Goal: Task Accomplishment & Management: Use online tool/utility

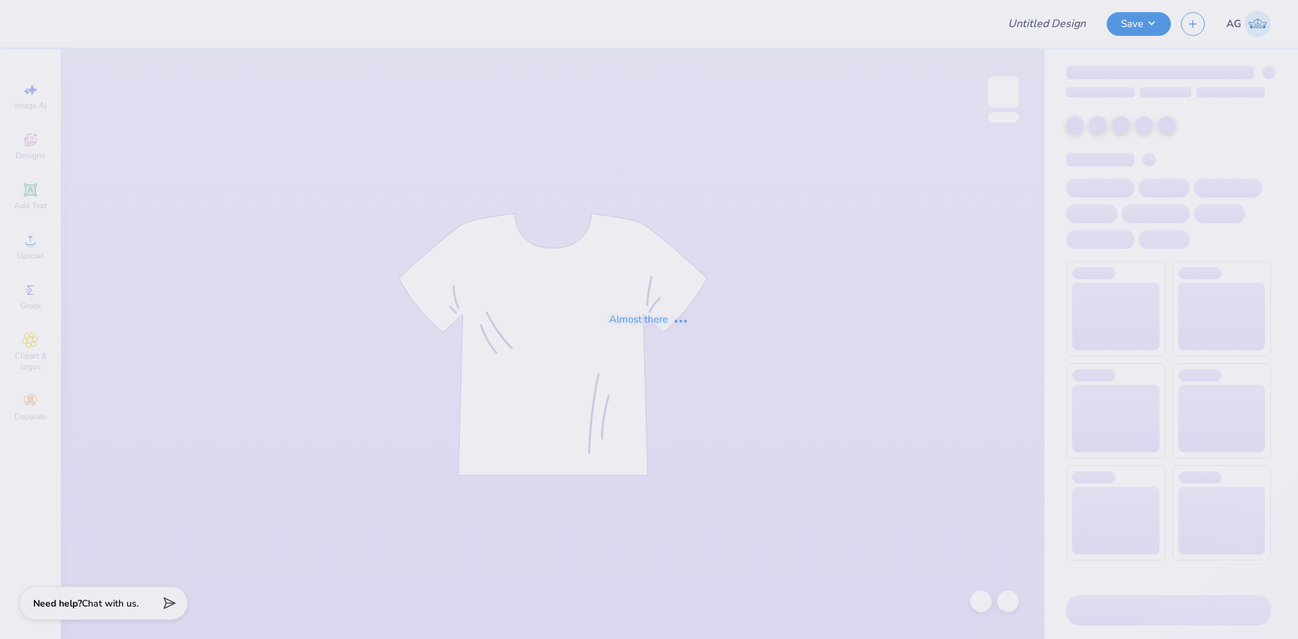
type input "[PERSON_NAME] : [PERSON_NAME][GEOGRAPHIC_DATA]"
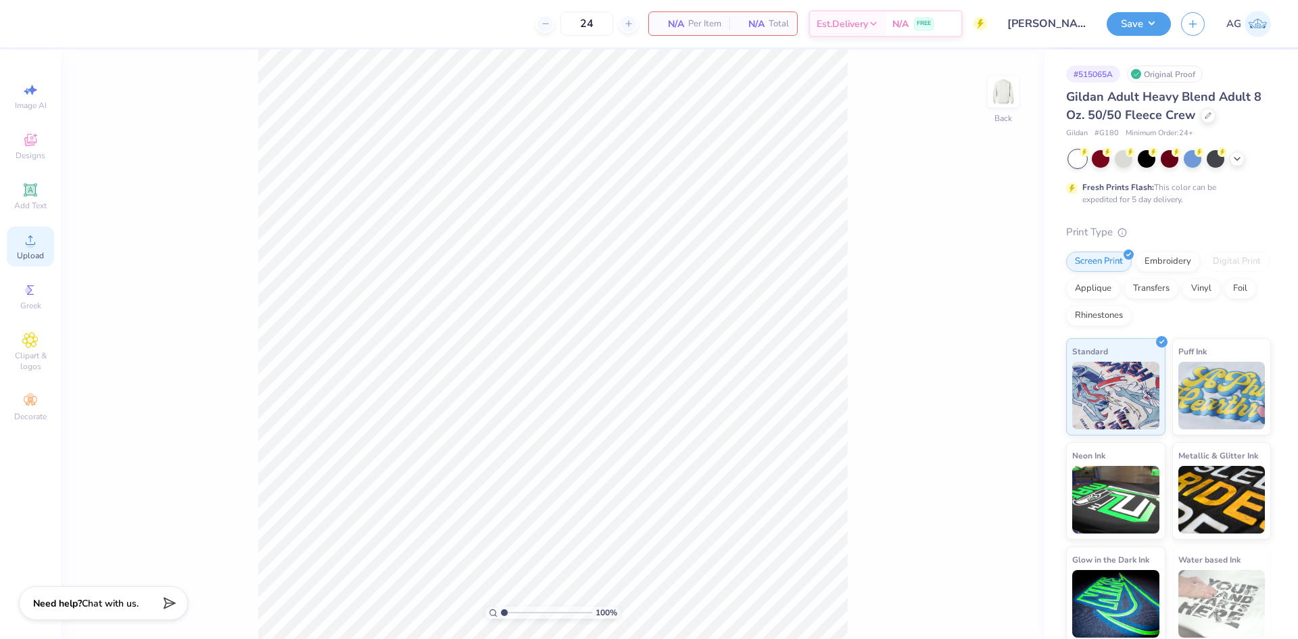
drag, startPoint x: 68, startPoint y: 231, endPoint x: 23, endPoint y: 247, distance: 47.9
click at [68, 231] on div "100 % Back" at bounding box center [553, 344] width 984 height 590
click at [23, 247] on icon at bounding box center [30, 240] width 16 height 16
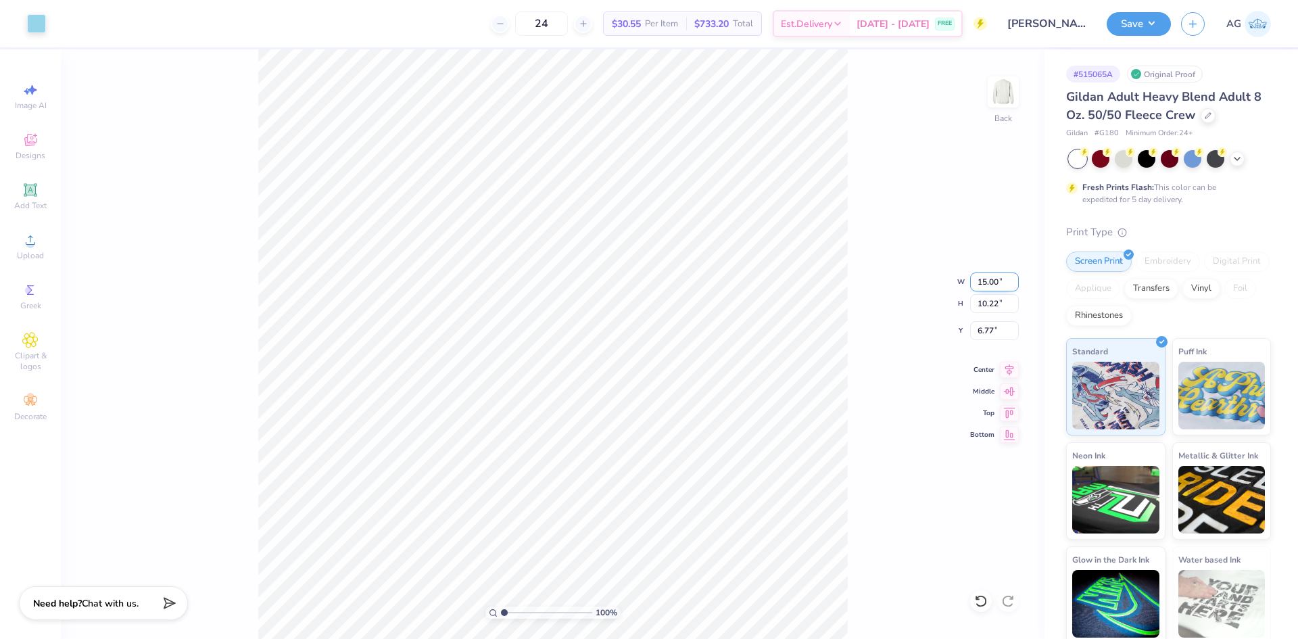
click at [989, 272] on input "15.00" at bounding box center [994, 281] width 49 height 19
type input "11.00"
type input "7.49"
click at [1010, 332] on input "8.12" at bounding box center [994, 330] width 49 height 19
type input "3.00"
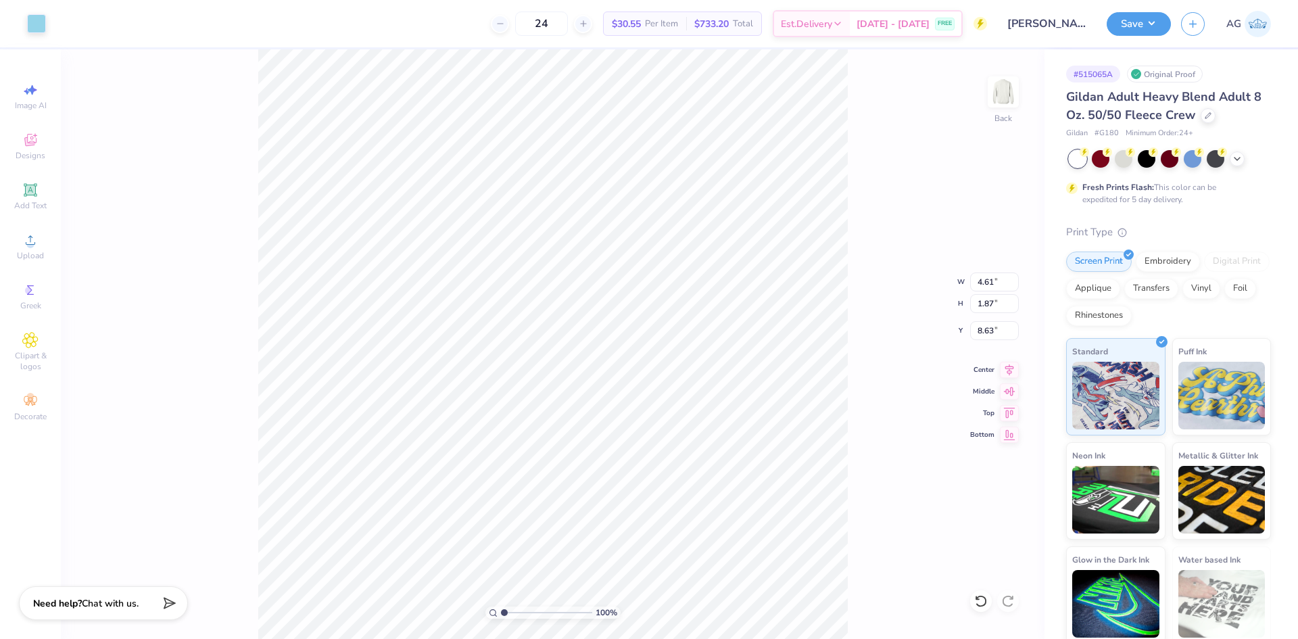
type input "3.42"
type input "1.38"
click at [608, 490] on li "Group" at bounding box center [616, 490] width 106 height 26
type input "9.00"
click at [1007, 370] on icon at bounding box center [1009, 368] width 19 height 16
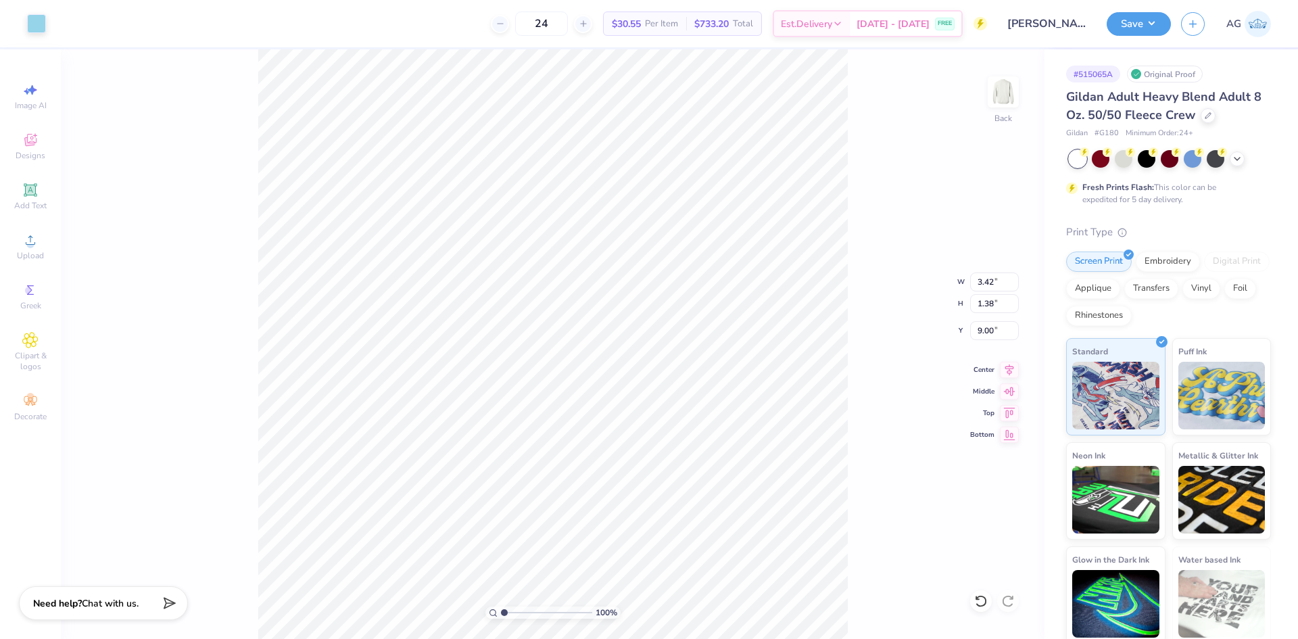
type input "2.85"
type input "5.07"
type input "3.00"
click at [610, 472] on li "Group" at bounding box center [608, 474] width 106 height 26
drag, startPoint x: 1014, startPoint y: 364, endPoint x: 939, endPoint y: 362, distance: 75.1
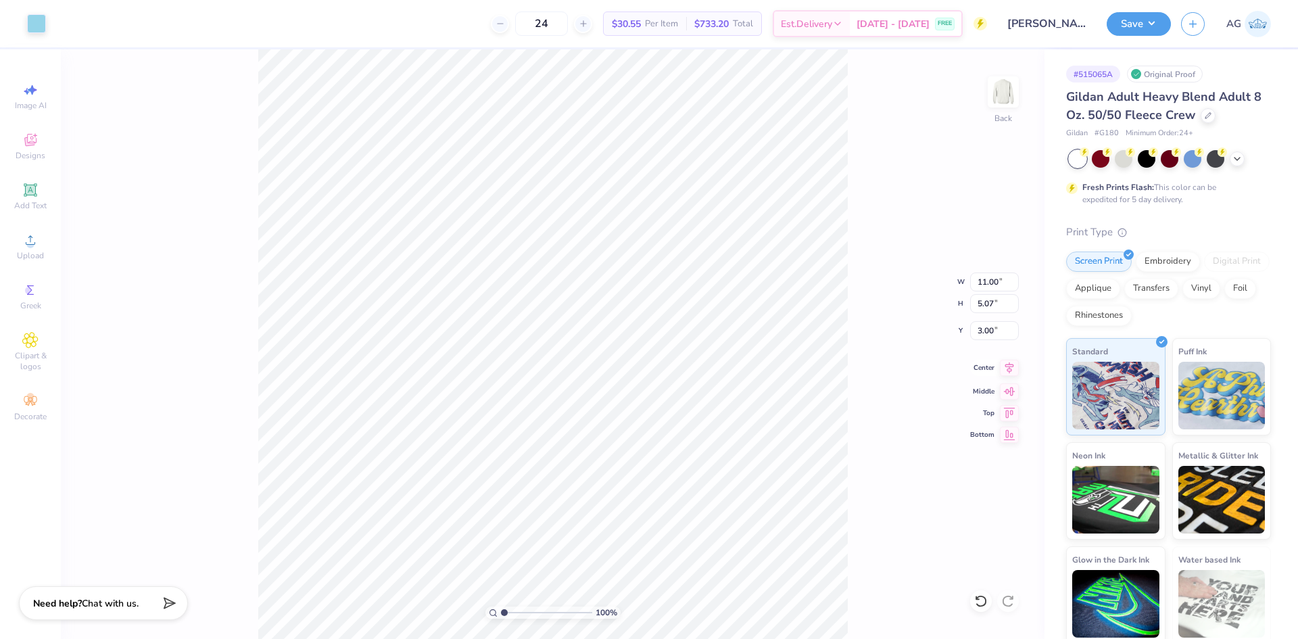
click at [1014, 363] on icon at bounding box center [1009, 368] width 19 height 16
type input "8.52"
click at [1008, 375] on icon at bounding box center [1009, 368] width 19 height 16
type input "11.00"
type input "5.07"
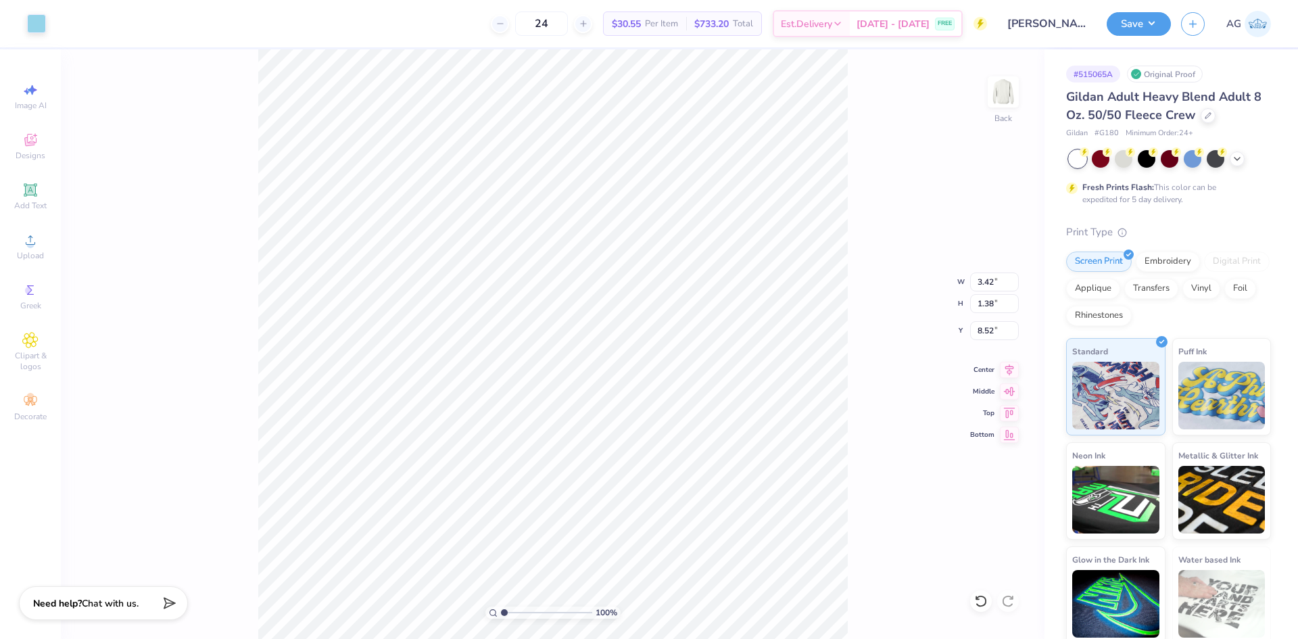
type input "3.00"
click at [1015, 368] on icon at bounding box center [1009, 368] width 19 height 16
drag, startPoint x: 1009, startPoint y: 368, endPoint x: 863, endPoint y: 398, distance: 149.2
click at [1009, 368] on icon at bounding box center [1009, 370] width 19 height 16
type input "6.90"
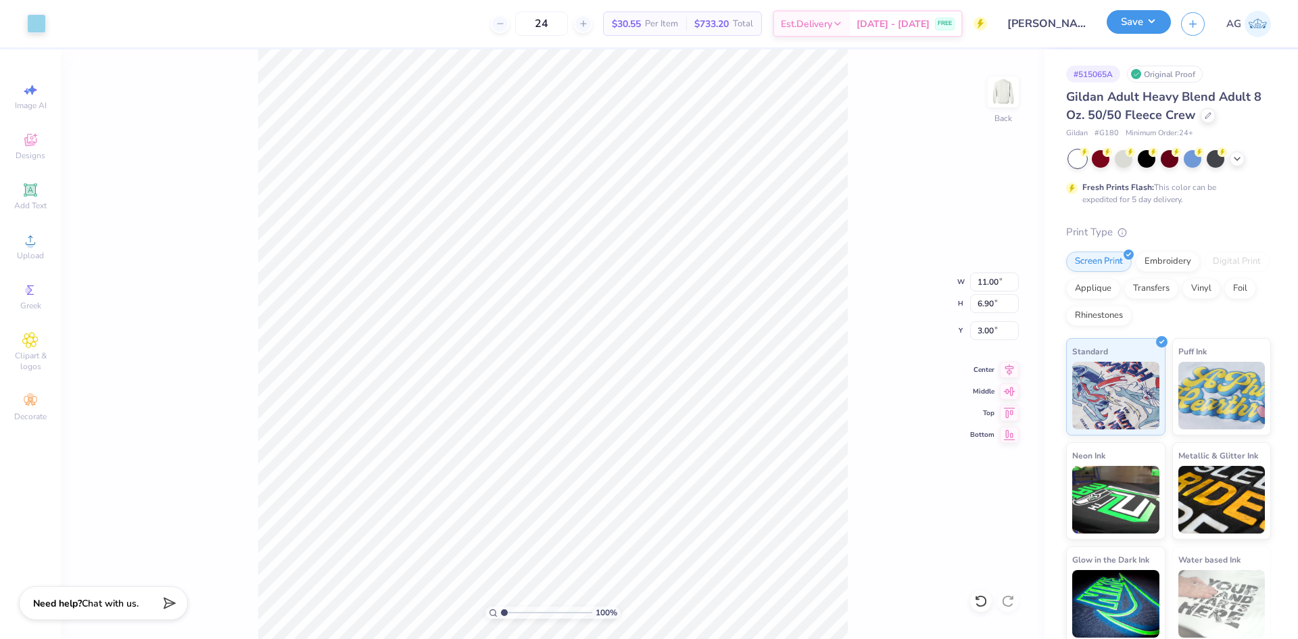
click at [1140, 29] on button "Save" at bounding box center [1139, 22] width 64 height 24
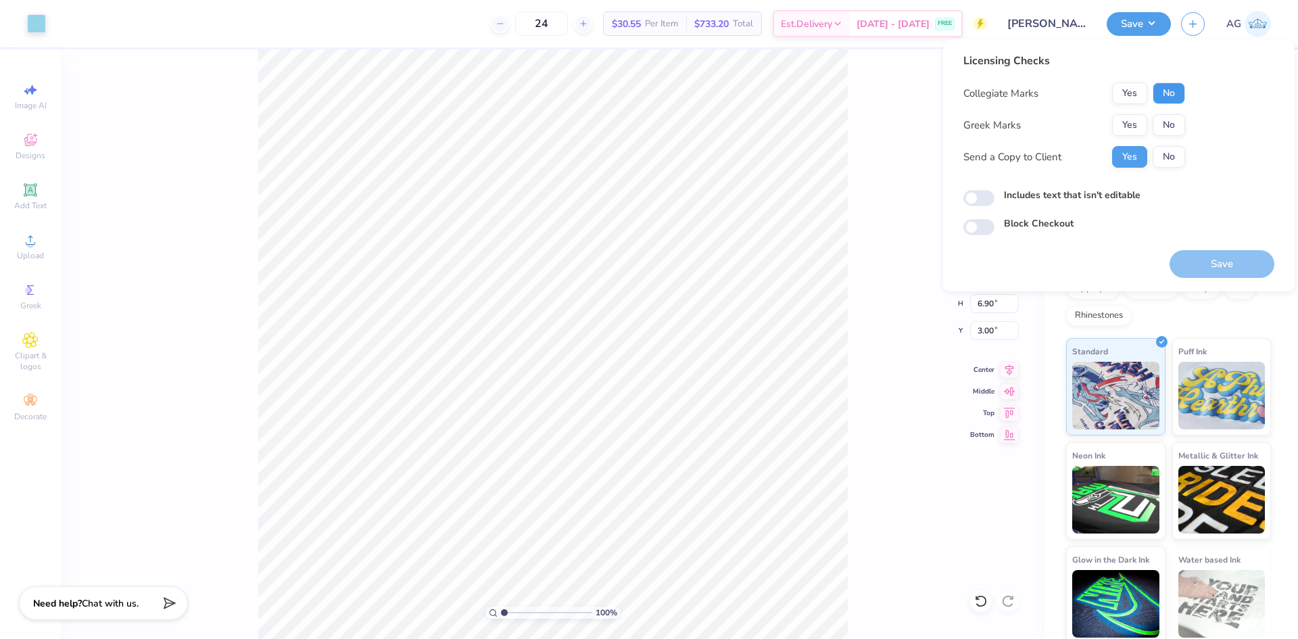
click at [1172, 89] on button "No" at bounding box center [1169, 93] width 32 height 22
click at [1134, 119] on button "Yes" at bounding box center [1129, 125] width 35 height 22
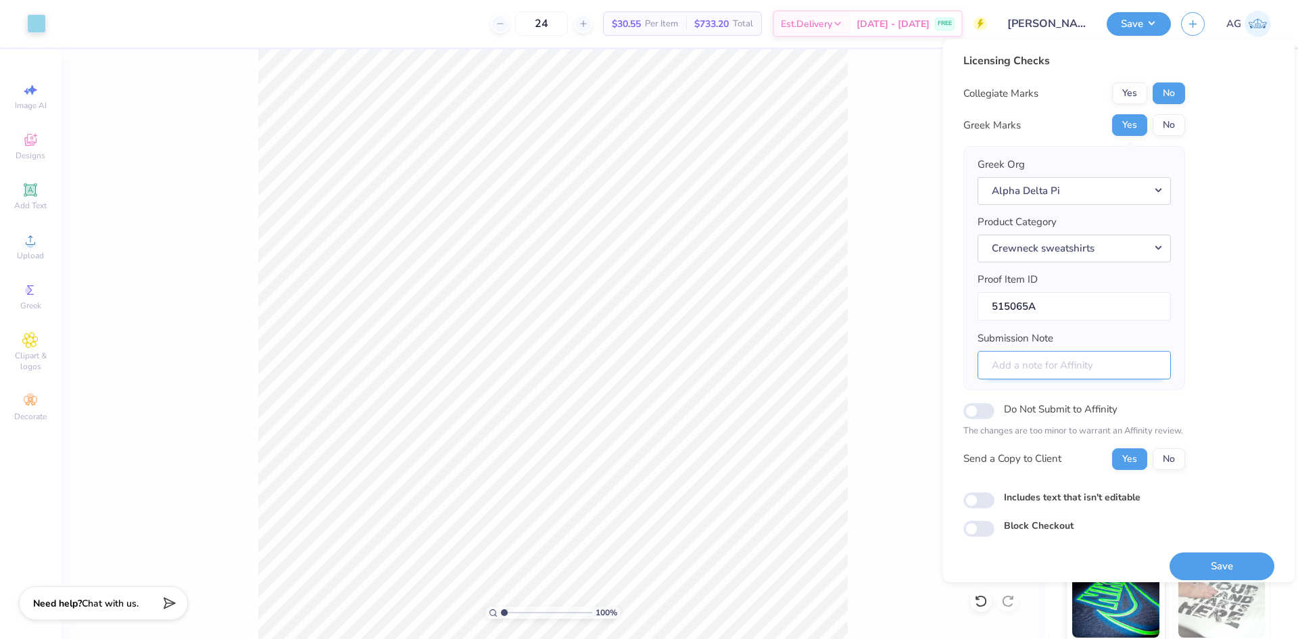
click at [1030, 353] on input "Submission Note" at bounding box center [1074, 365] width 193 height 29
paste input "Theta Omicron"
type input "Theta Omicron - General Merch"
click at [994, 510] on div "Licensing Checks Collegiate Marks Yes No Greek Marks Yes No Greek Org Alpha Del…" at bounding box center [1118, 295] width 311 height 484
click at [983, 500] on input "Includes text that isn't editable" at bounding box center [978, 500] width 31 height 16
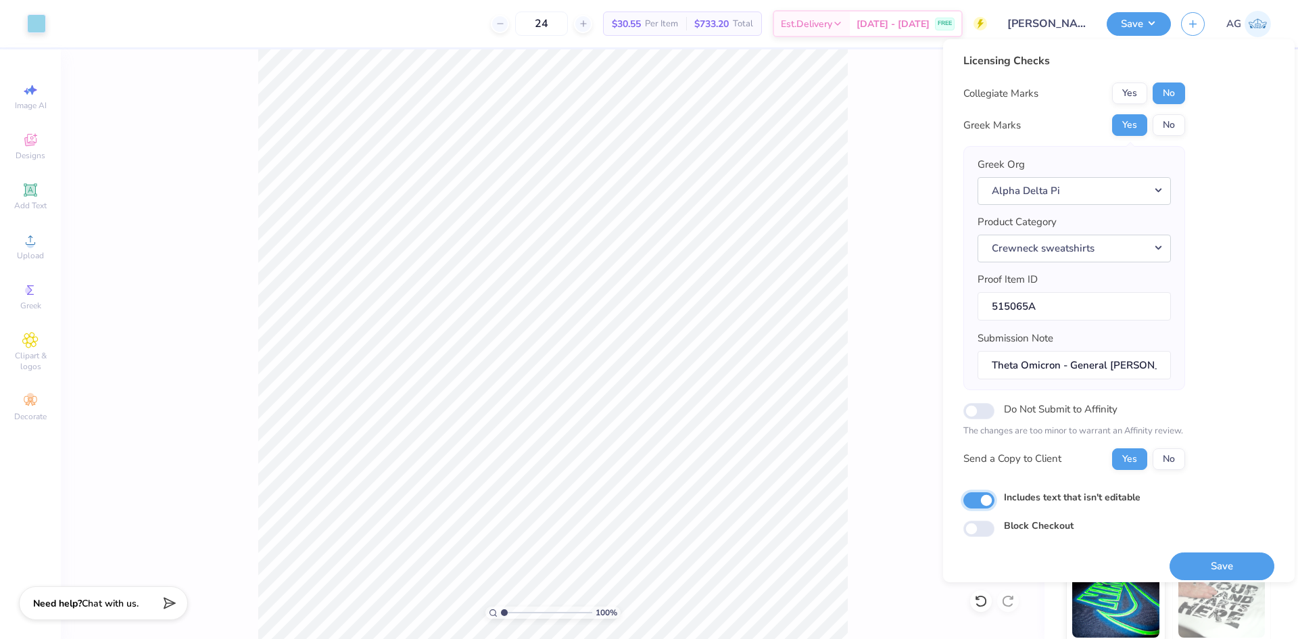
checkbox input "true"
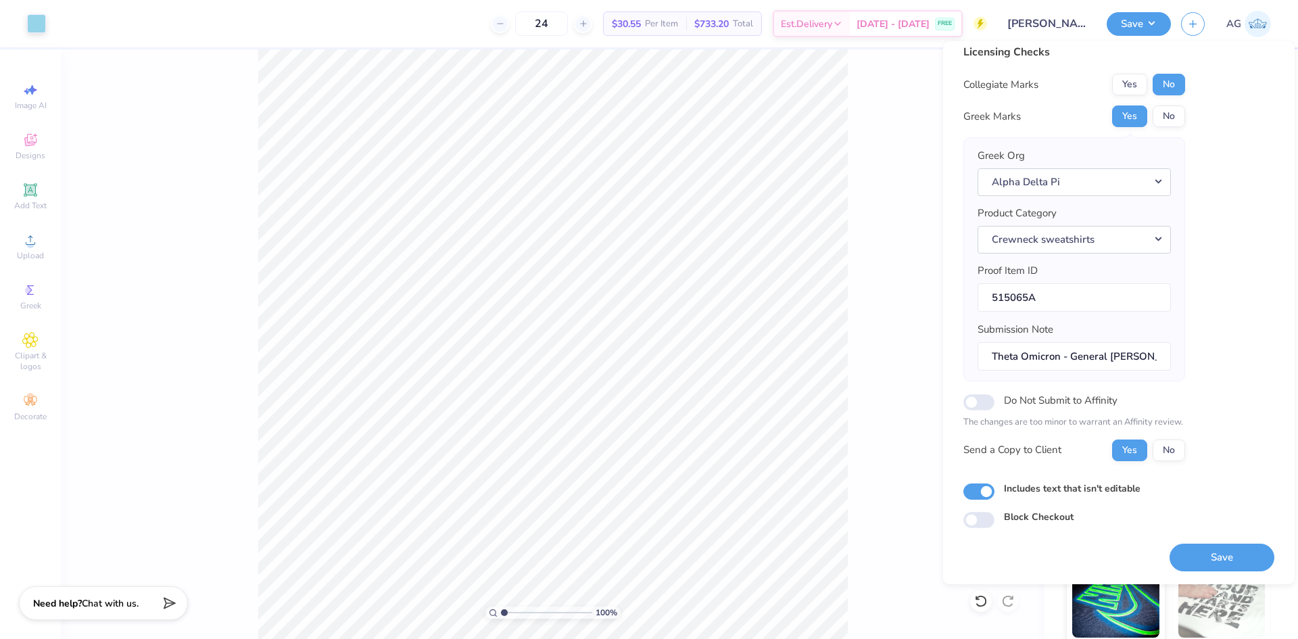
click at [1201, 563] on button "Save" at bounding box center [1222, 558] width 105 height 28
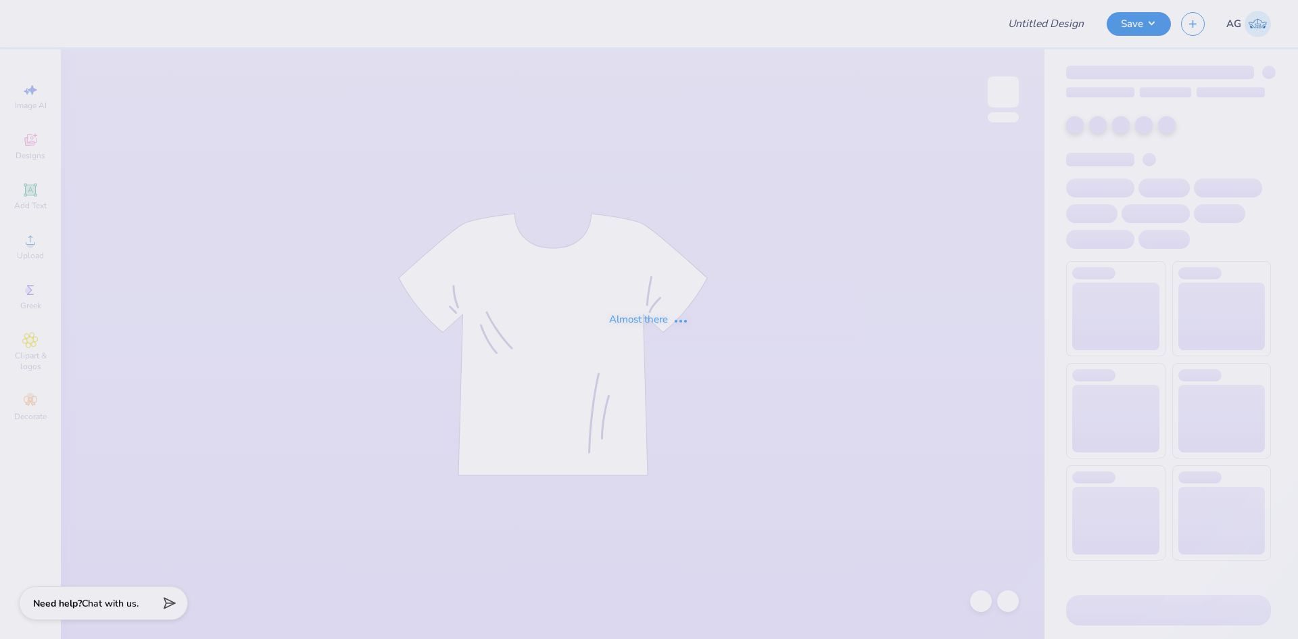
type input "(UW) ADP - Gameday"
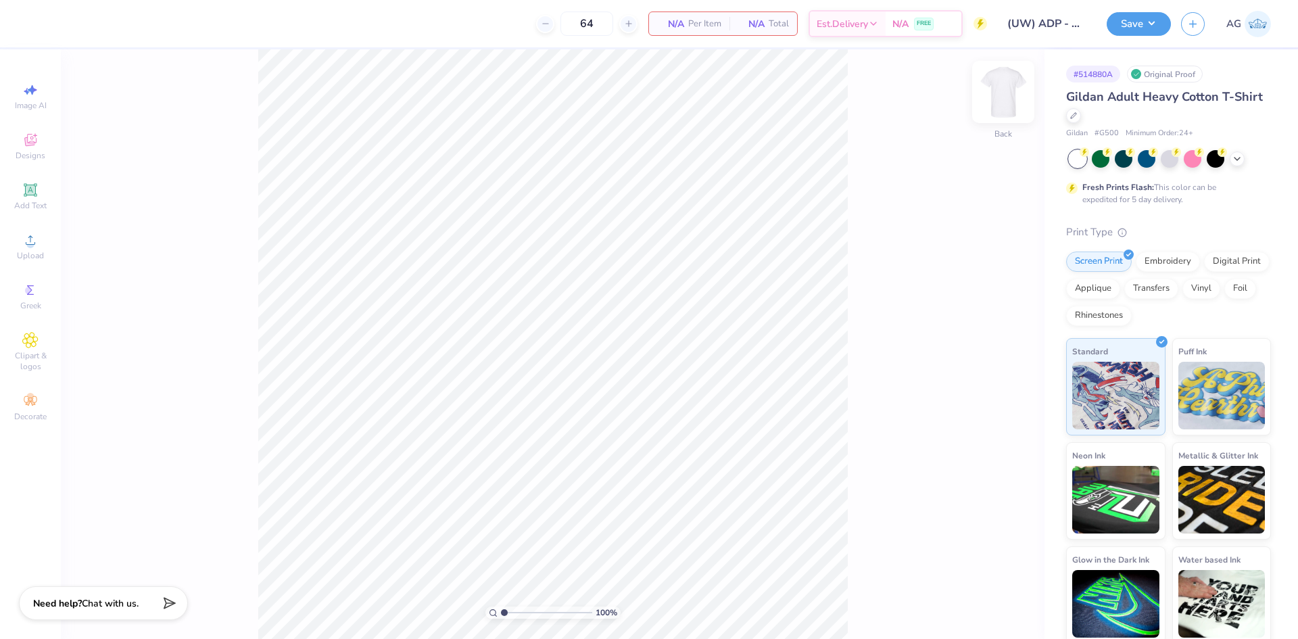
click at [1006, 86] on img at bounding box center [1003, 92] width 54 height 54
click at [40, 238] on div "Upload" at bounding box center [30, 246] width 47 height 40
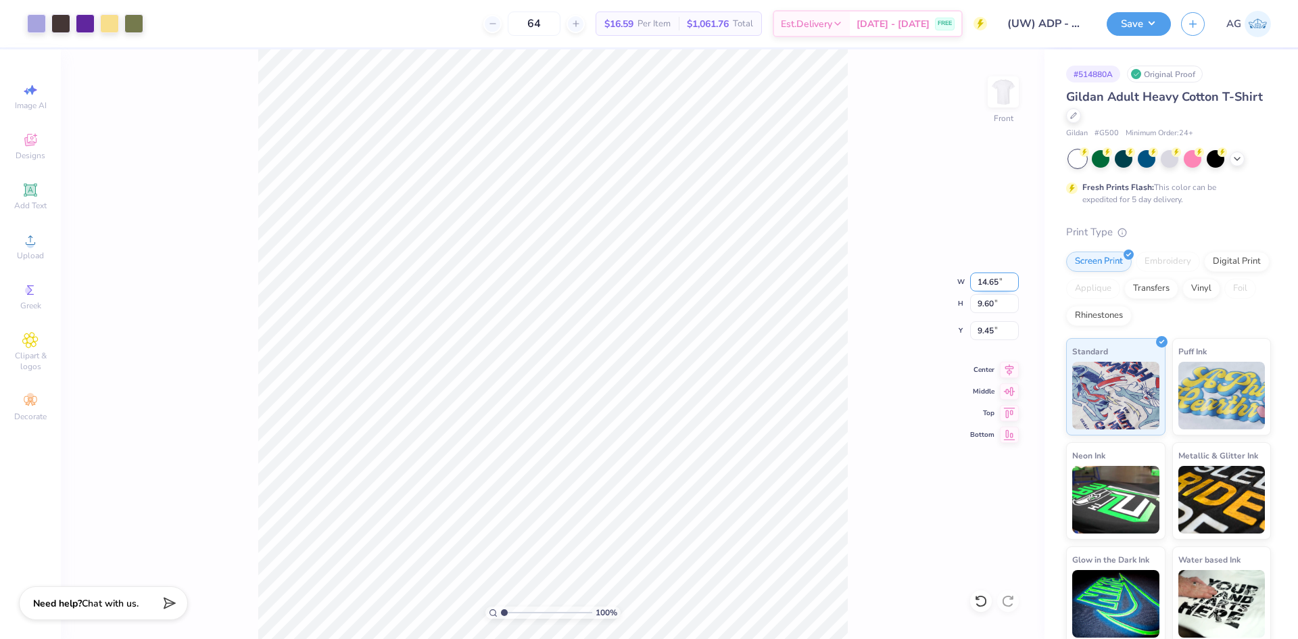
click at [991, 273] on input "14.65" at bounding box center [994, 281] width 49 height 19
type input "12.00"
type input "7.87"
click at [1000, 329] on input "10.32" at bounding box center [994, 330] width 49 height 19
type input "3.00"
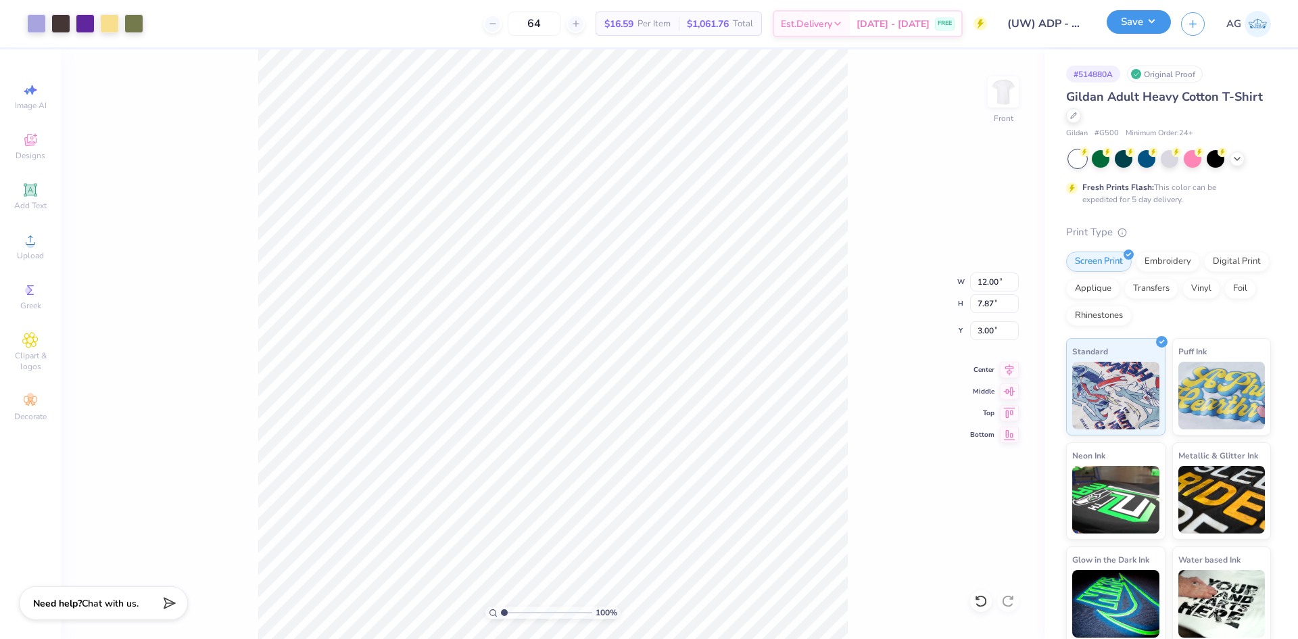
click at [1157, 23] on button "Save" at bounding box center [1139, 22] width 64 height 24
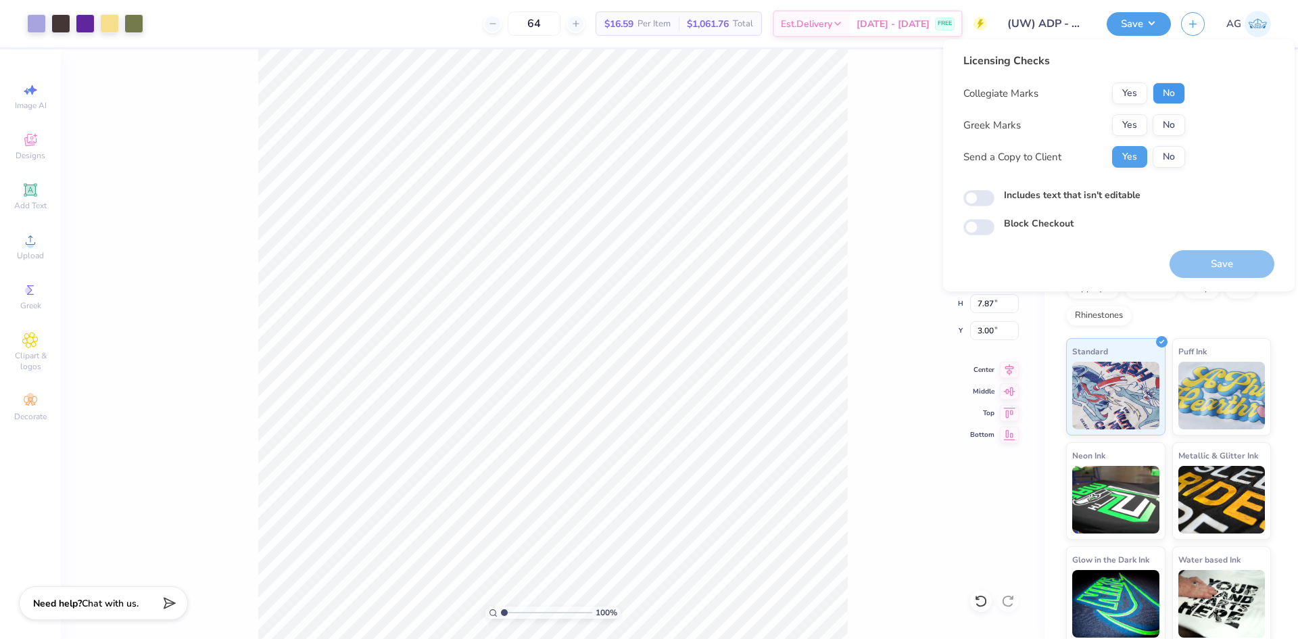
click at [1178, 89] on button "No" at bounding box center [1169, 93] width 32 height 22
click at [1146, 127] on button "Yes" at bounding box center [1129, 125] width 35 height 22
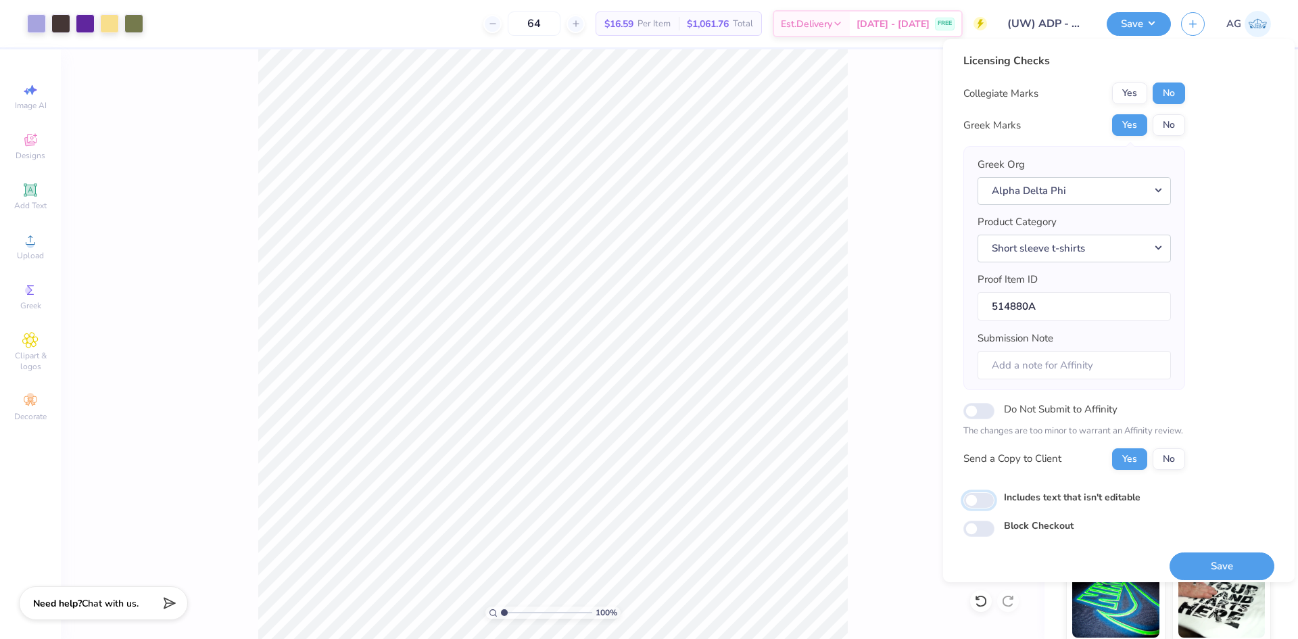
click at [978, 498] on input "Includes text that isn't editable" at bounding box center [978, 500] width 31 height 16
checkbox input "true"
drag, startPoint x: 1232, startPoint y: 565, endPoint x: 1207, endPoint y: 553, distance: 28.4
click at [1232, 565] on button "Save" at bounding box center [1222, 566] width 105 height 28
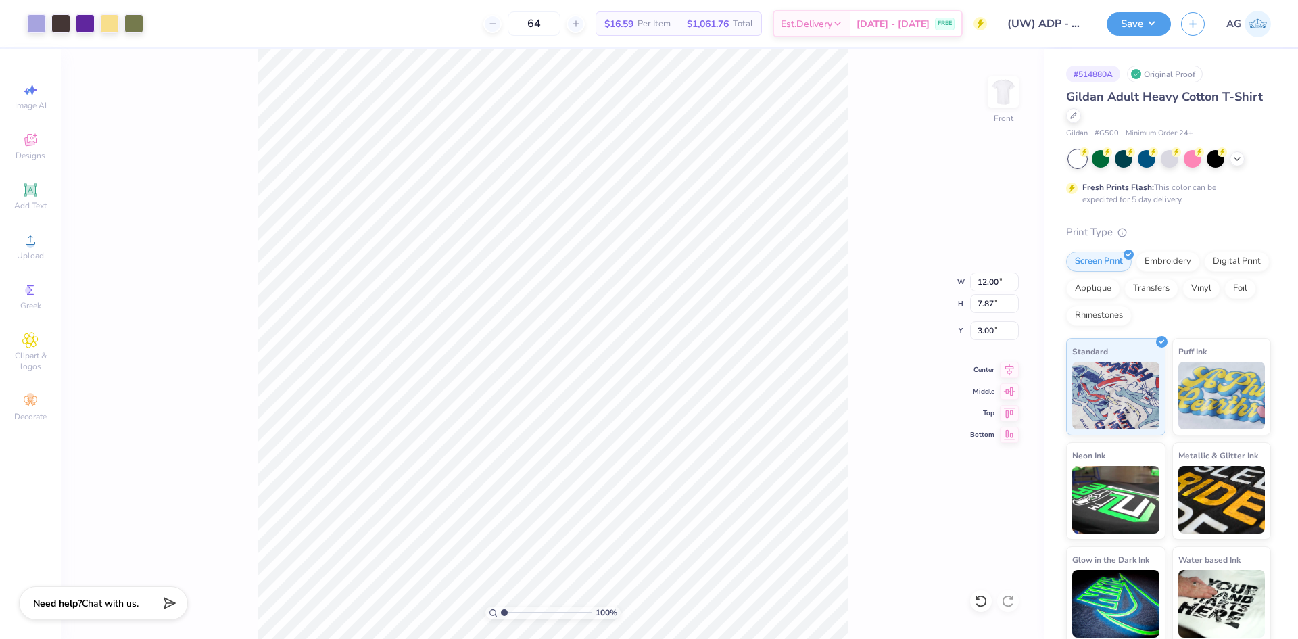
drag, startPoint x: 932, startPoint y: 142, endPoint x: 938, endPoint y: 109, distance: 33.7
click at [932, 141] on div "100 % Front W 12.00 12.00 " H 7.87 7.87 " Y 3.00 3.00 " Center Middle Top Bottom" at bounding box center [553, 344] width 984 height 590
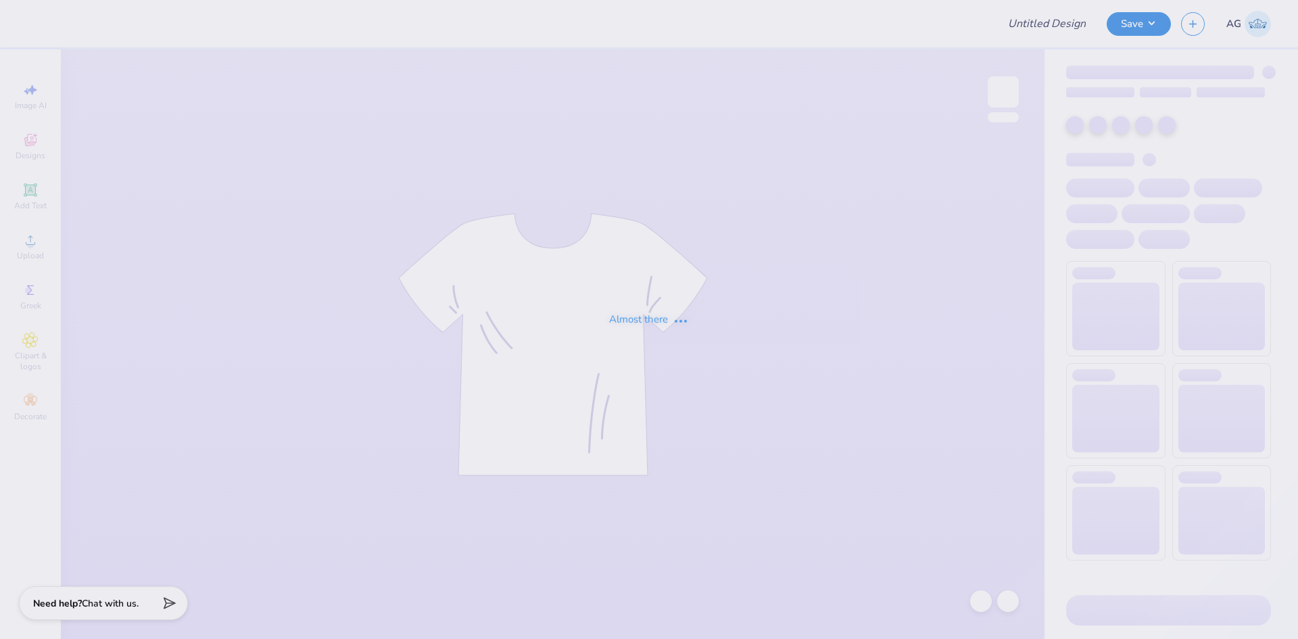
type input "PR Merch"
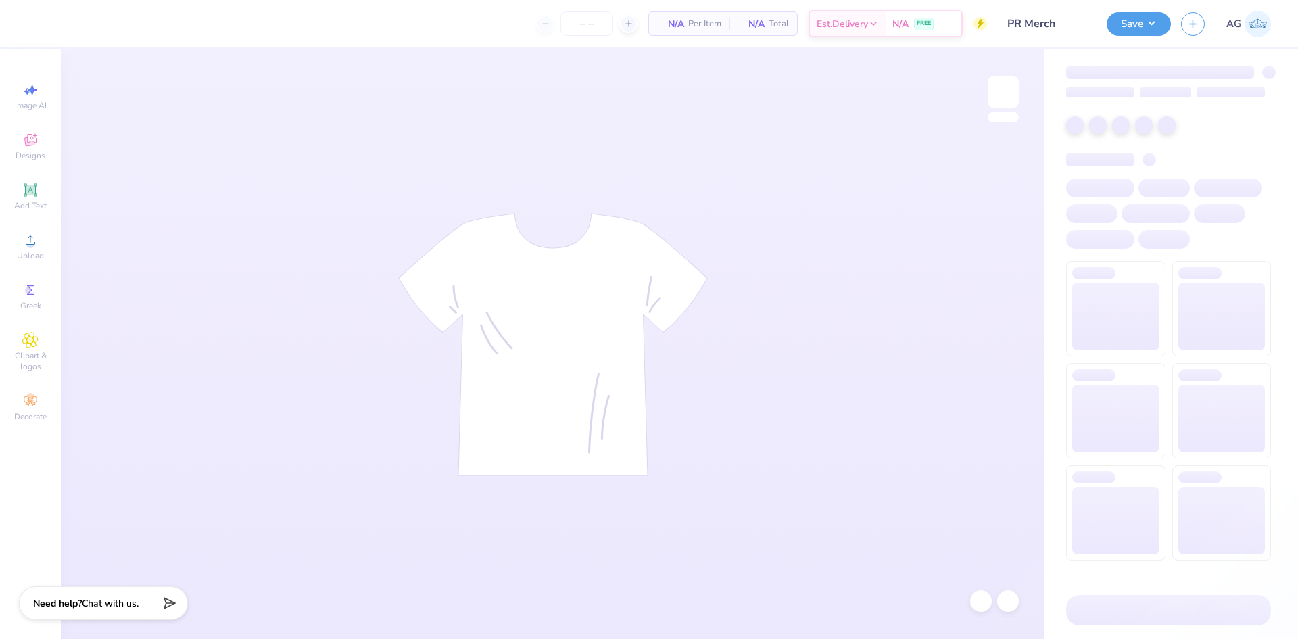
type input "40"
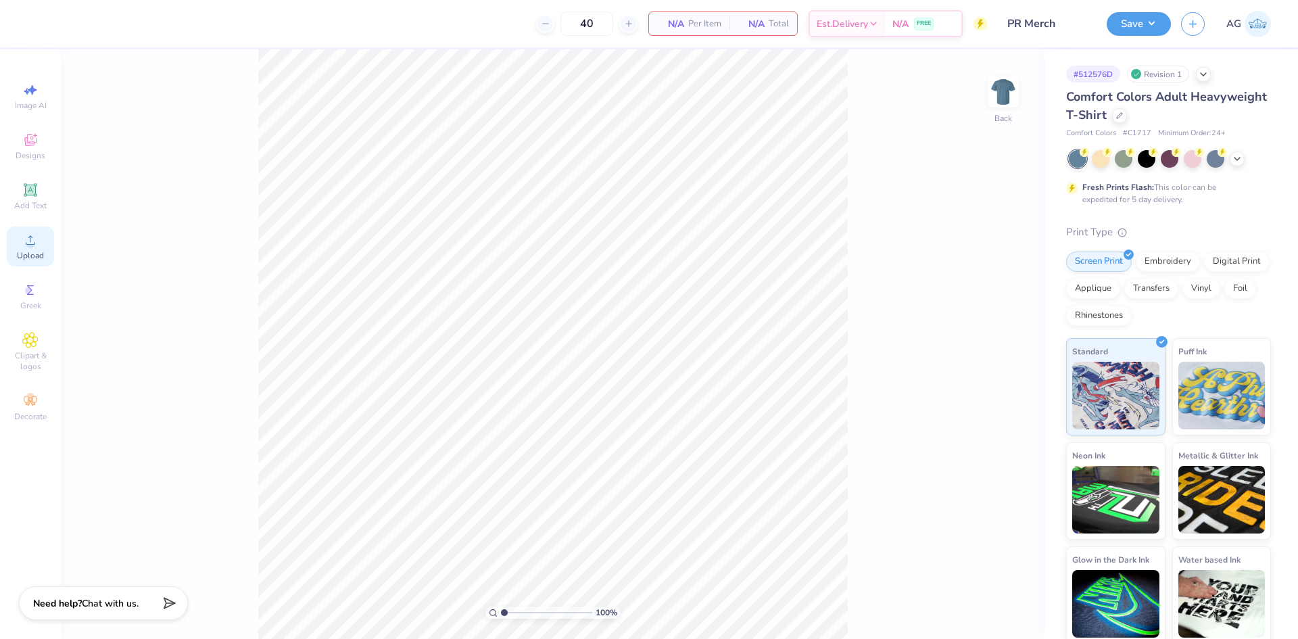
click at [32, 255] on span "Upload" at bounding box center [30, 255] width 27 height 11
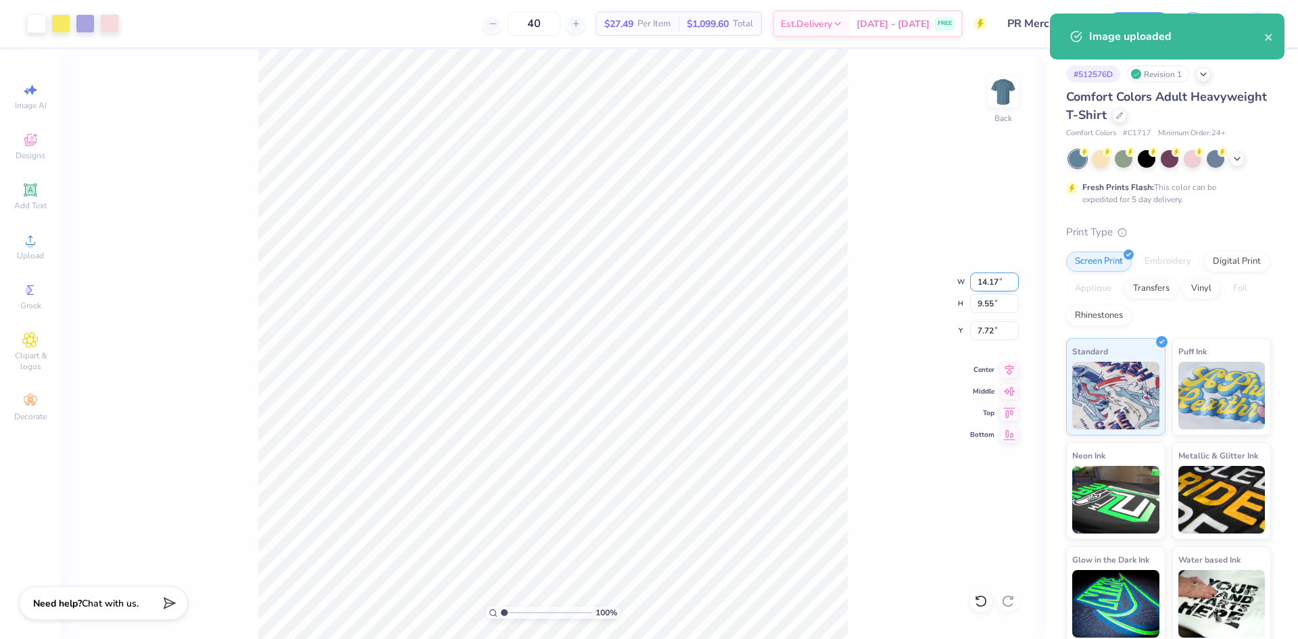
click at [983, 280] on input "14.17" at bounding box center [994, 281] width 49 height 19
type input "10.00"
type input "6.74"
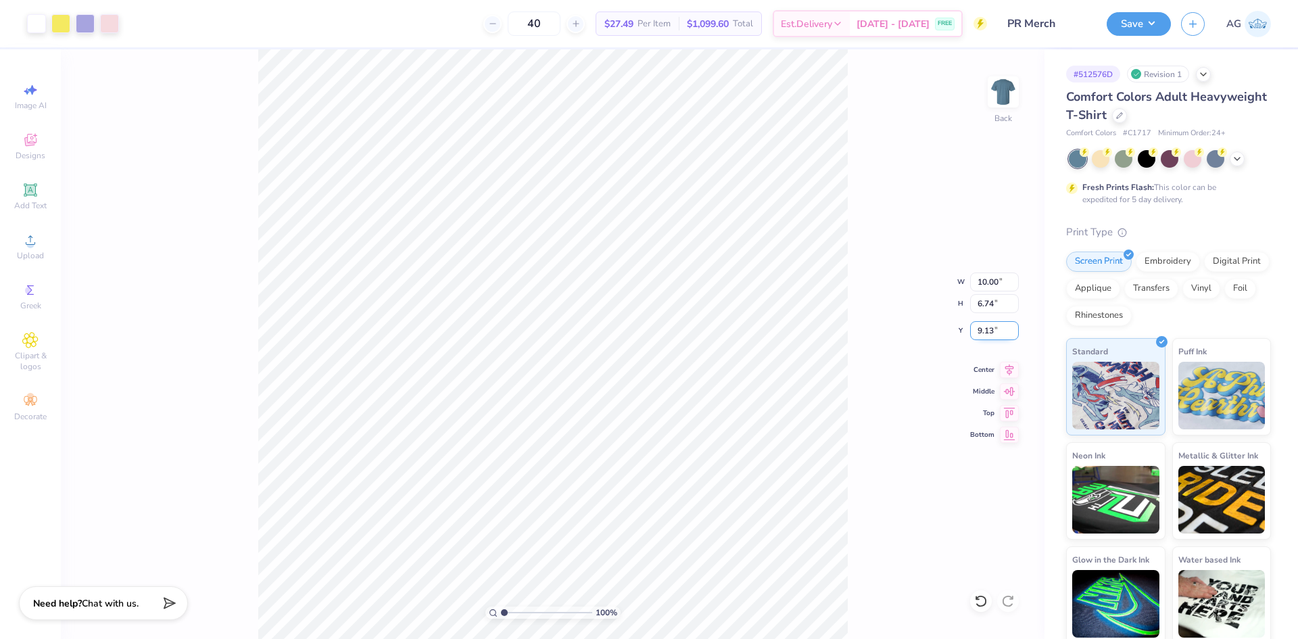
click at [996, 333] on input "9.13" at bounding box center [994, 330] width 49 height 19
type input "3.00"
click at [996, 276] on input "10.00" at bounding box center [994, 281] width 49 height 19
type input "11.00"
type input "7.42"
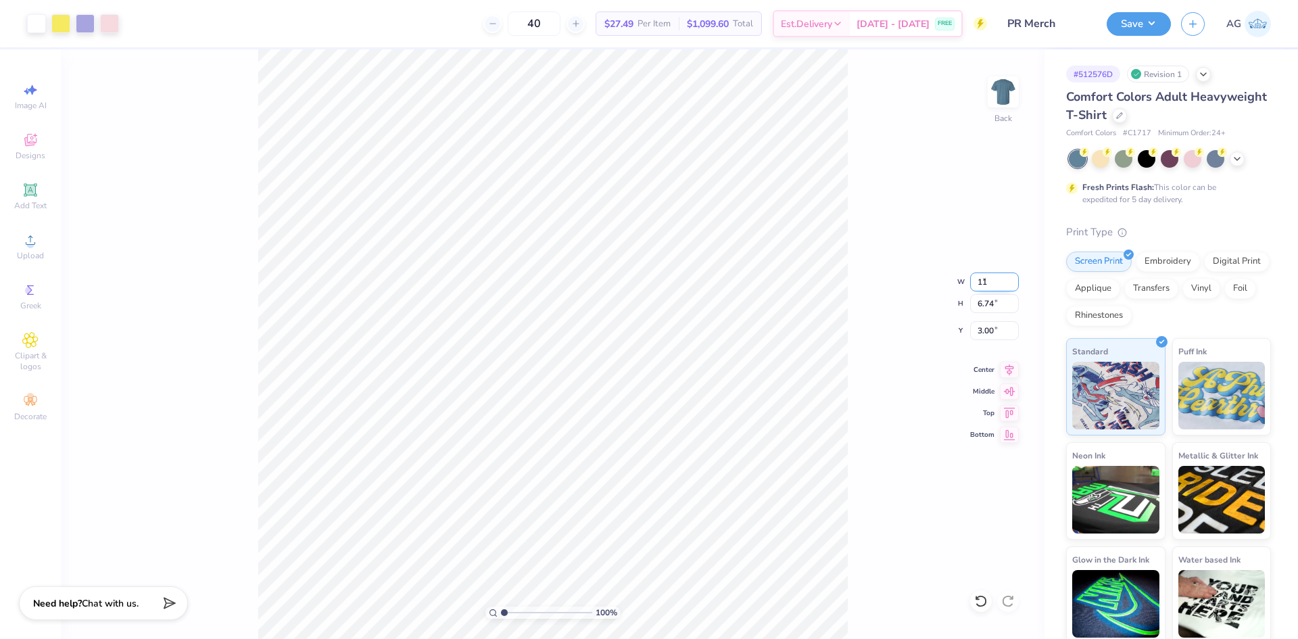
type input "2.66"
click at [981, 343] on div "100 % Back W 11.00 11.00 " H 7.42 7.42 " Y 2.66 2.66 " Center Middle Top Bottom" at bounding box center [553, 344] width 984 height 590
click at [991, 325] on input "2.636" at bounding box center [994, 330] width 49 height 19
type input "3.00"
click at [81, 25] on div at bounding box center [85, 22] width 19 height 19
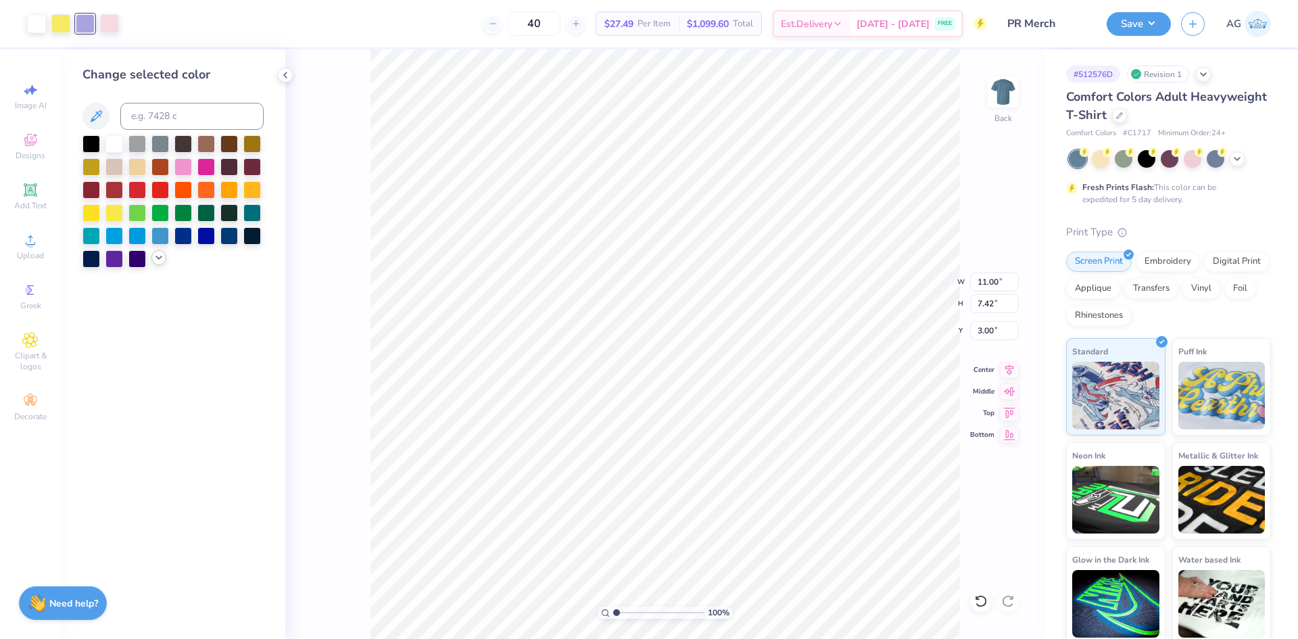
click at [155, 262] on icon at bounding box center [158, 257] width 11 height 11
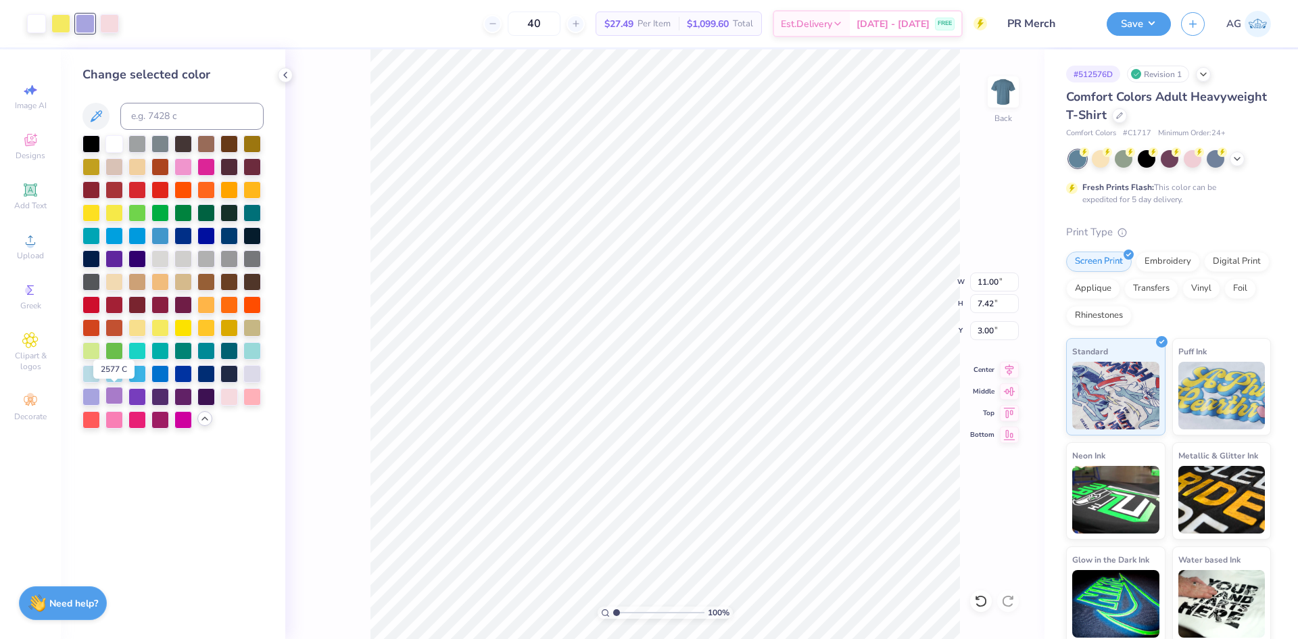
click at [114, 393] on div at bounding box center [114, 396] width 18 height 18
click at [161, 393] on div at bounding box center [160, 396] width 18 height 18
click at [119, 398] on div at bounding box center [114, 396] width 18 height 18
drag, startPoint x: 176, startPoint y: 396, endPoint x: 70, endPoint y: 227, distance: 199.6
click at [176, 396] on div at bounding box center [183, 397] width 18 height 18
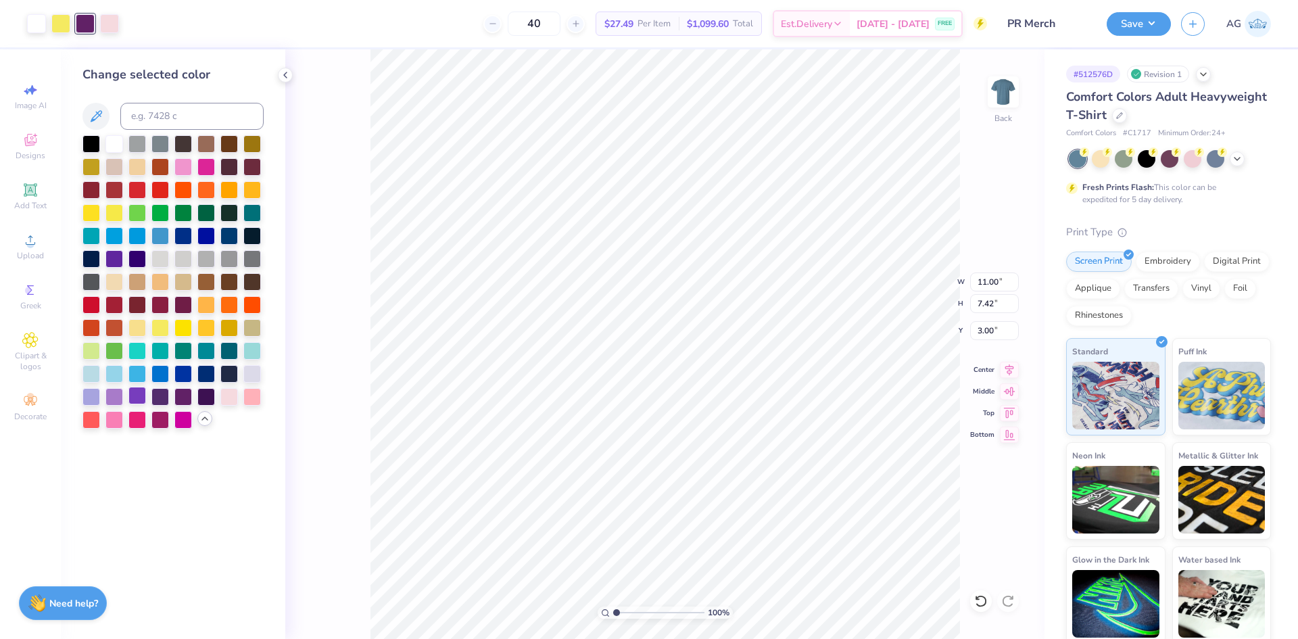
click at [118, 401] on div at bounding box center [114, 397] width 18 height 18
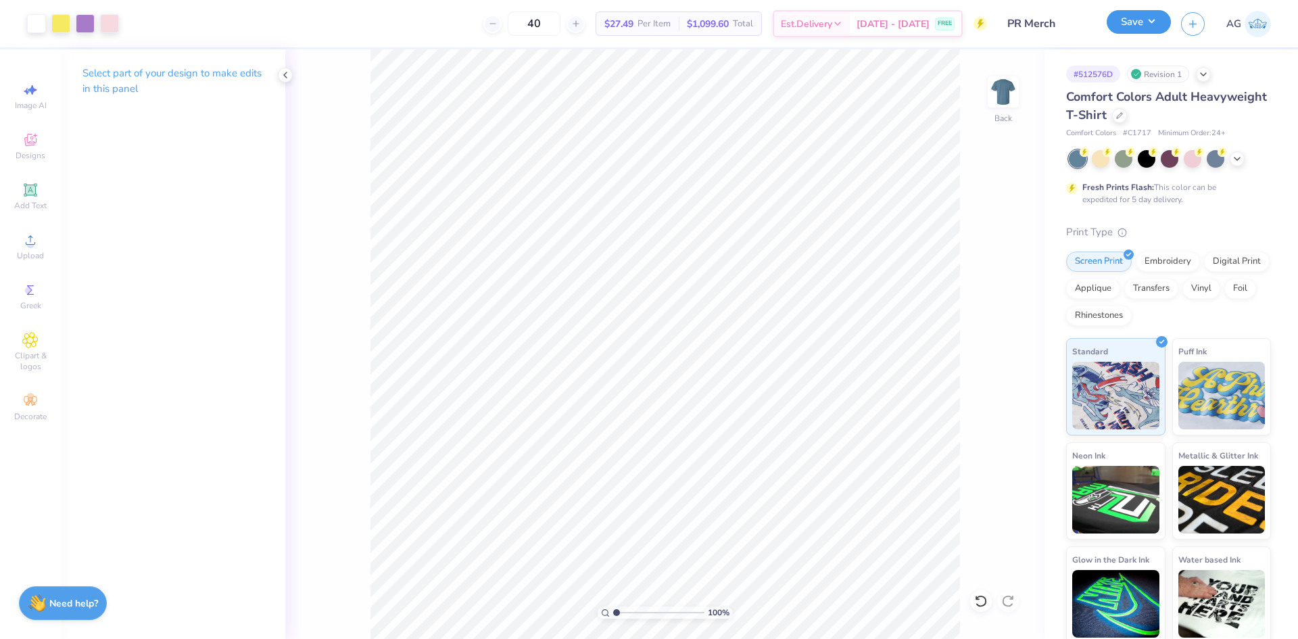
click at [1135, 24] on button "Save" at bounding box center [1139, 22] width 64 height 24
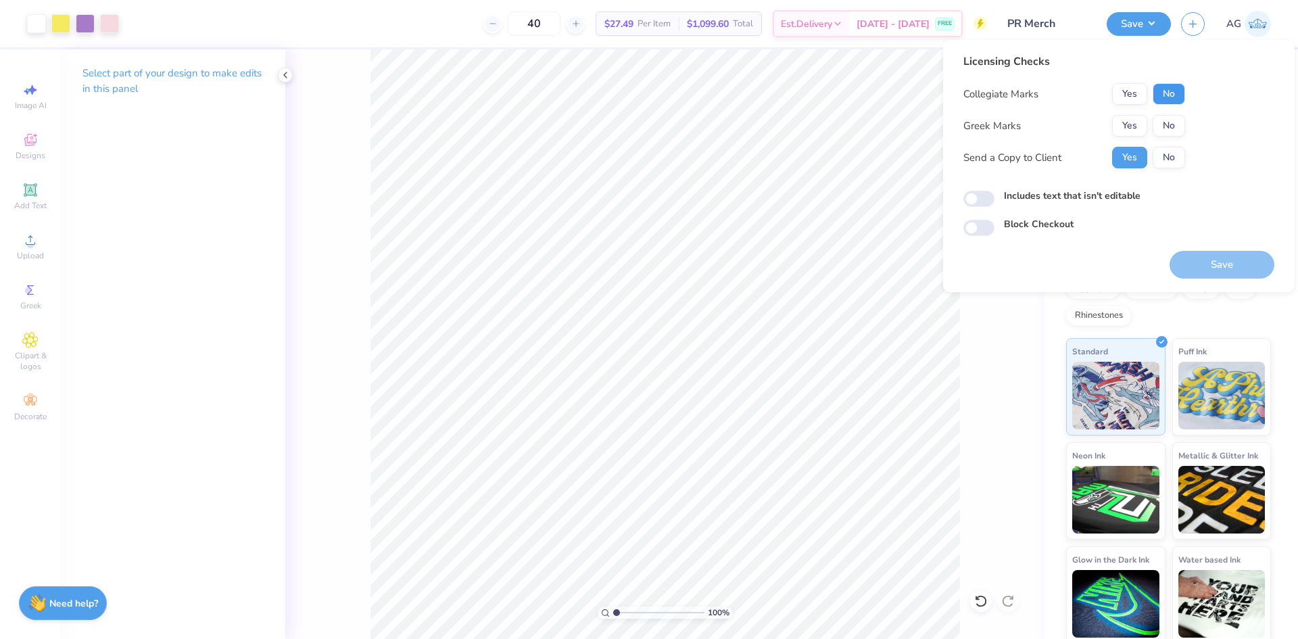
click at [1182, 95] on button "No" at bounding box center [1169, 94] width 32 height 22
click at [1139, 135] on button "Yes" at bounding box center [1129, 126] width 35 height 22
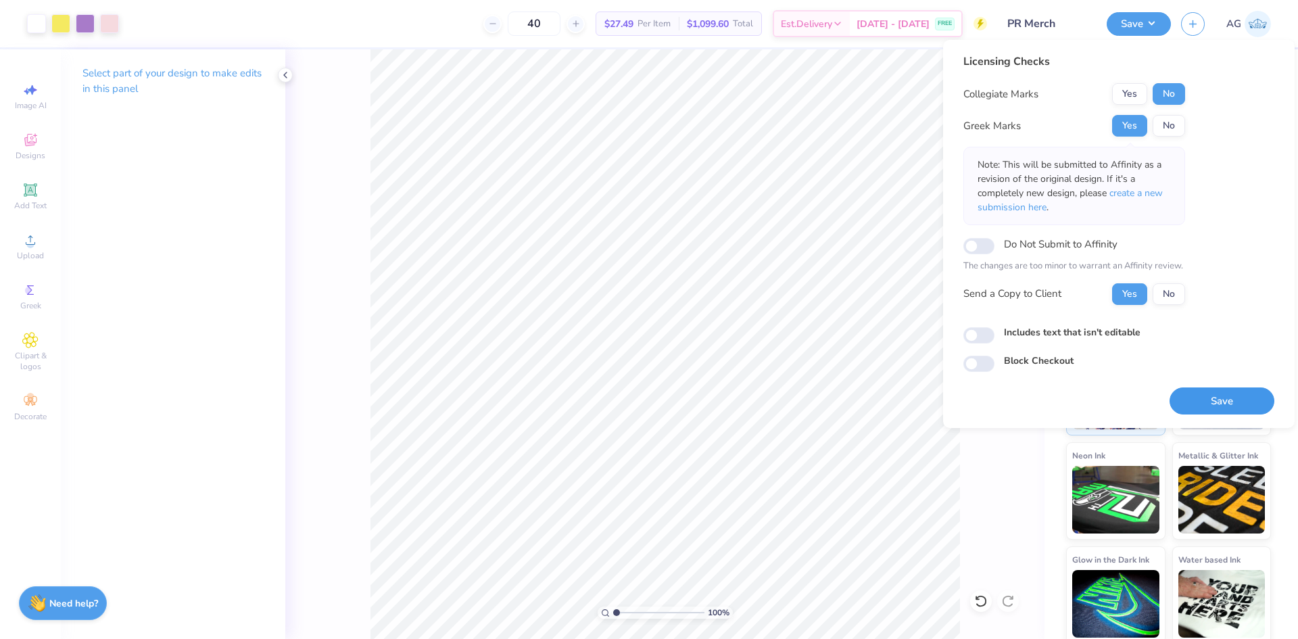
click at [1178, 395] on button "Save" at bounding box center [1222, 401] width 105 height 28
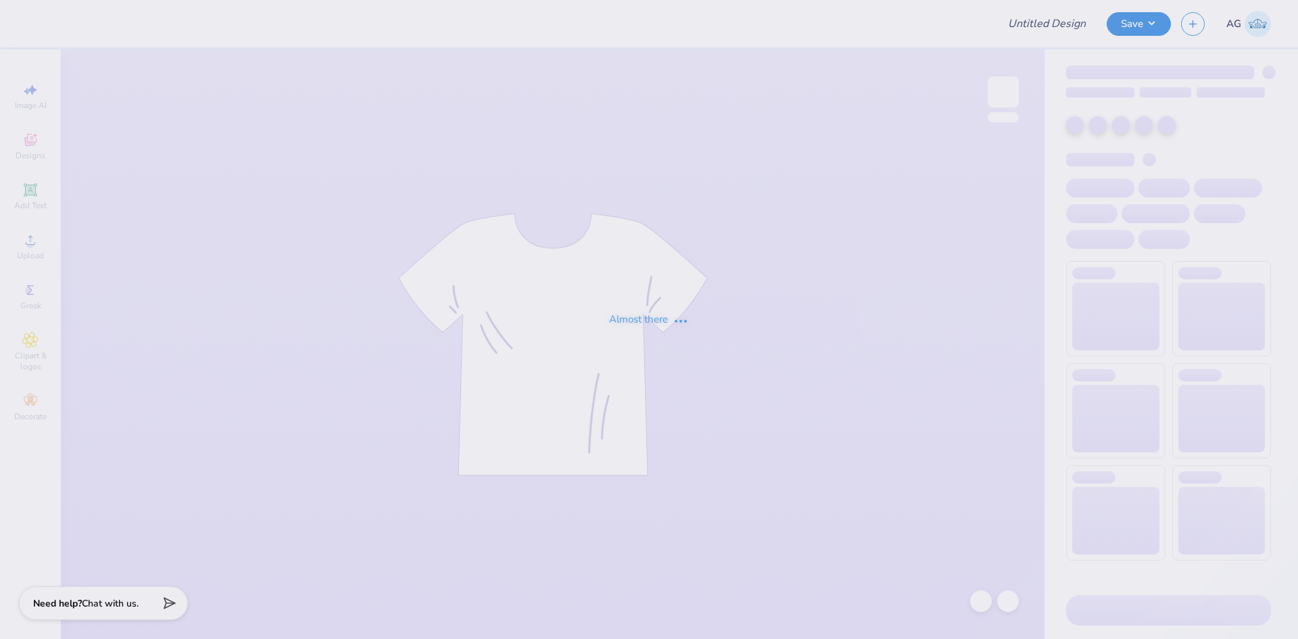
type input "SUNY College at Geneseo : Calina Hernandez"
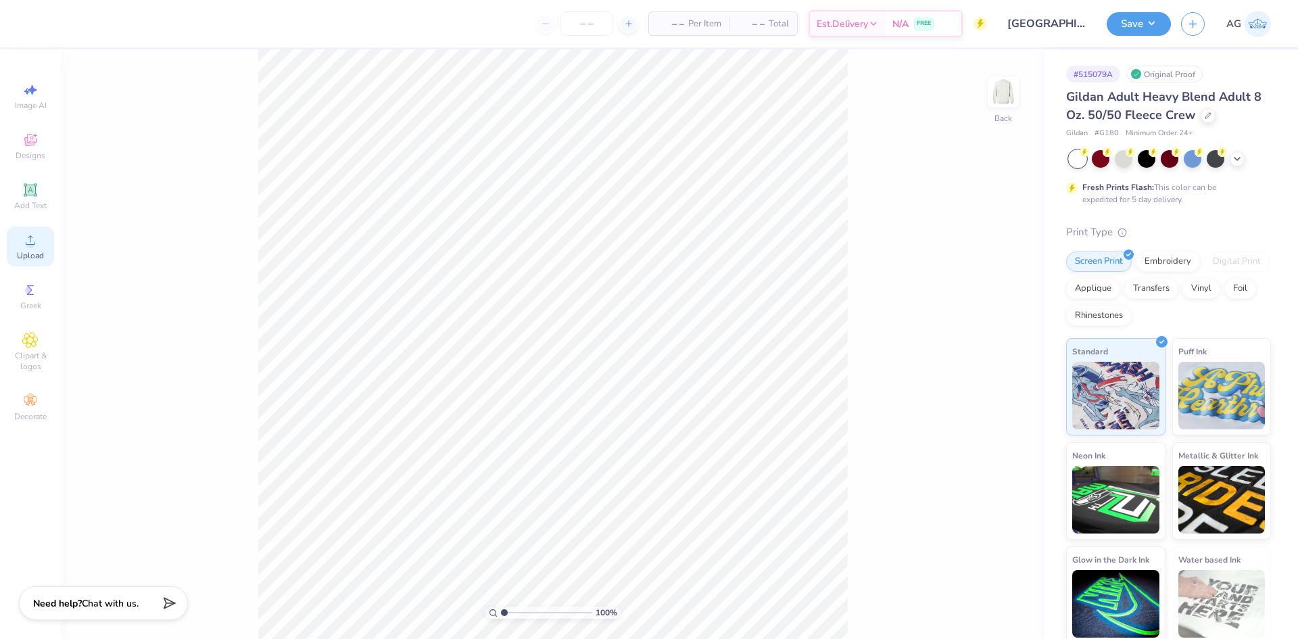
click at [32, 242] on circle at bounding box center [29, 244] width 7 height 7
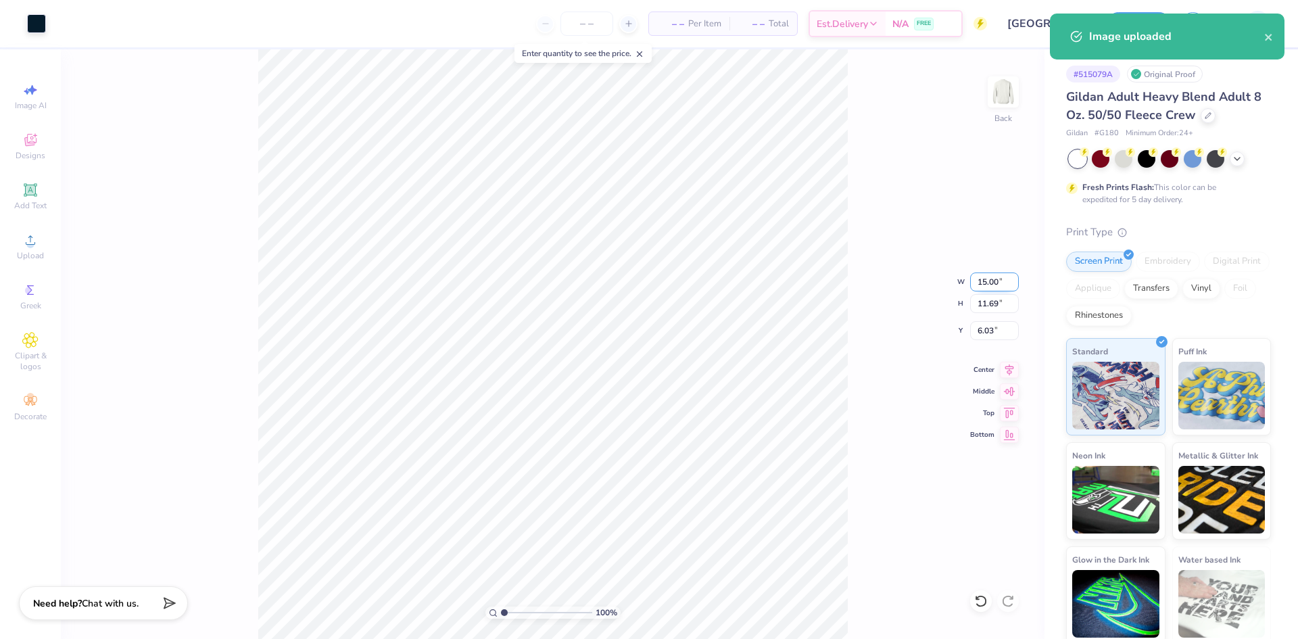
click at [987, 283] on input "15.00" at bounding box center [994, 281] width 49 height 19
type input "3.00"
type input "2.34"
click at [980, 333] on input "5.82" at bounding box center [994, 330] width 49 height 19
type input "3.00"
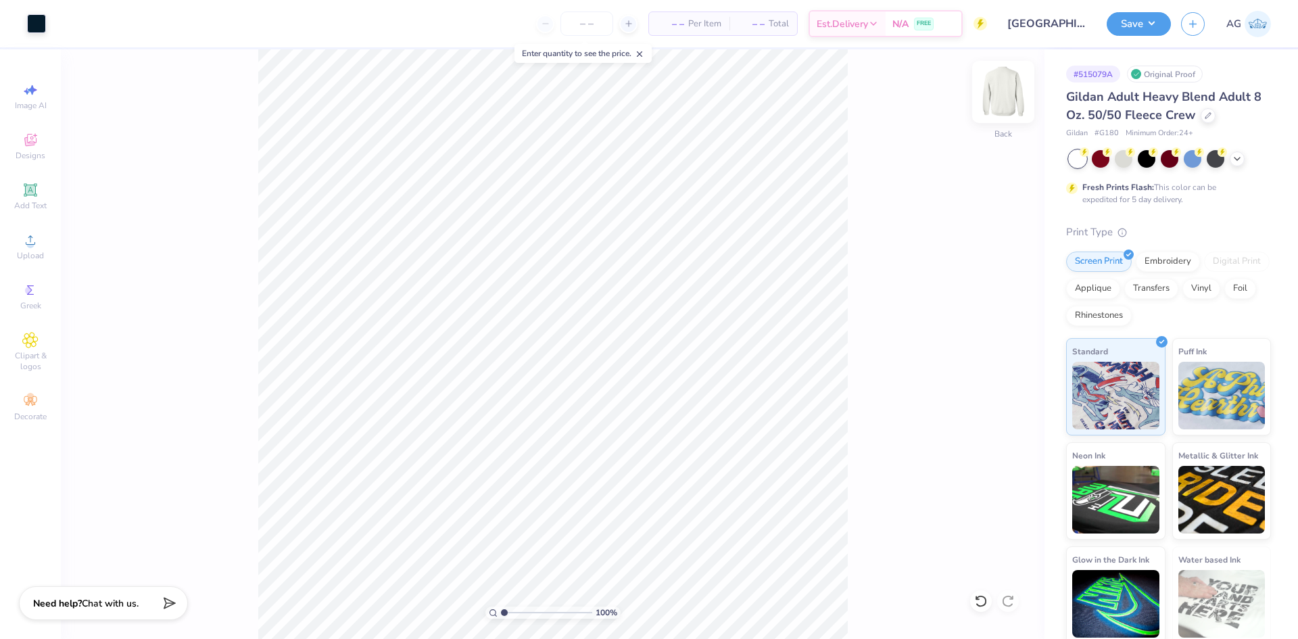
click at [995, 95] on img at bounding box center [1003, 92] width 54 height 54
click at [21, 251] on span "Upload" at bounding box center [30, 255] width 27 height 11
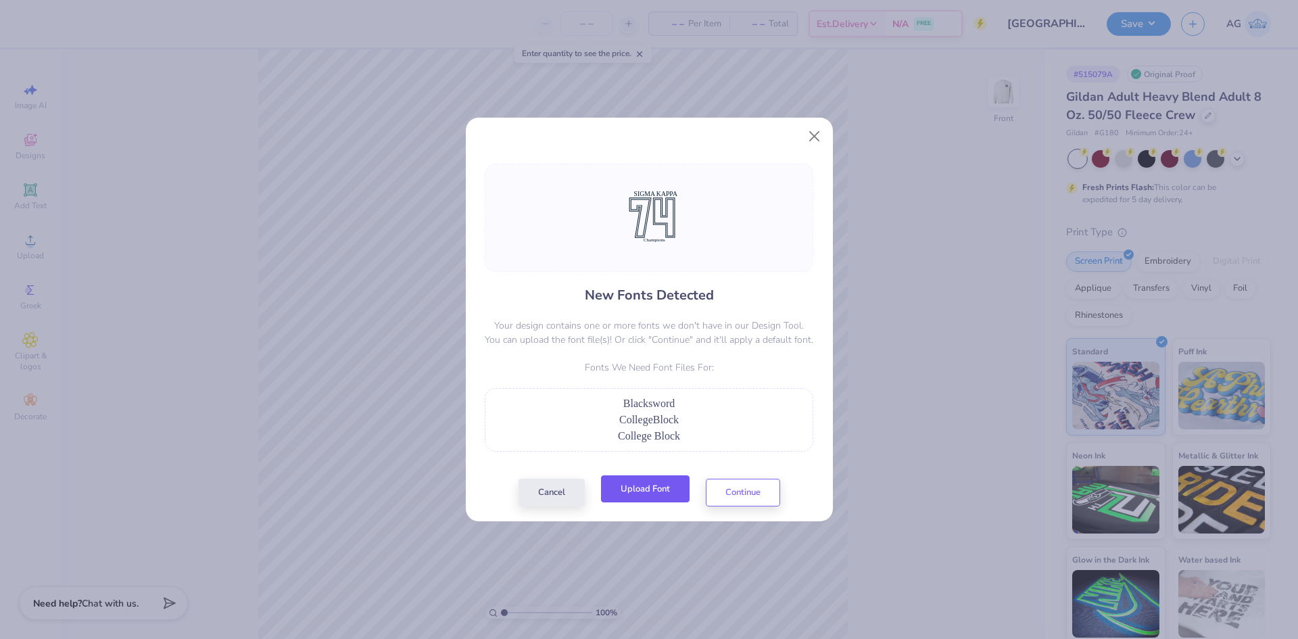
click at [663, 492] on button "Upload Font" at bounding box center [645, 489] width 89 height 28
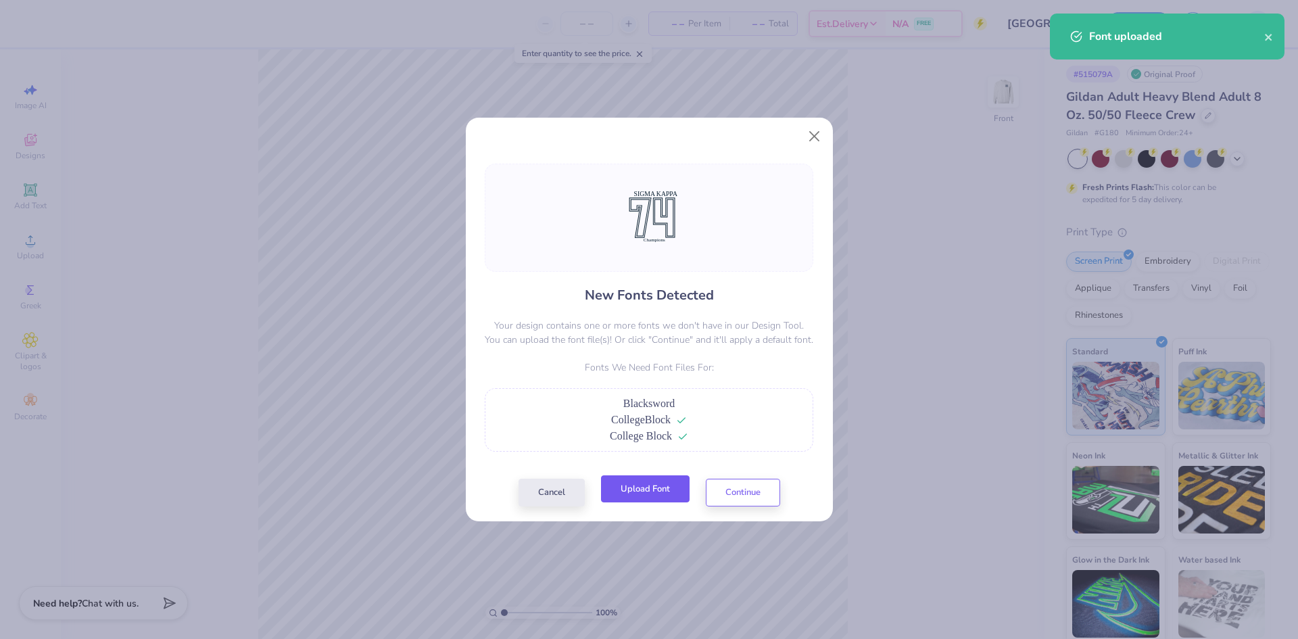
click at [667, 506] on div "Cancel Upload Font Continue" at bounding box center [650, 493] width 262 height 28
click at [669, 493] on button "Upload Font" at bounding box center [645, 489] width 89 height 28
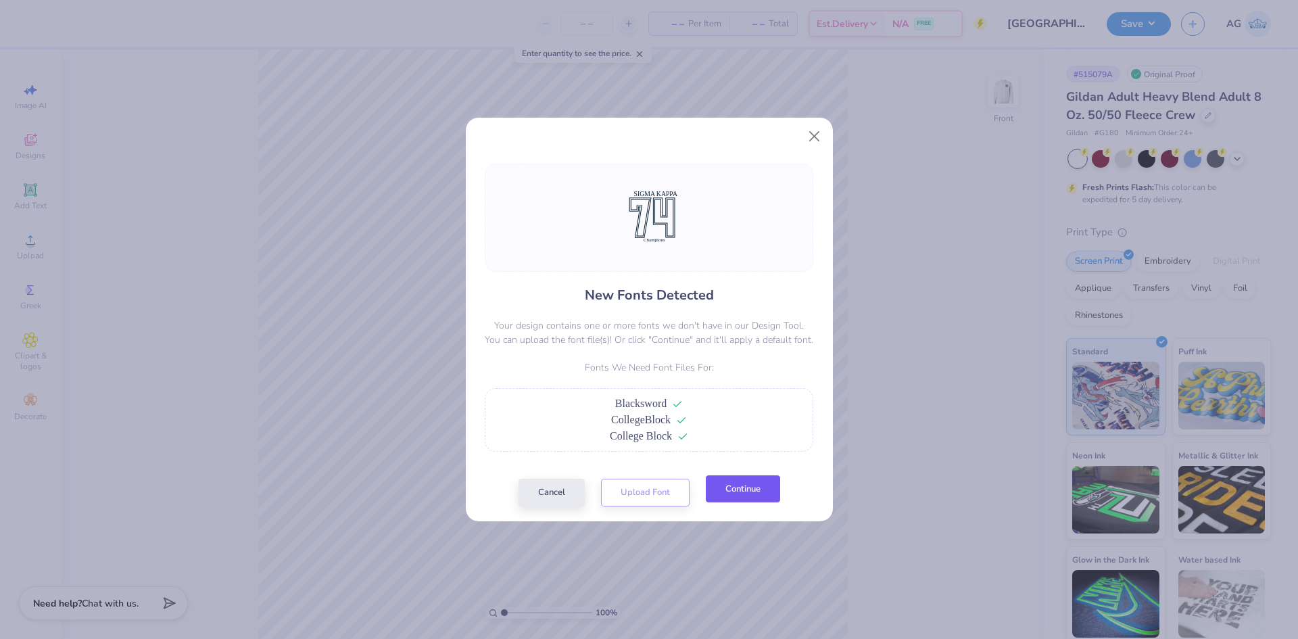
click at [767, 498] on button "Continue" at bounding box center [743, 489] width 74 height 28
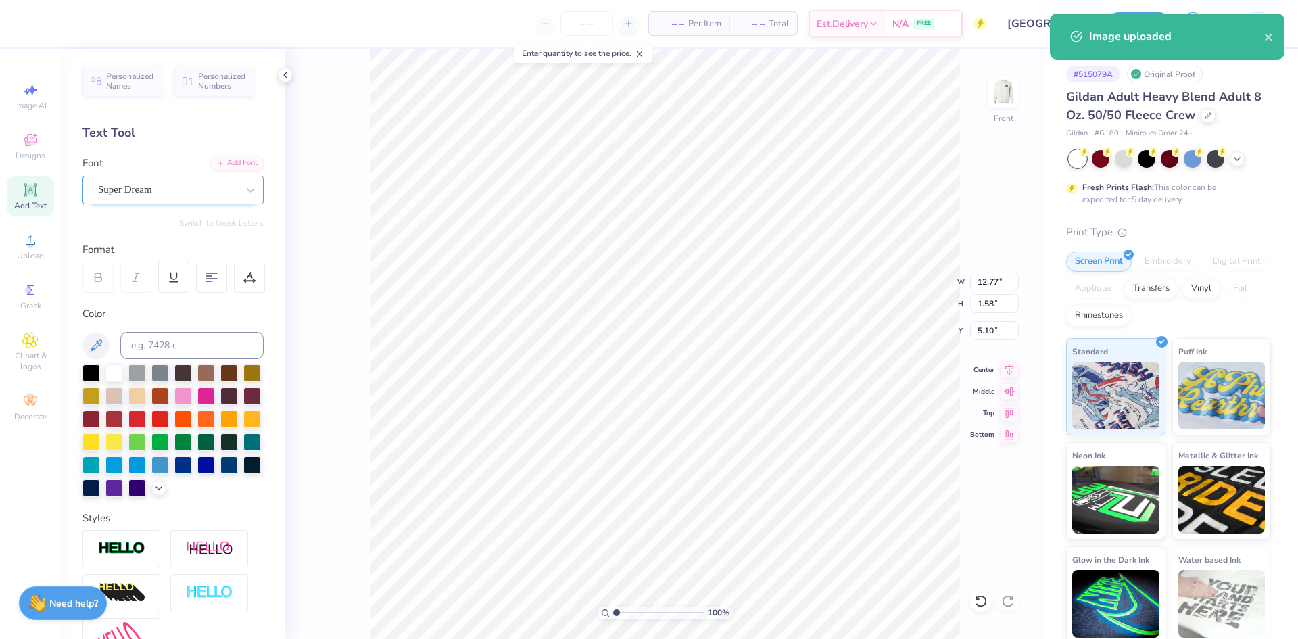
click at [182, 181] on div at bounding box center [167, 190] width 139 height 18
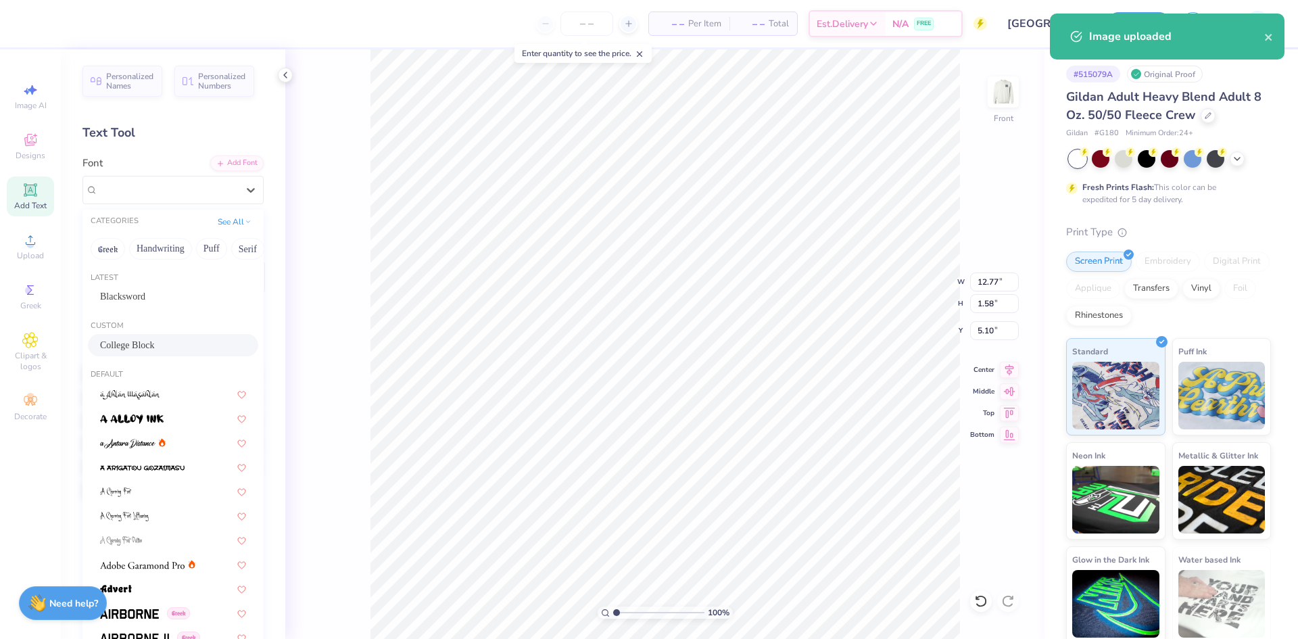
click at [163, 347] on div "College Block" at bounding box center [173, 345] width 146 height 14
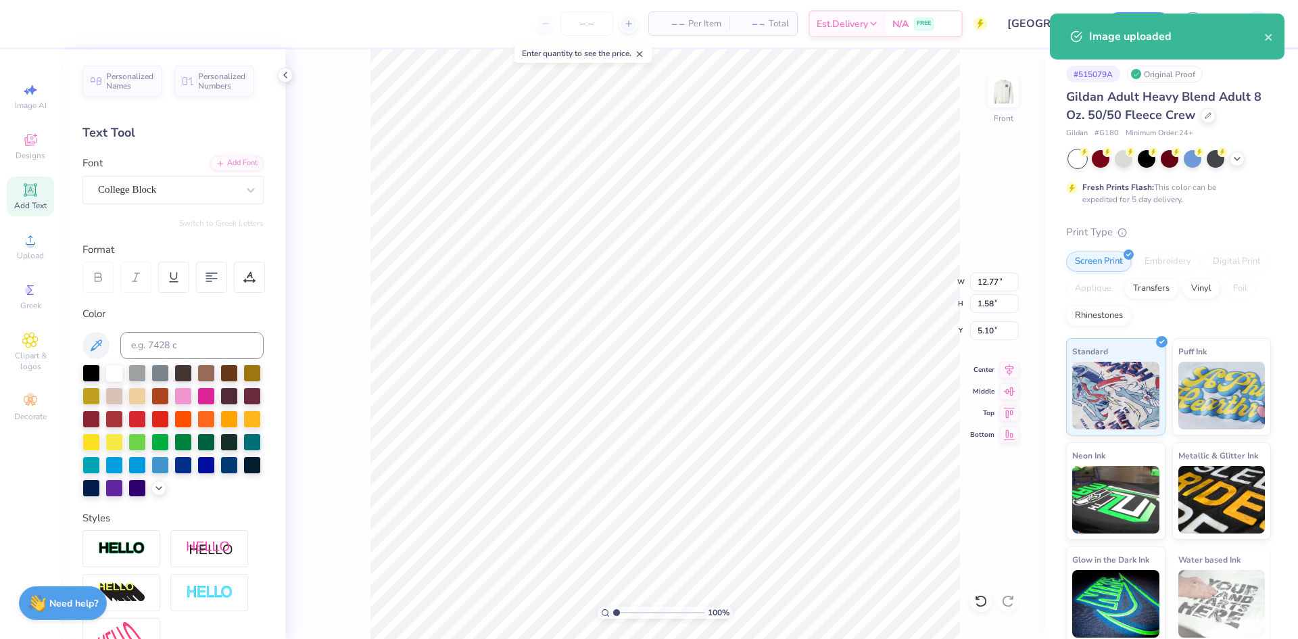
type input "11.49"
type input "1.64"
type input "5.19"
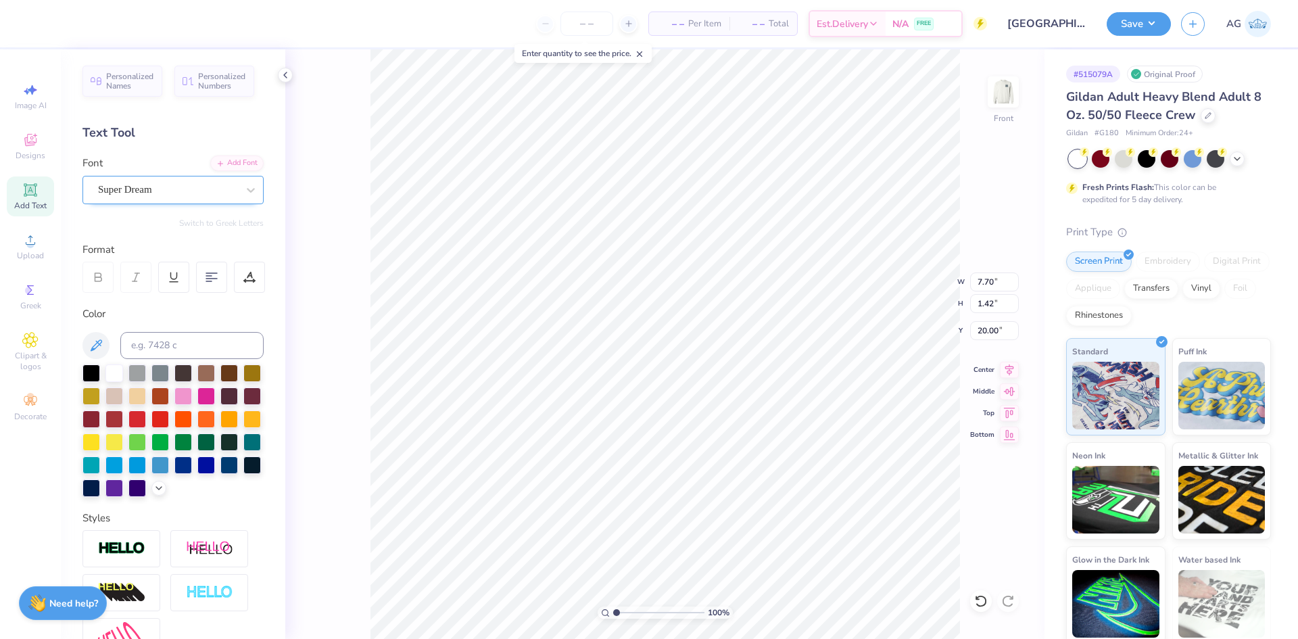
click at [154, 193] on div "Super Dream" at bounding box center [168, 189] width 142 height 21
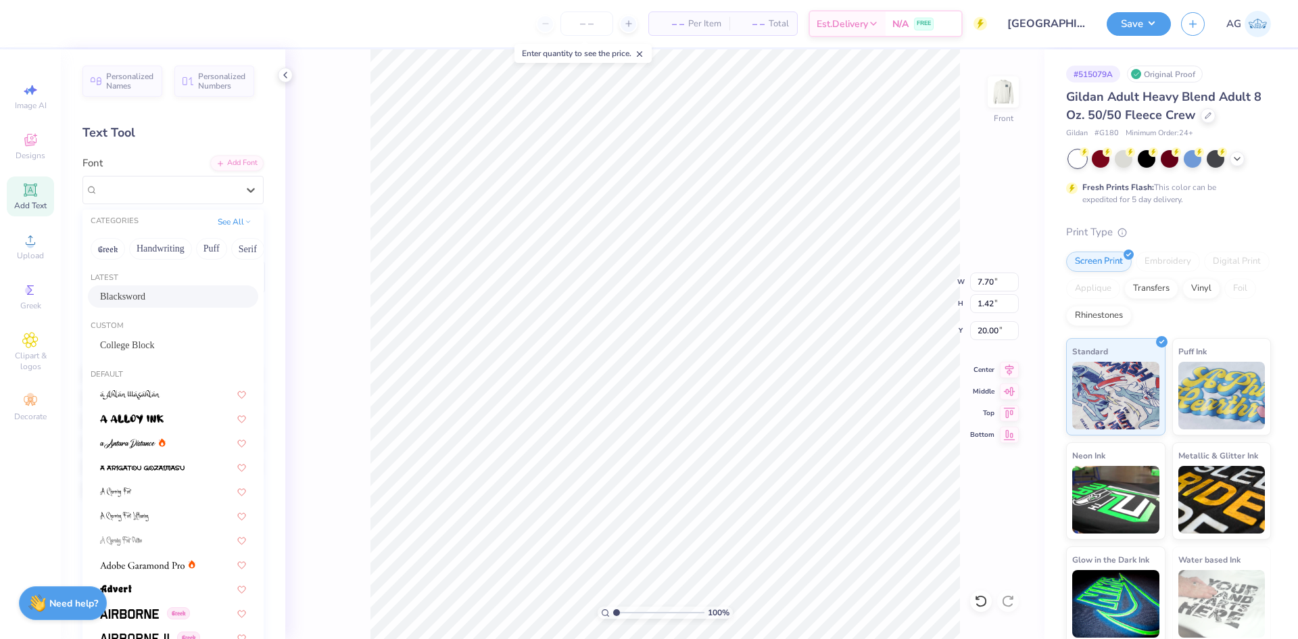
click at [158, 290] on div "Blacksword" at bounding box center [173, 296] width 146 height 14
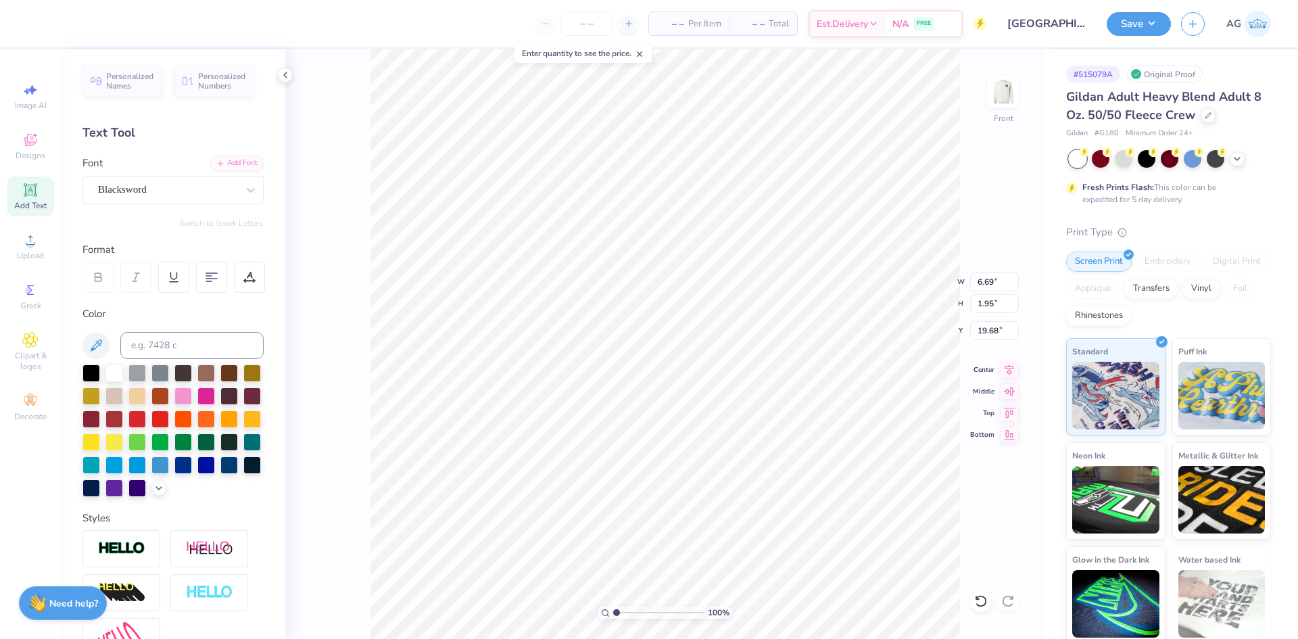
type input "6.69"
type input "1.95"
type input "19.68"
click at [1003, 366] on icon at bounding box center [1009, 368] width 19 height 16
type input "14.61"
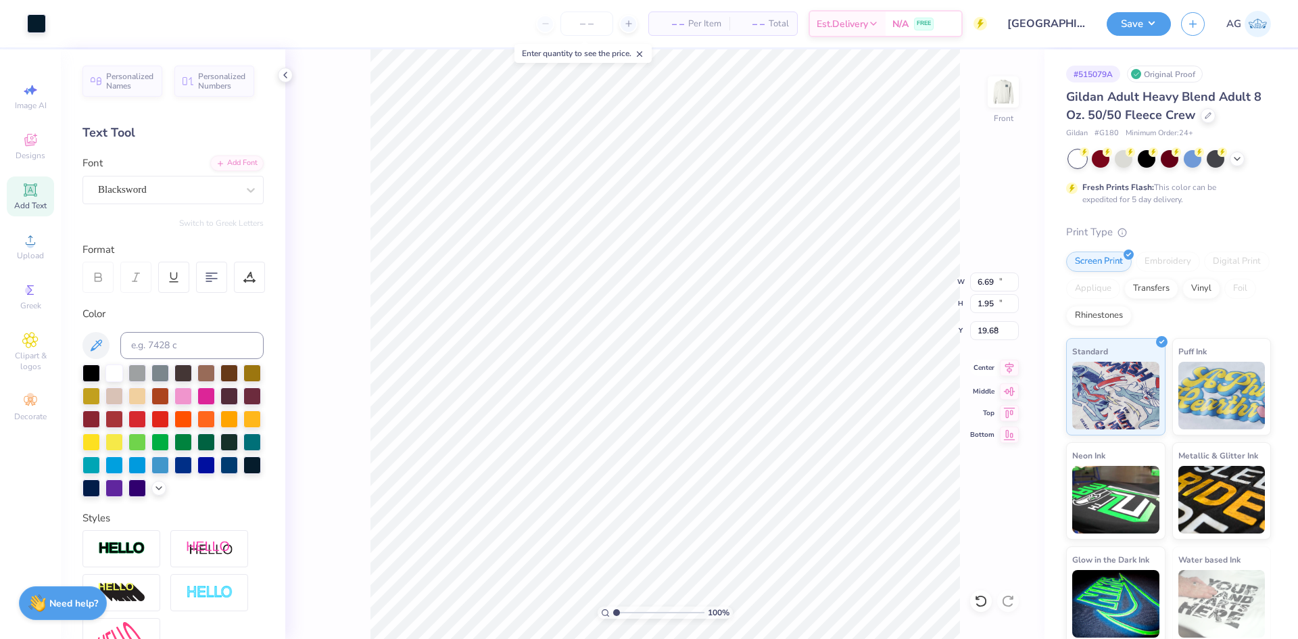
type input "12.79"
type input "7.10"
type input "12.64"
type input "11.06"
type input "8.83"
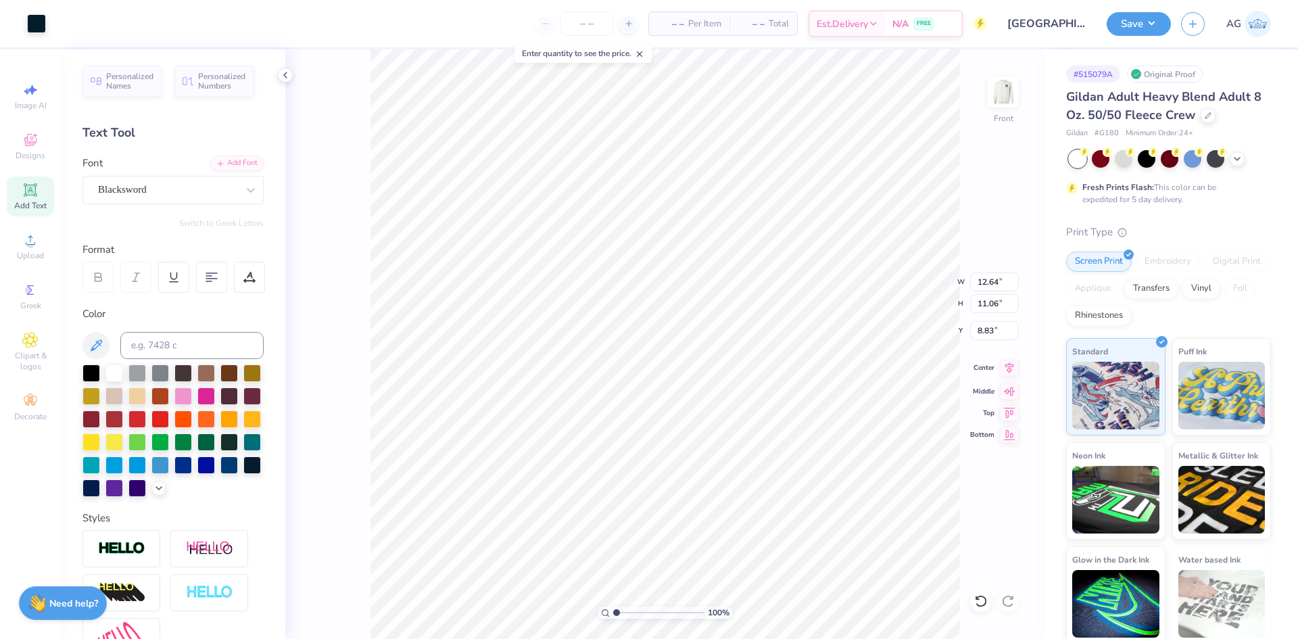
click at [1003, 368] on icon at bounding box center [1009, 368] width 19 height 16
type input "19.89"
type input "11.49"
type input "6.45"
type input "9.35"
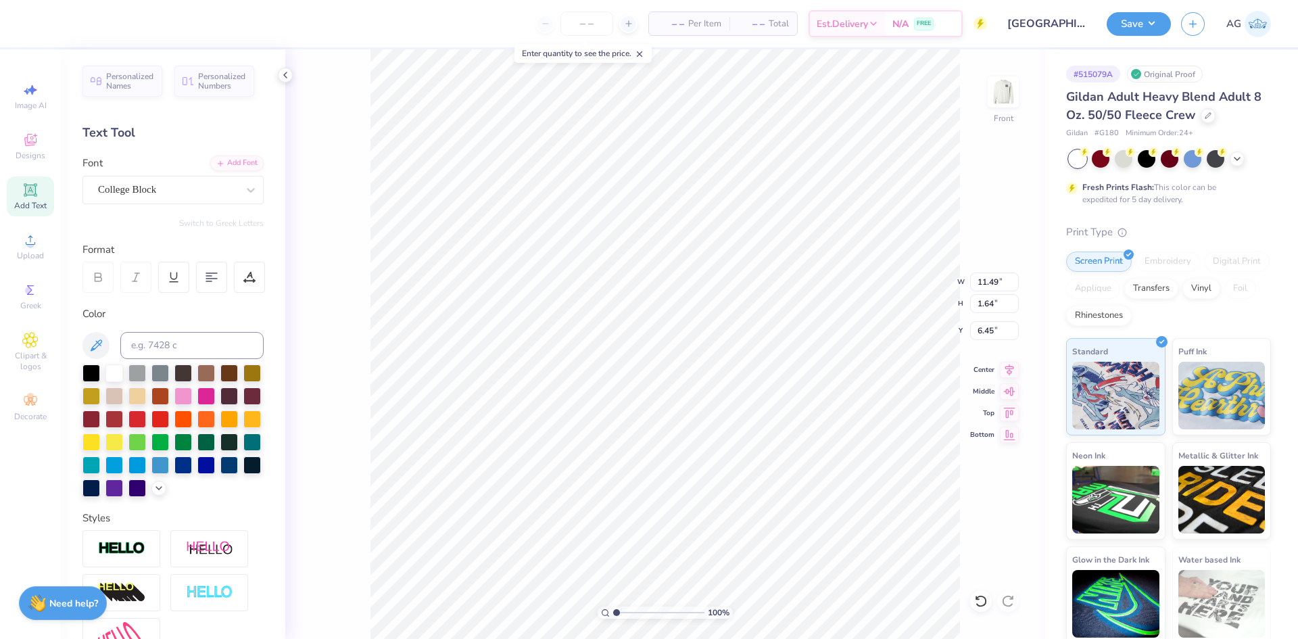
type input "1.34"
type input "7.23"
click at [245, 278] on icon at bounding box center [249, 277] width 12 height 12
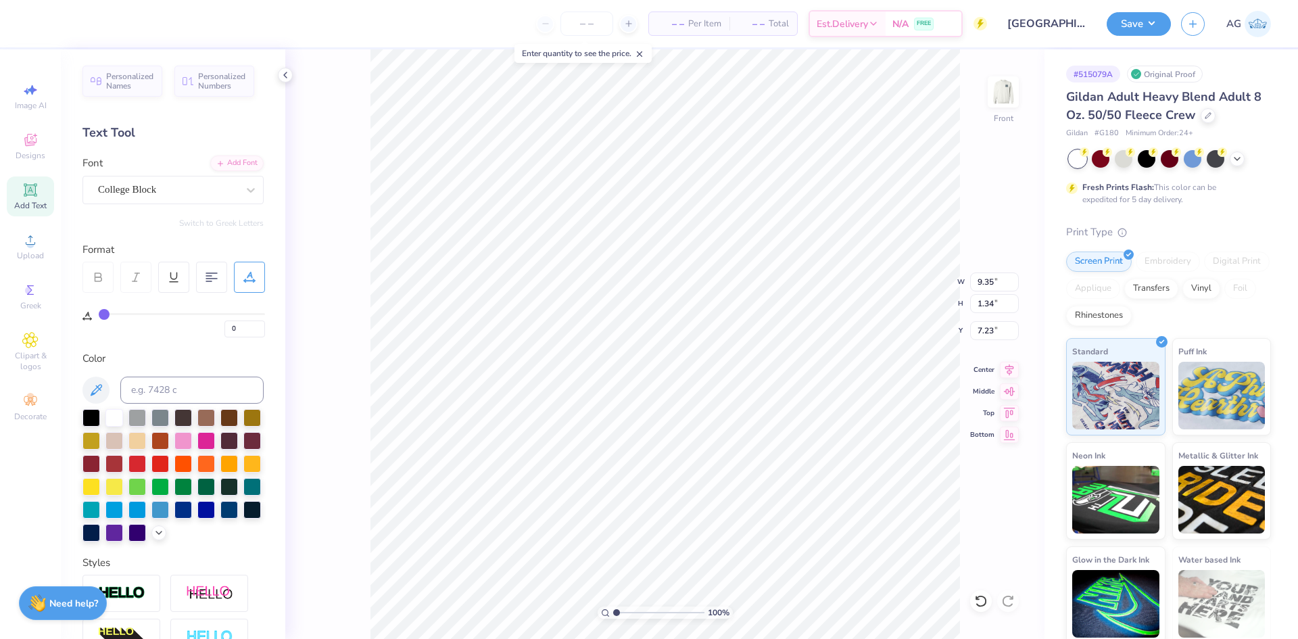
type input "1"
type input "2"
type input "6"
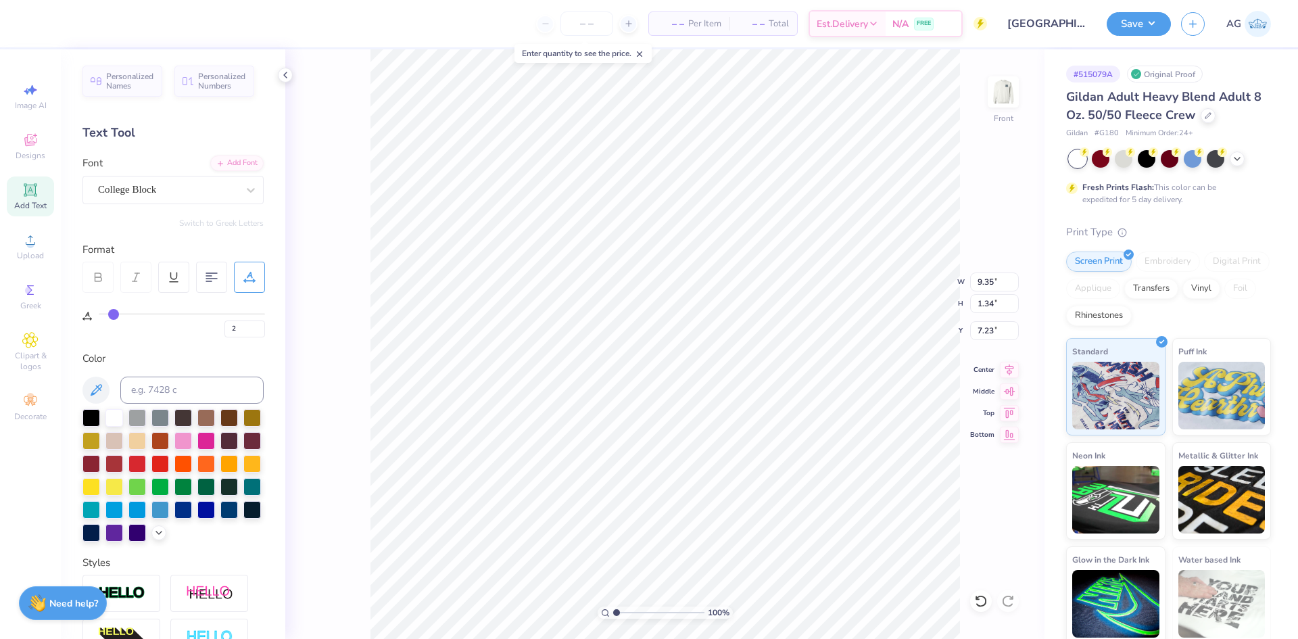
type input "6"
type input "7"
type input "8"
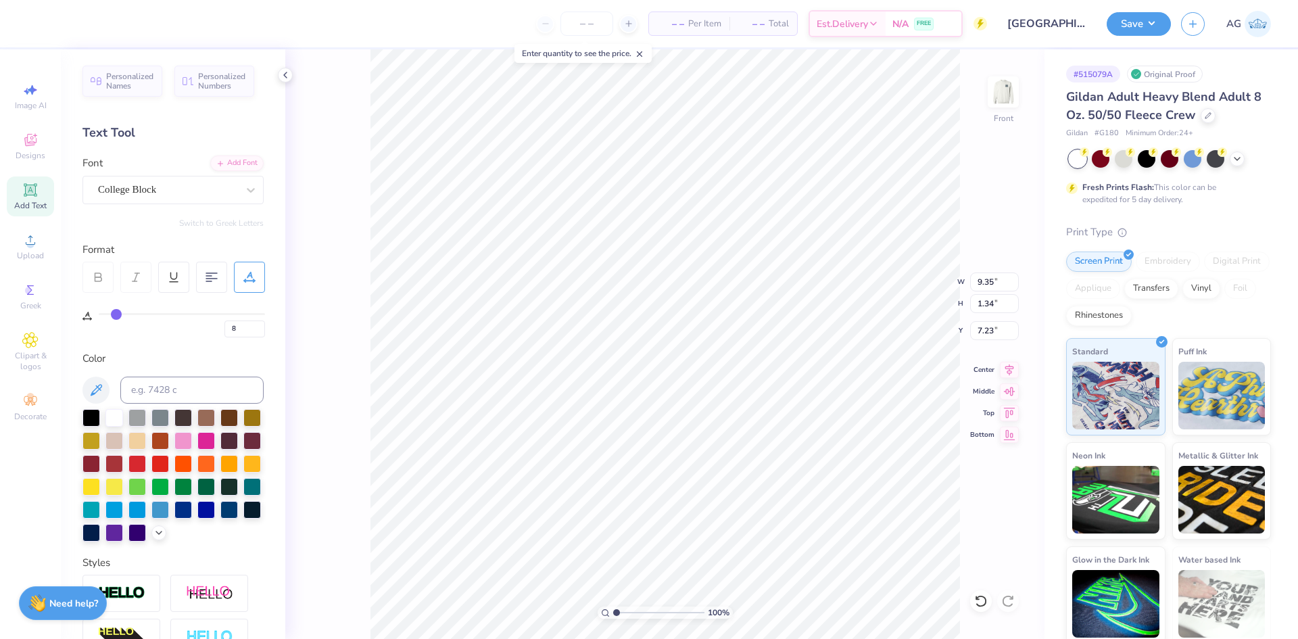
type input "9"
type input "10"
type input "11"
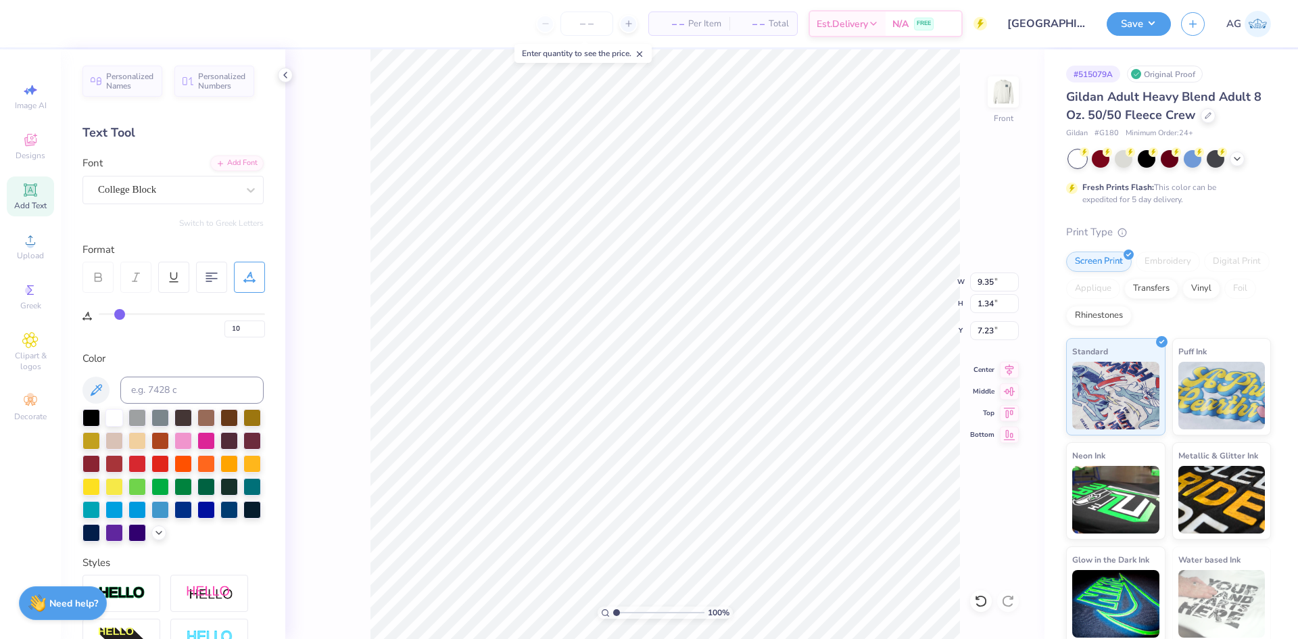
type input "11"
drag, startPoint x: 104, startPoint y: 315, endPoint x: 122, endPoint y: 318, distance: 17.8
type input "11"
click at [122, 315] on input "range" at bounding box center [182, 314] width 166 height 2
type input "11.24"
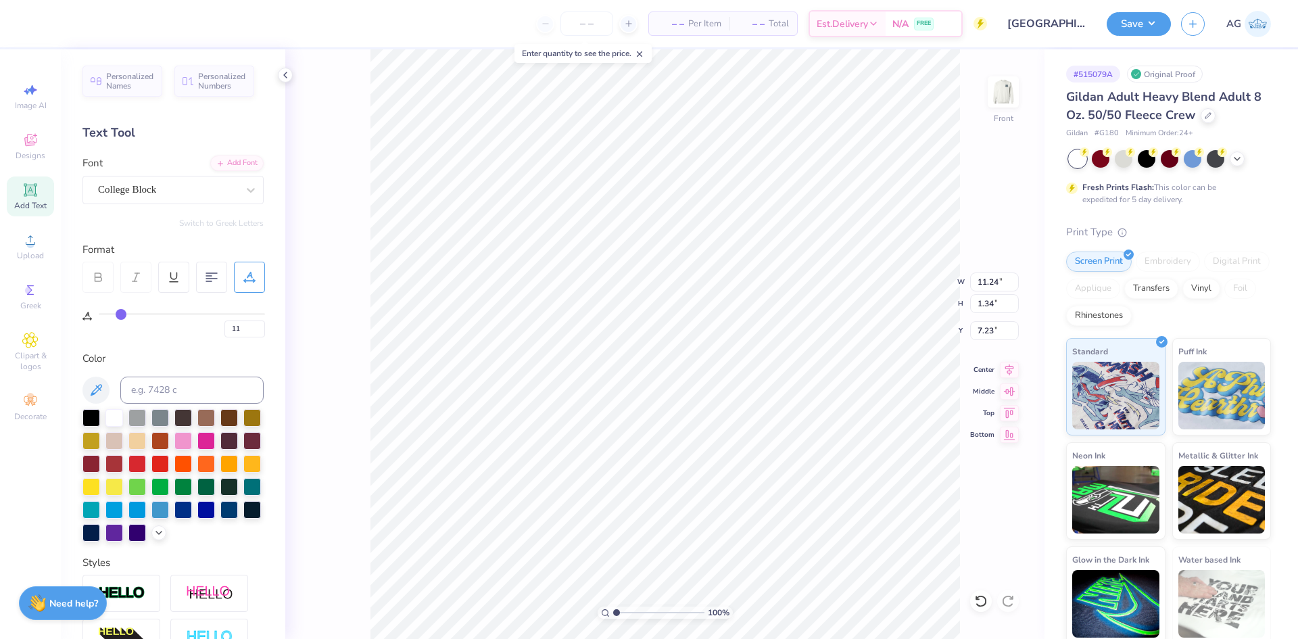
type input "7.27"
type input "13"
type input "12"
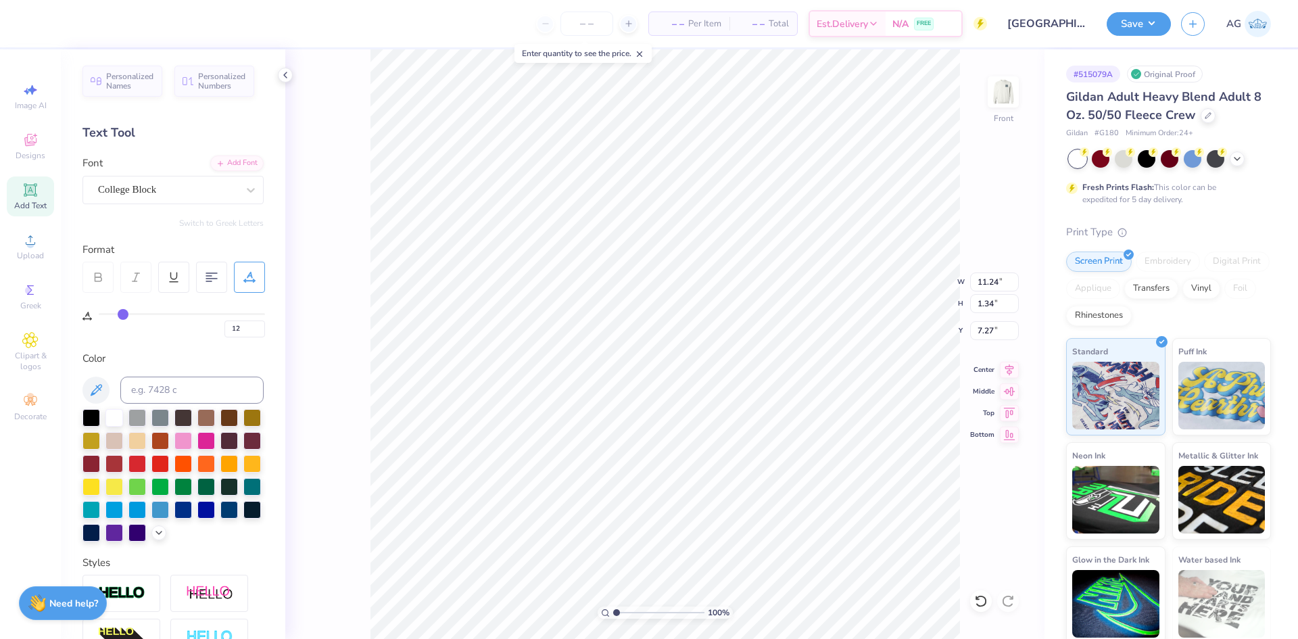
type input "11"
type input "10"
type input "9"
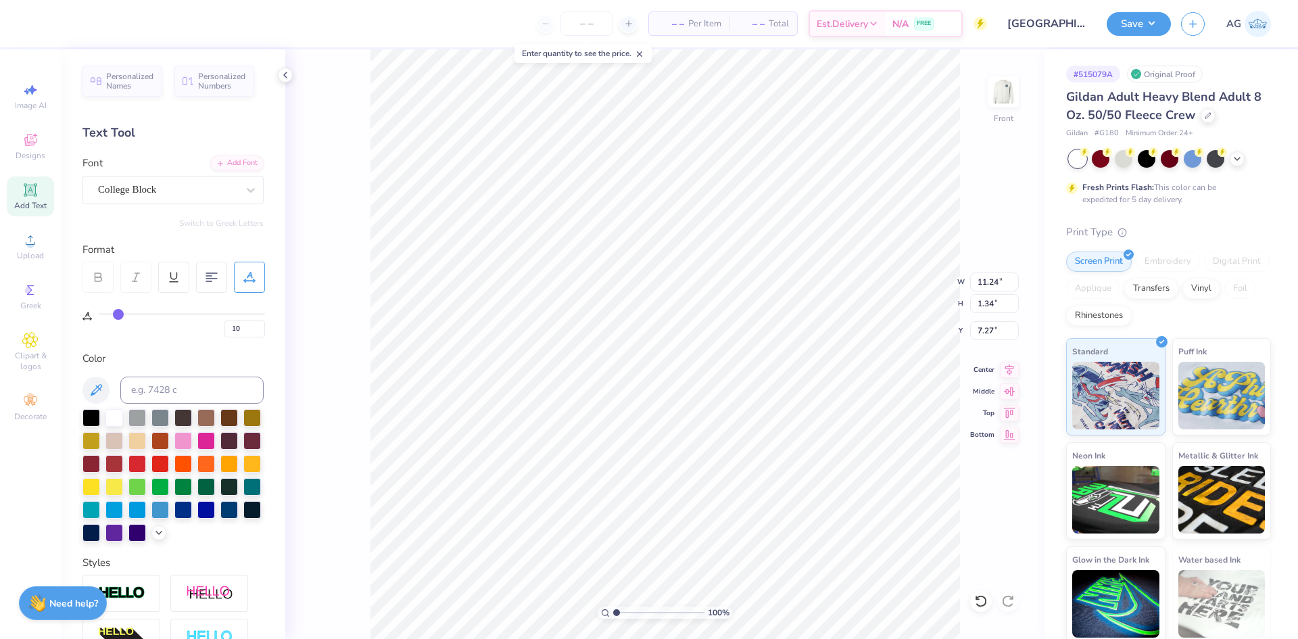
type input "9"
click at [118, 315] on input "range" at bounding box center [182, 314] width 166 height 2
type input "10.89"
type input "1.34"
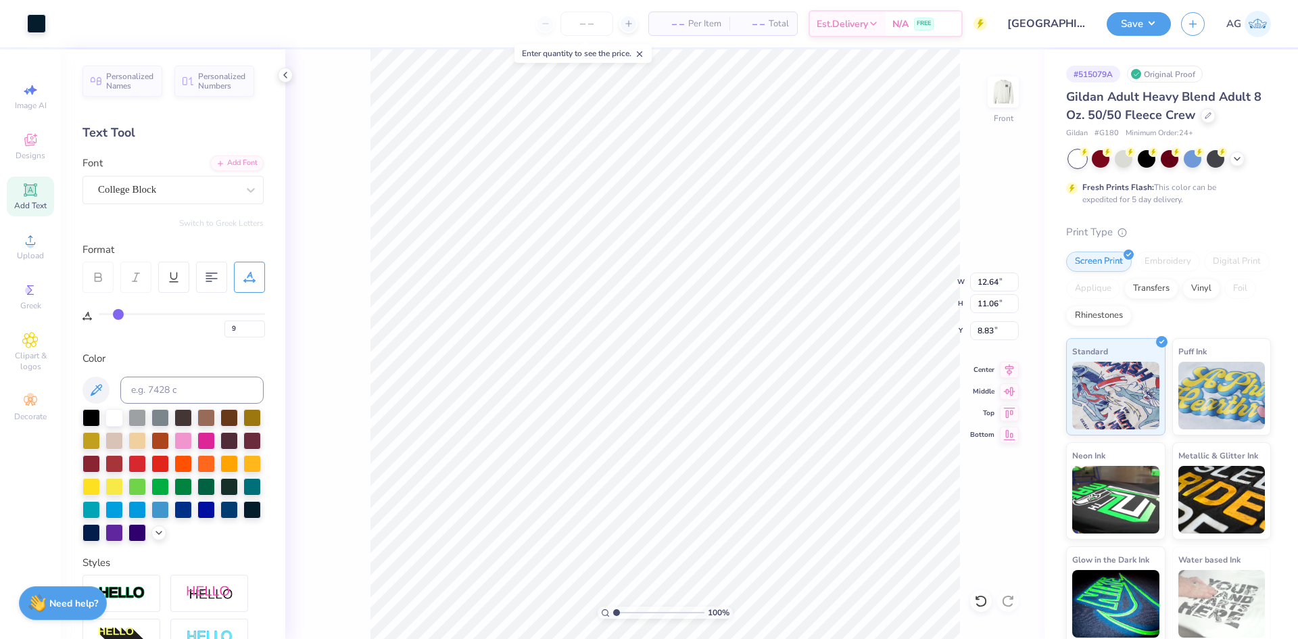
type input "7.27"
click at [1007, 373] on icon at bounding box center [1009, 368] width 19 height 16
type input "12.64"
type input "11.06"
type input "8.83"
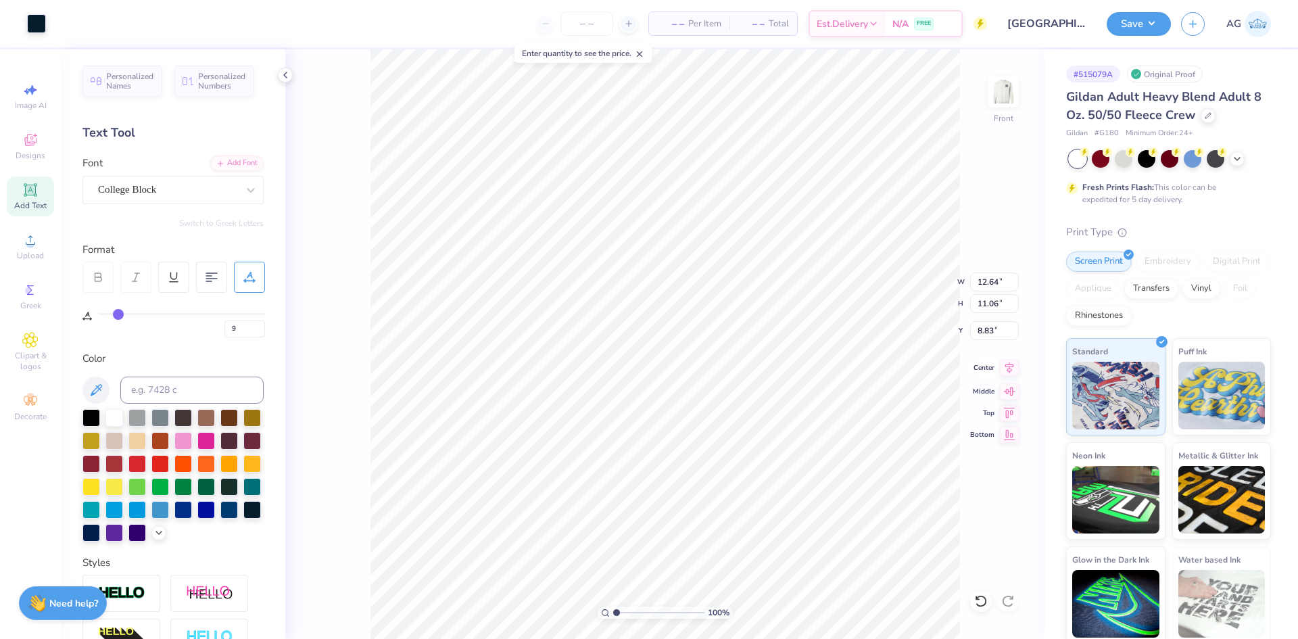
click at [1003, 366] on icon at bounding box center [1009, 368] width 19 height 16
type input "5.63"
type input "1.64"
type input "19.89"
type input "0"
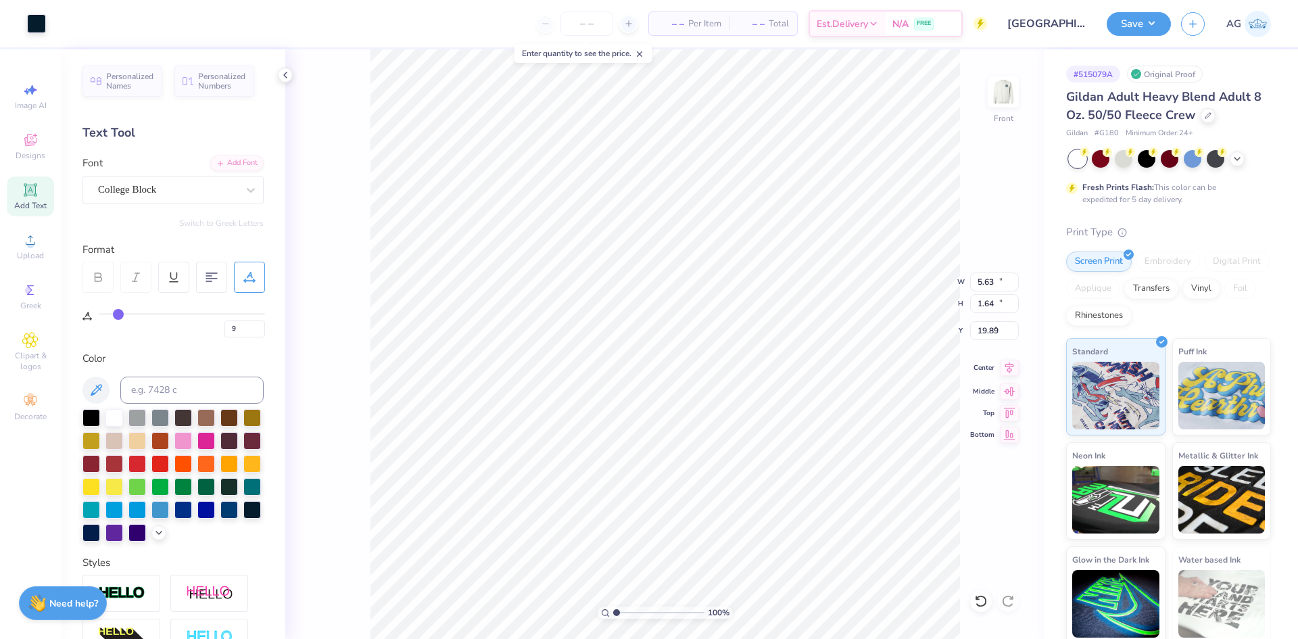
type input "0"
click at [1009, 370] on icon at bounding box center [1009, 368] width 19 height 16
click at [1006, 285] on input "12.64" at bounding box center [994, 281] width 49 height 19
type input "10.00"
type input "11.28"
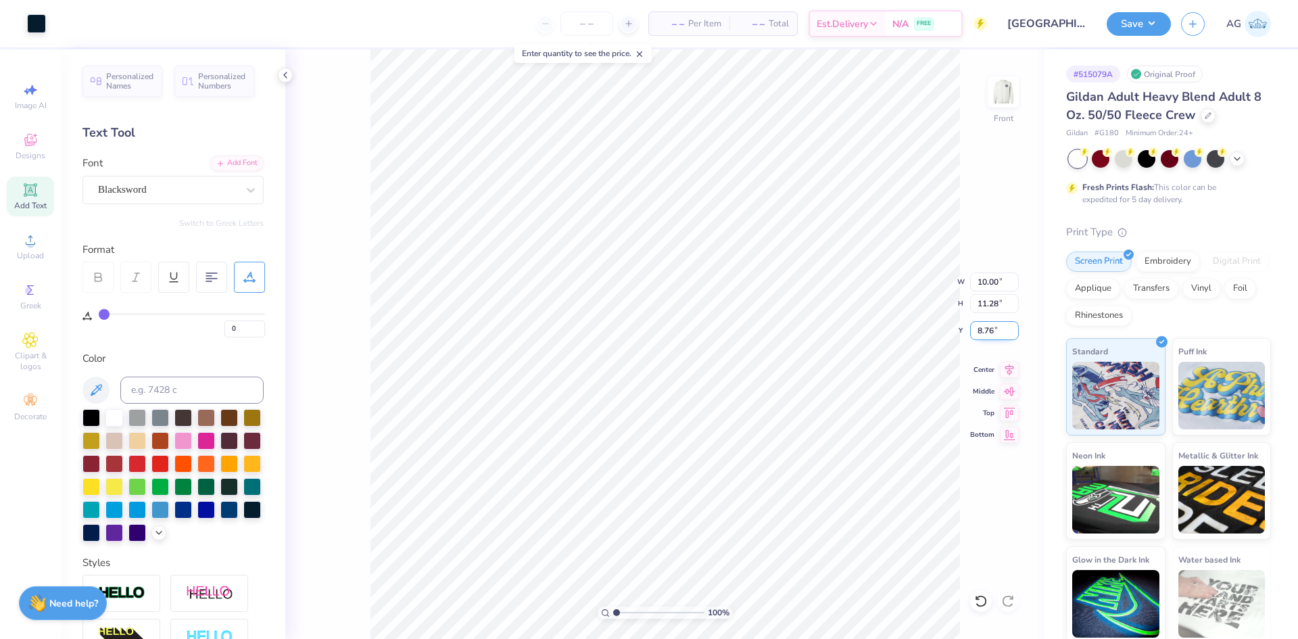
click at [990, 329] on input "8.76" at bounding box center [994, 330] width 49 height 19
type input "3.00"
click at [1014, 368] on icon at bounding box center [1009, 368] width 19 height 16
click at [989, 285] on input "10.00" at bounding box center [994, 281] width 49 height 19
type input "12.00"
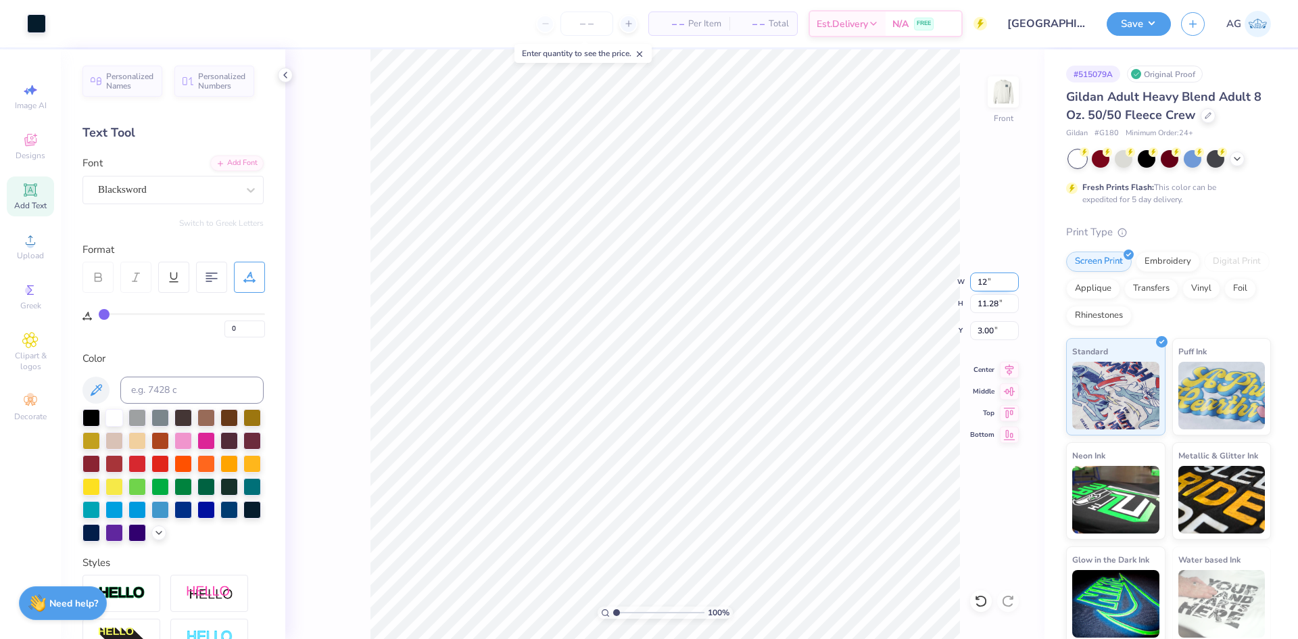
type input "13.54"
type input "1.87"
type input "11.00"
type input "12.41"
click at [988, 338] on input "2.40" at bounding box center [994, 330] width 49 height 19
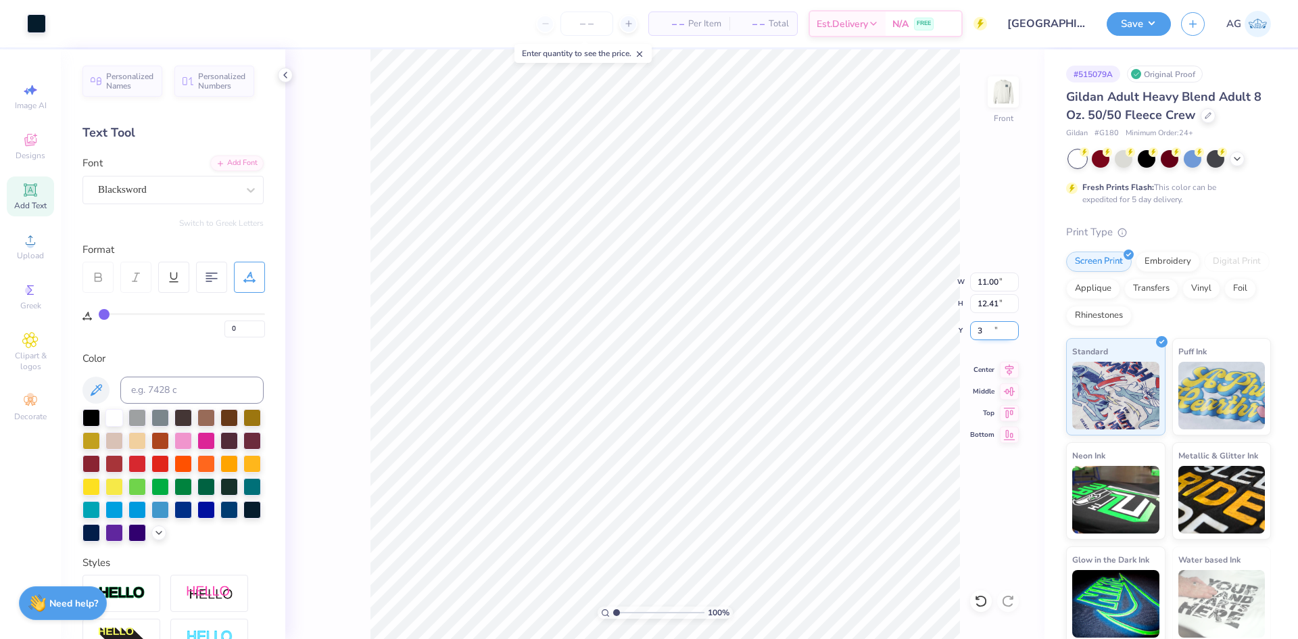
type input "3.00"
type input "14.28"
type input "9"
type input "2.82"
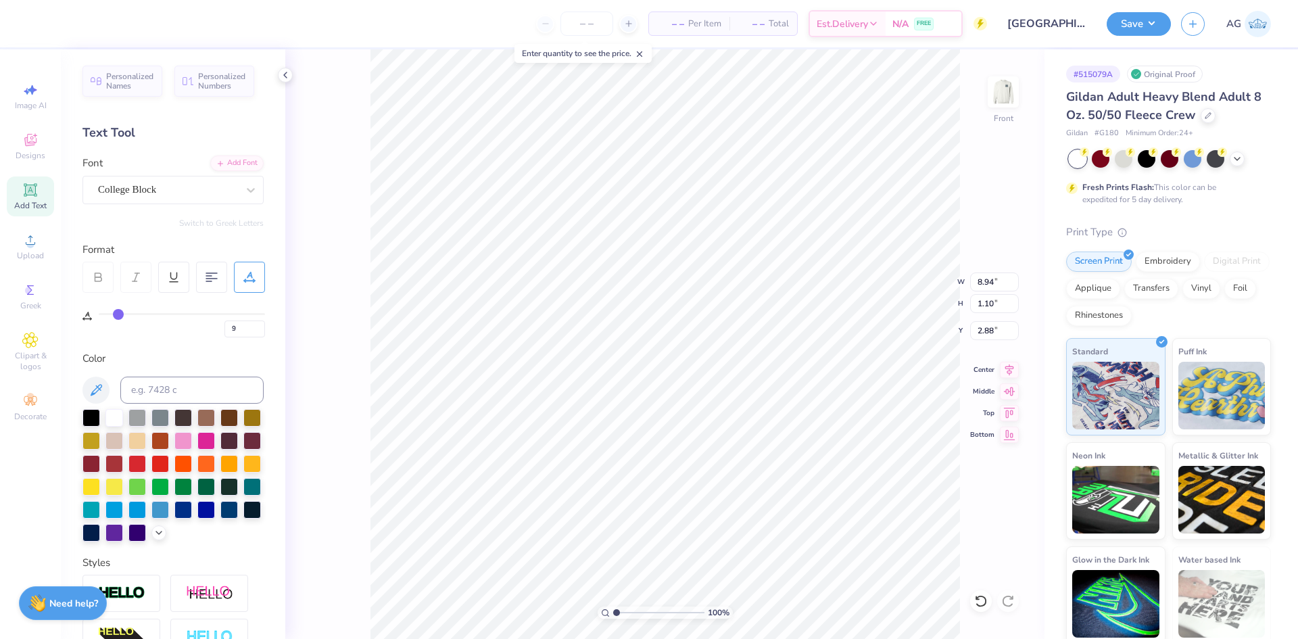
type input "8.94"
type input "1.10"
type input "2.88"
click at [1007, 371] on icon at bounding box center [1009, 368] width 19 height 16
click at [992, 323] on input "2.88" at bounding box center [994, 330] width 49 height 19
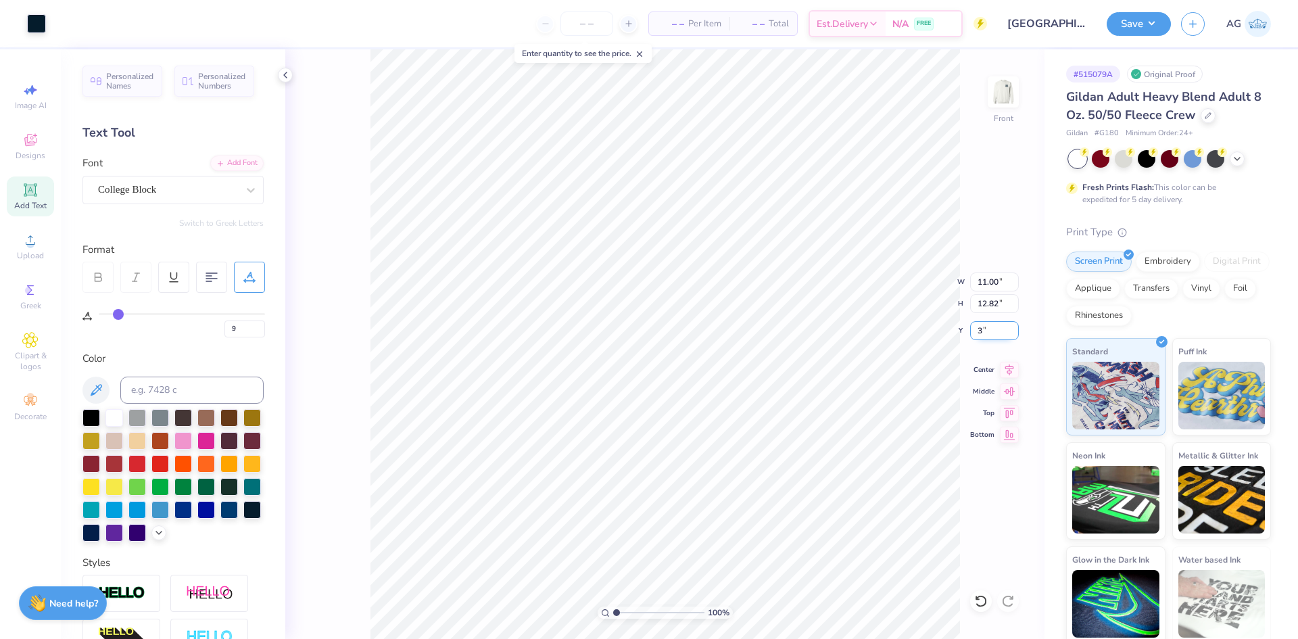
type input "3.00"
click at [1153, 29] on button "Save" at bounding box center [1139, 22] width 64 height 24
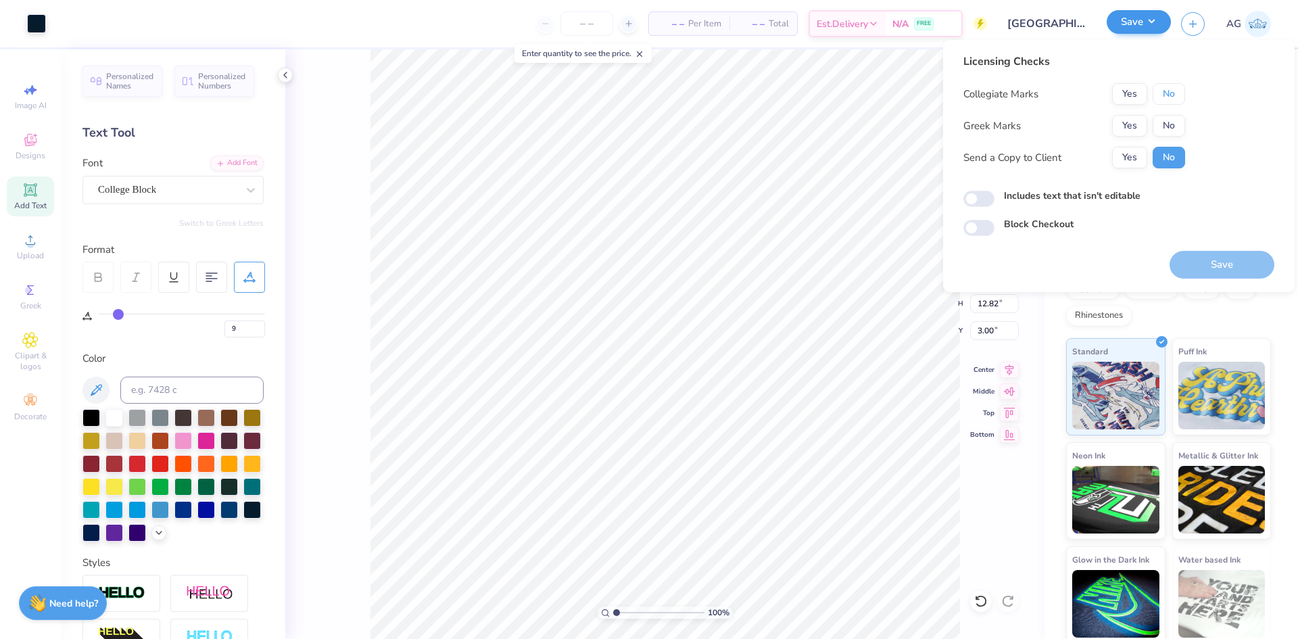
click at [1181, 88] on button "No" at bounding box center [1169, 94] width 32 height 22
click at [1129, 119] on button "Yes" at bounding box center [1129, 126] width 35 height 22
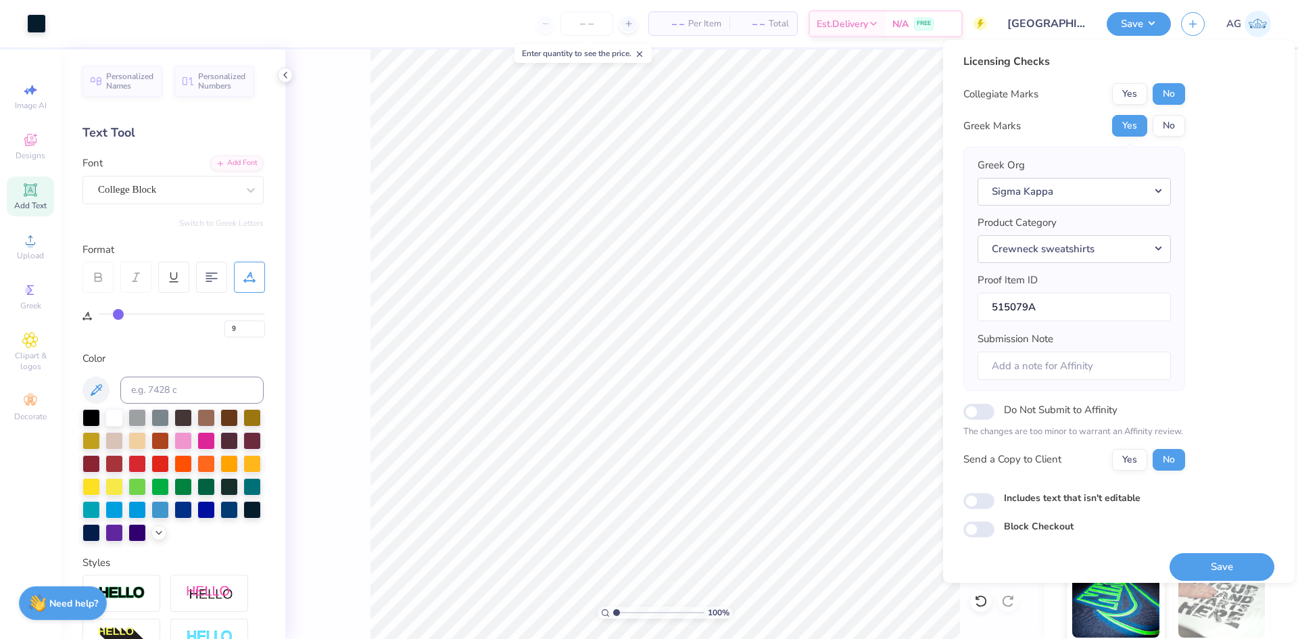
click at [1233, 314] on div "Licensing Checks Collegiate Marks Yes No Greek Marks Yes No Greek Org Sigma Kap…" at bounding box center [1118, 295] width 311 height 484
click at [1186, 566] on button "Save" at bounding box center [1222, 567] width 105 height 28
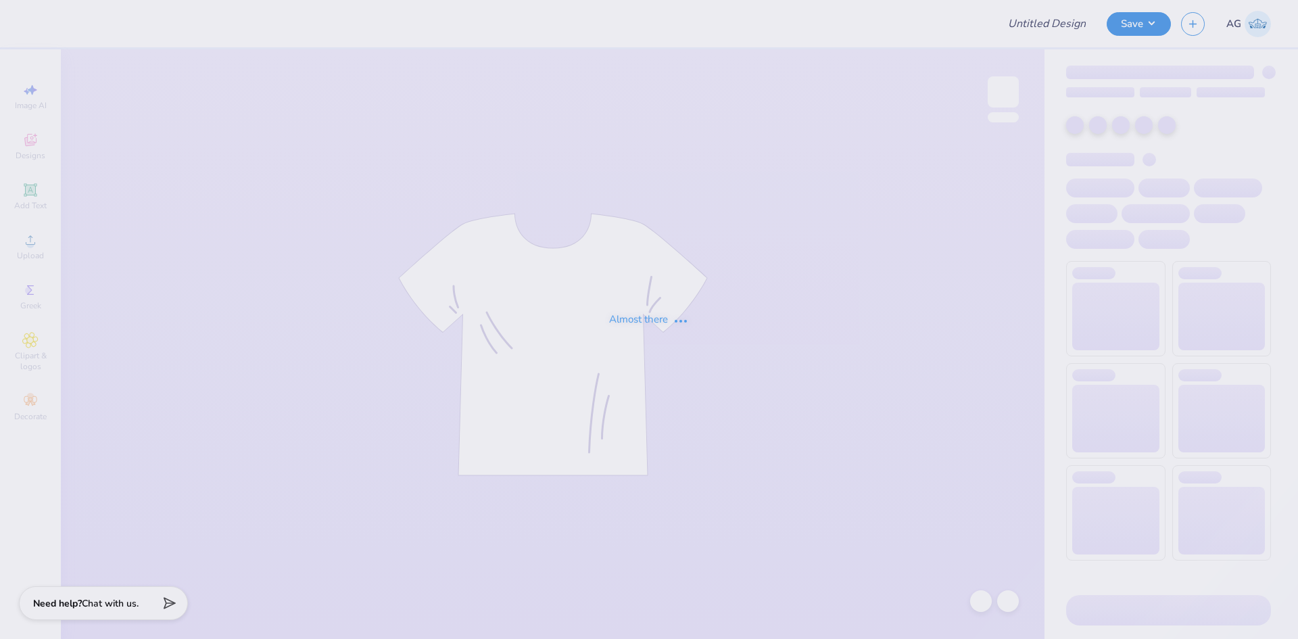
type input "Hats"
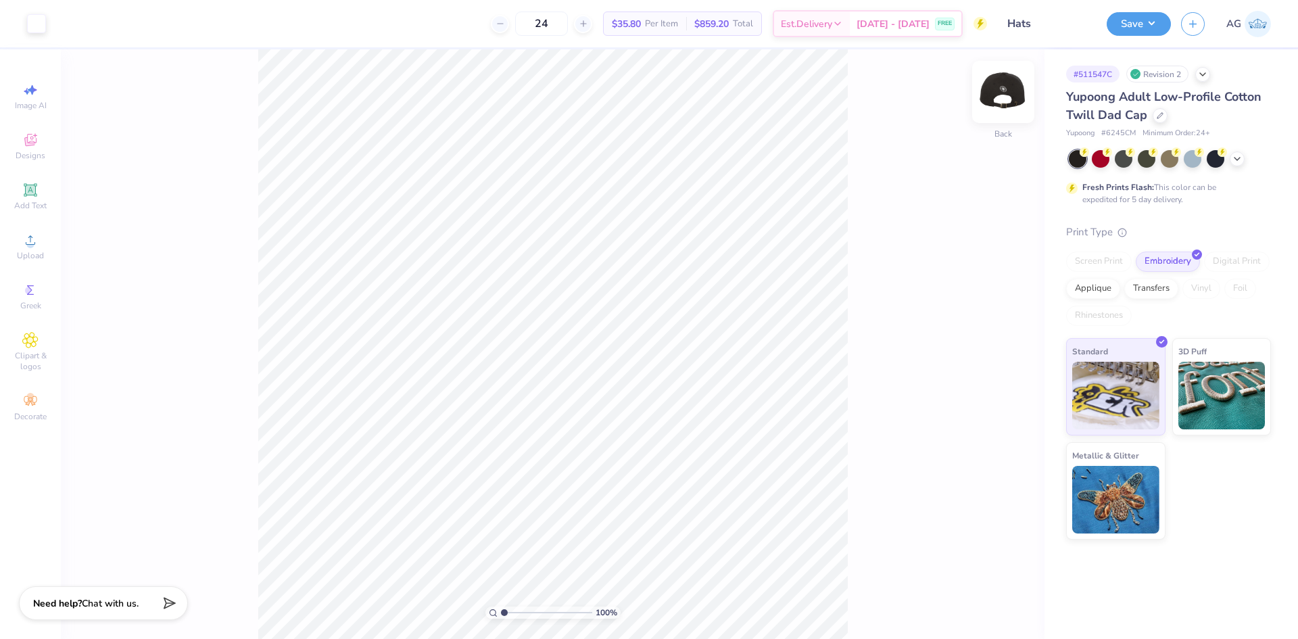
click at [1009, 96] on img at bounding box center [1003, 92] width 54 height 54
click at [1009, 95] on img at bounding box center [1003, 92] width 54 height 54
click at [959, 395] on div "100 % Back" at bounding box center [553, 344] width 984 height 590
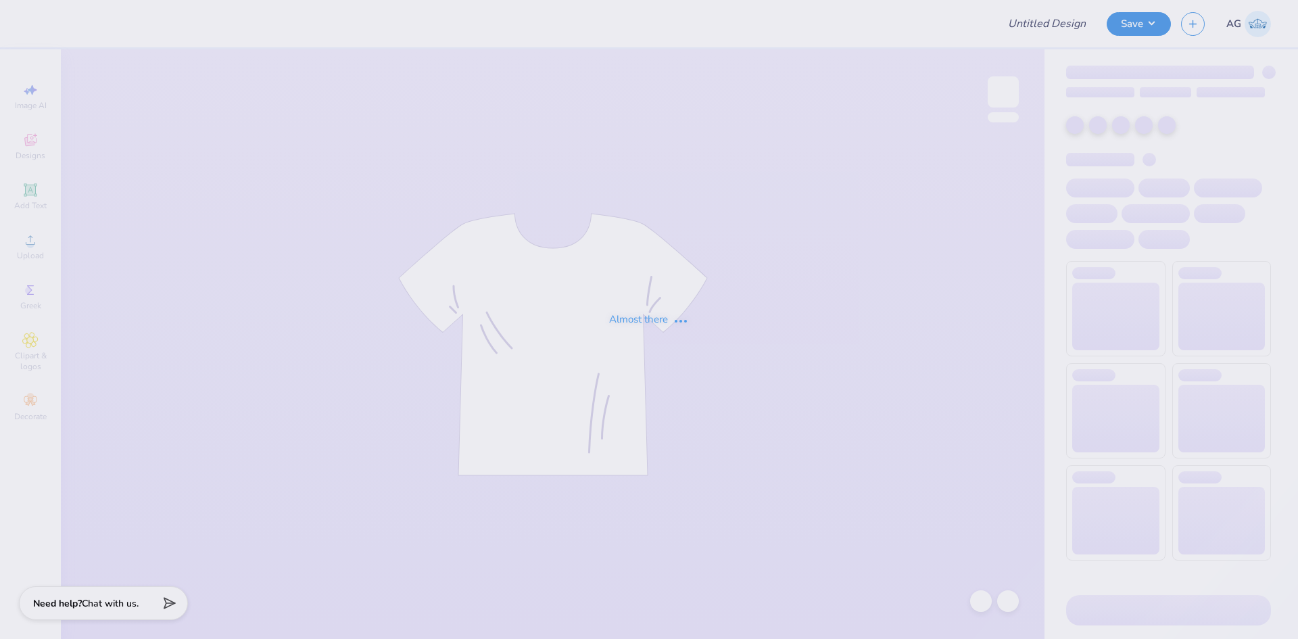
type input "Hats"
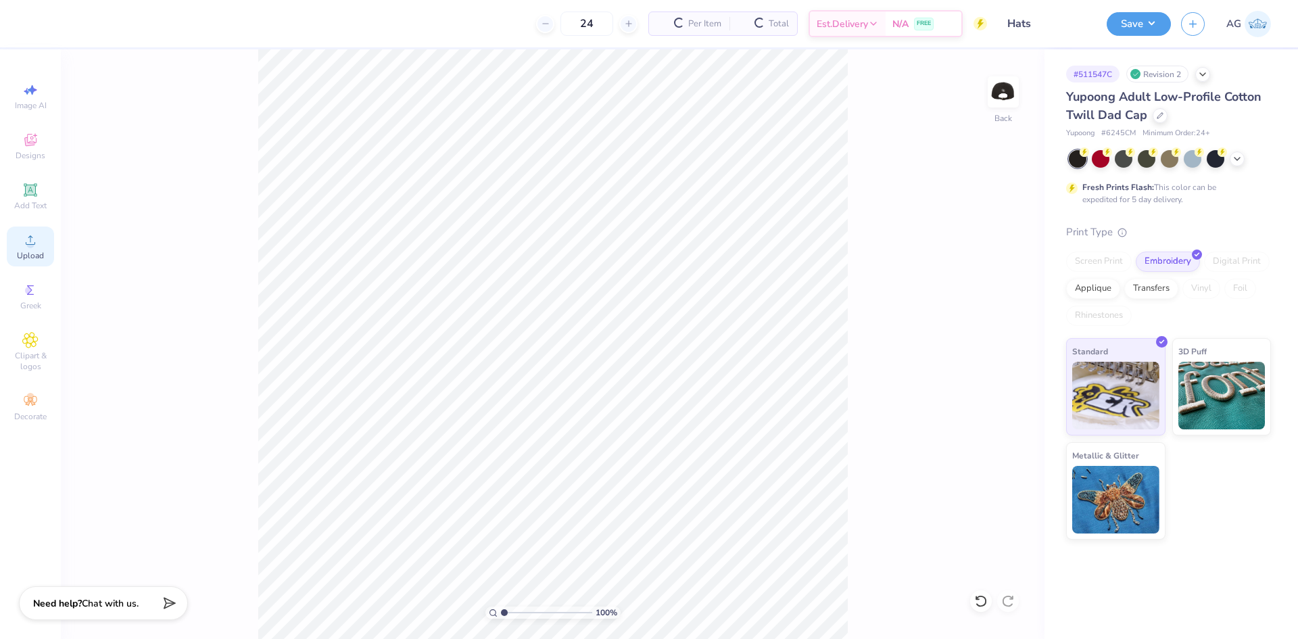
click at [31, 251] on span "Upload" at bounding box center [30, 255] width 27 height 11
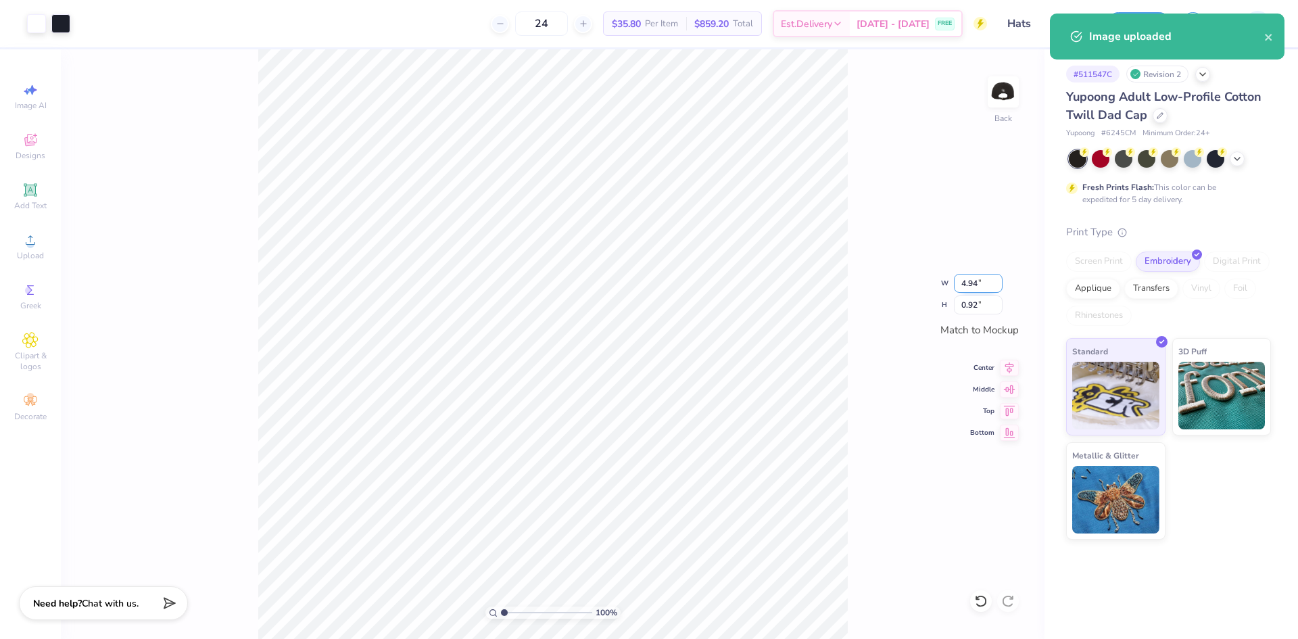
click at [980, 285] on input "4.94" at bounding box center [978, 283] width 49 height 19
type input "4.75"
type input "0.89"
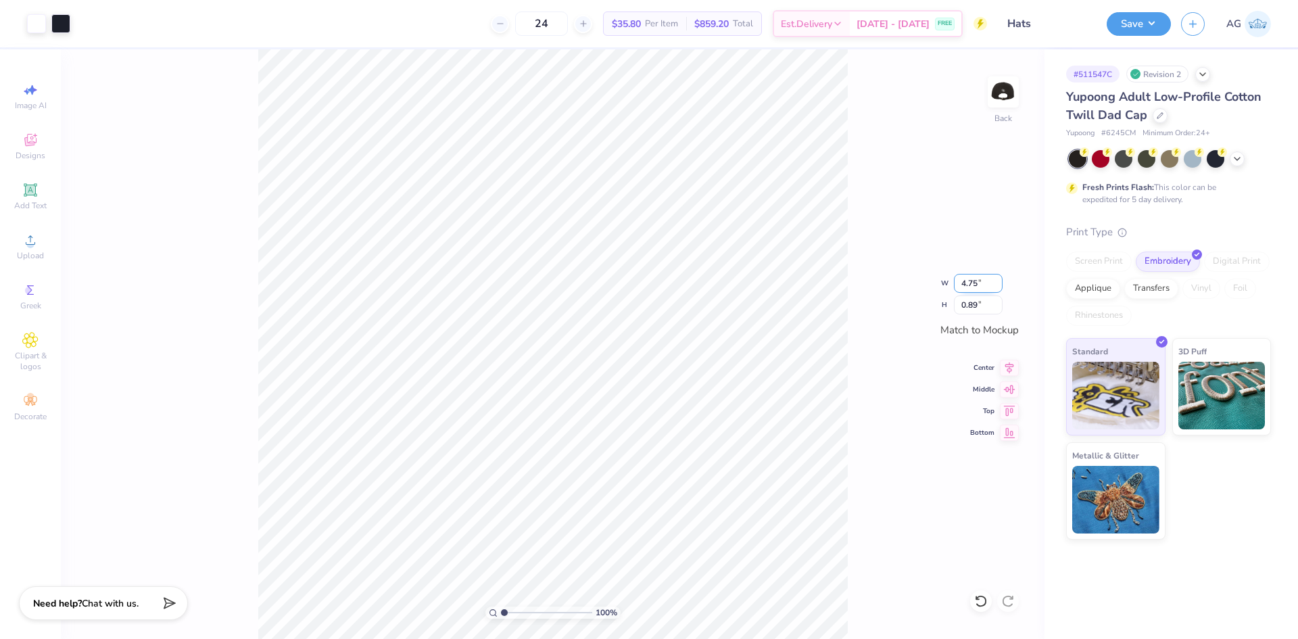
click at [974, 280] on input "4.75" at bounding box center [978, 283] width 49 height 19
type input "4.00"
type input "0.75"
click at [1136, 30] on button "Save" at bounding box center [1139, 22] width 64 height 24
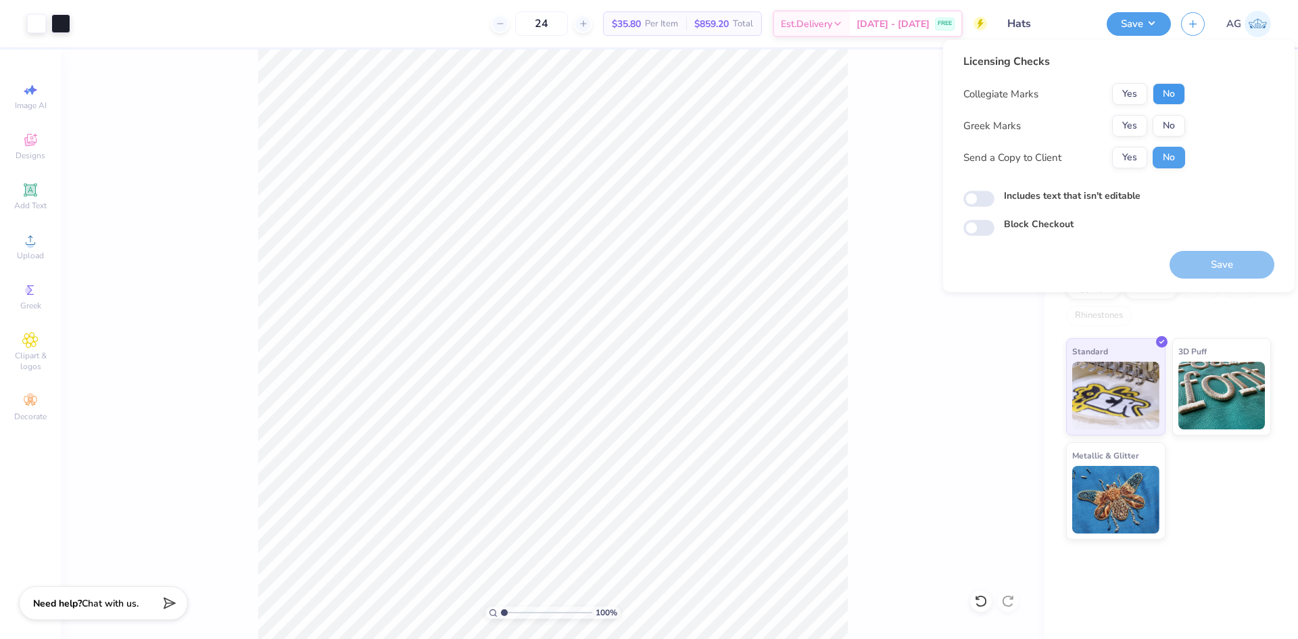
click at [1162, 91] on button "No" at bounding box center [1169, 94] width 32 height 22
click at [1170, 128] on button "No" at bounding box center [1169, 126] width 32 height 22
click at [983, 195] on input "Includes text that isn't editable" at bounding box center [978, 199] width 31 height 16
checkbox input "true"
click at [1208, 271] on button "Save" at bounding box center [1222, 265] width 105 height 28
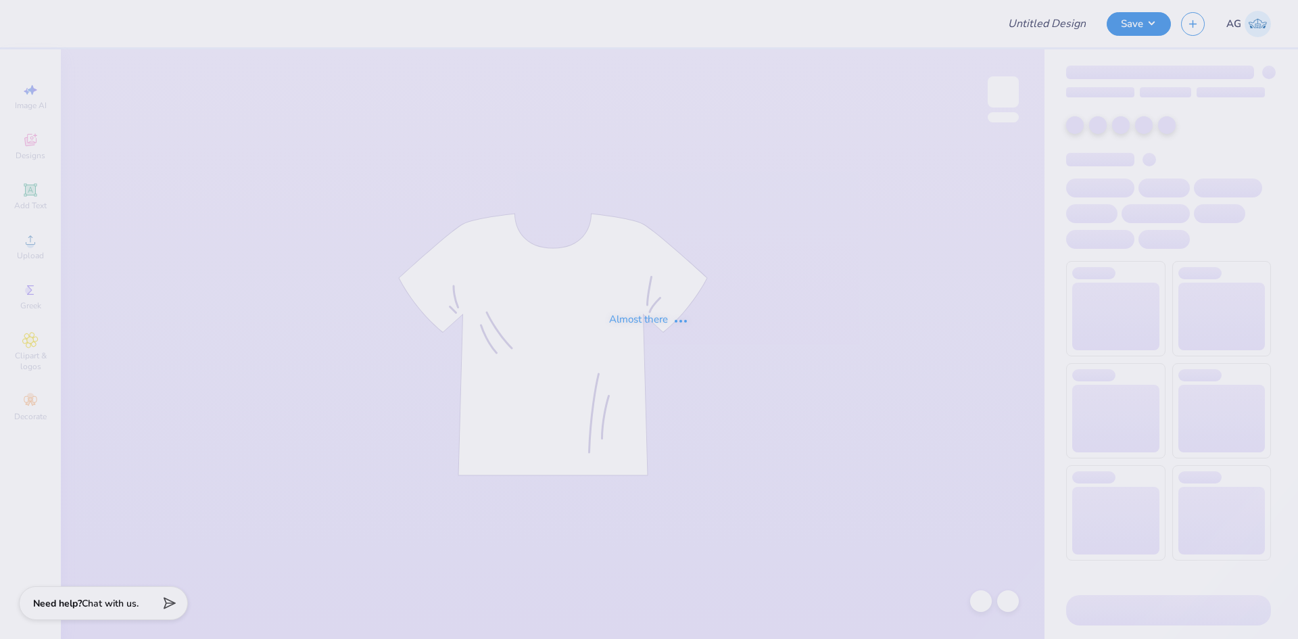
type input "General Merch"
type input "12"
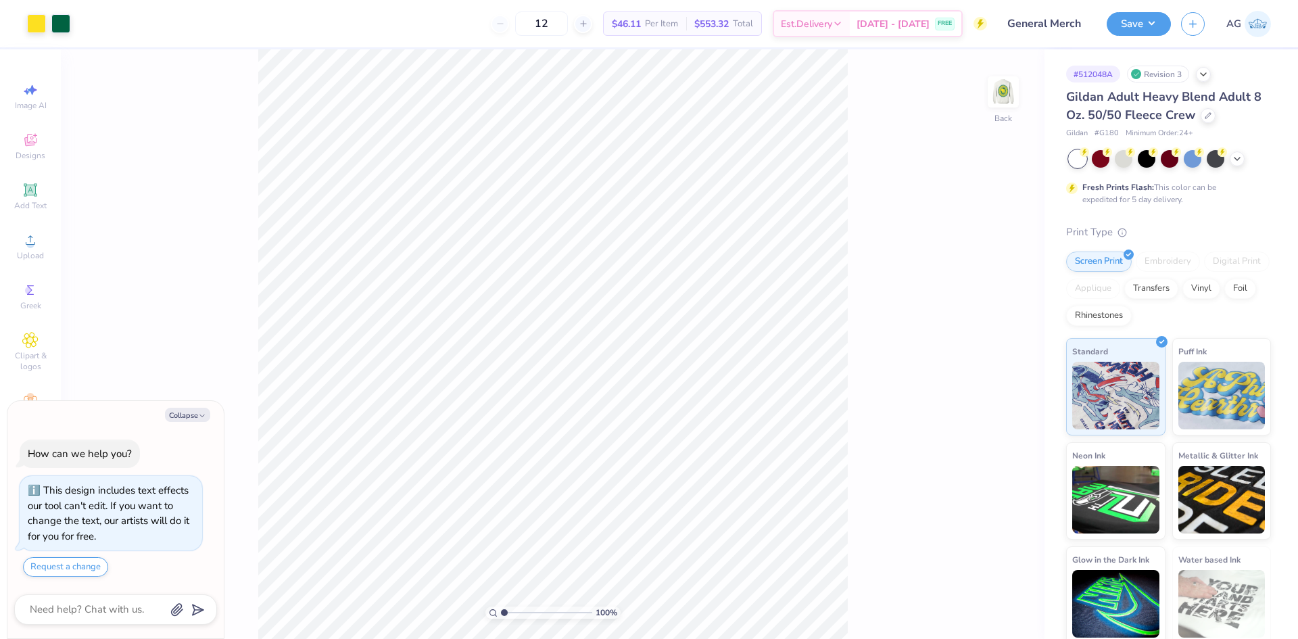
click at [980, 254] on div "100 % Back" at bounding box center [553, 344] width 984 height 590
click at [1007, 95] on img at bounding box center [1003, 92] width 54 height 54
click at [1005, 379] on icon at bounding box center [1009, 378] width 19 height 16
click at [29, 255] on span "Upload" at bounding box center [30, 255] width 27 height 11
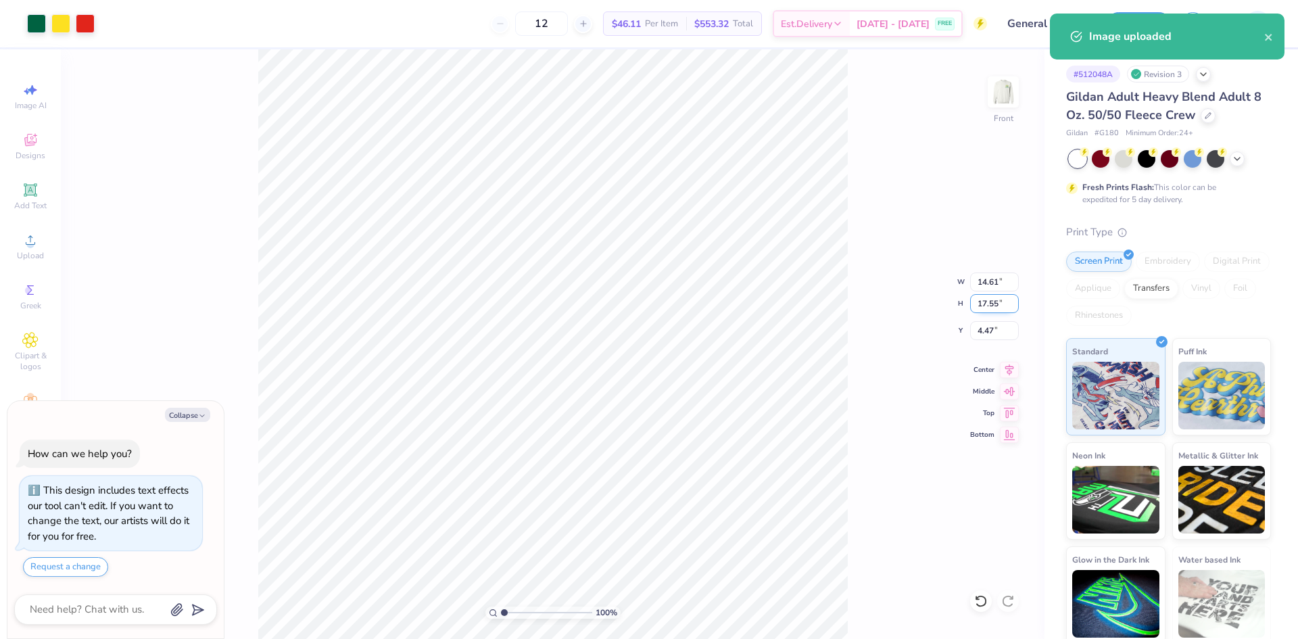
click at [980, 303] on input "17.55" at bounding box center [994, 303] width 49 height 19
click at [1266, 38] on div "Image uploaded" at bounding box center [1167, 37] width 235 height 46
click at [1268, 40] on icon "close" at bounding box center [1268, 37] width 9 height 11
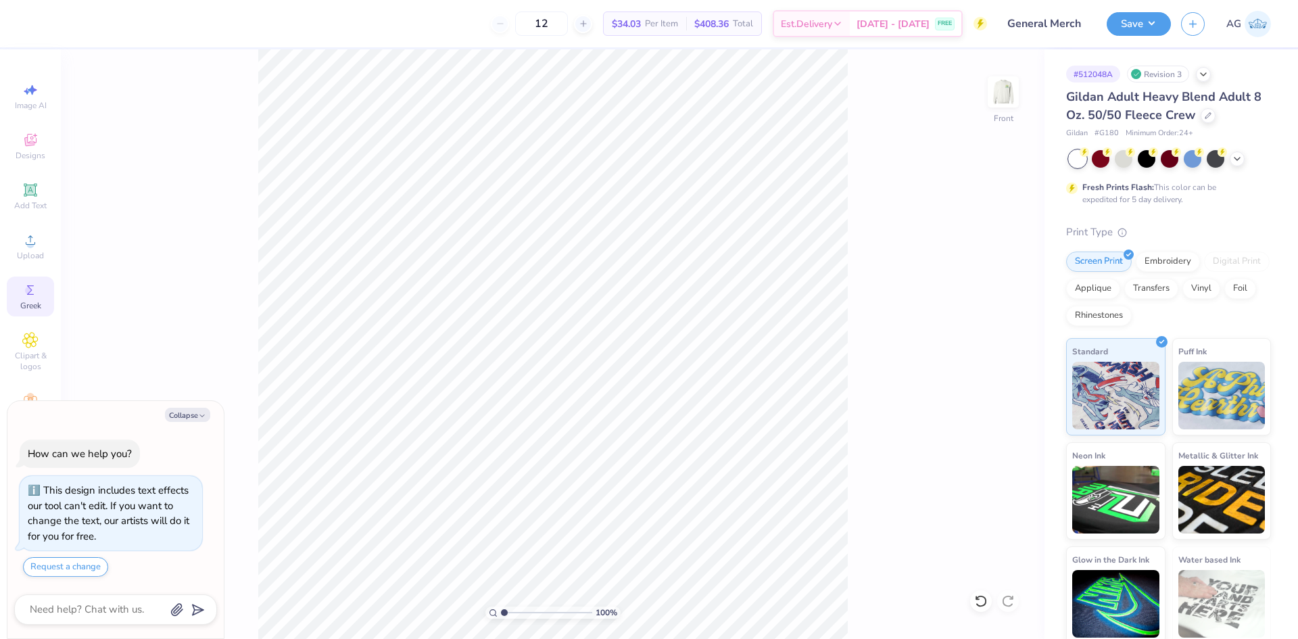
click at [39, 287] on div "Greek" at bounding box center [30, 296] width 47 height 40
click at [30, 251] on span "Upload" at bounding box center [30, 255] width 27 height 11
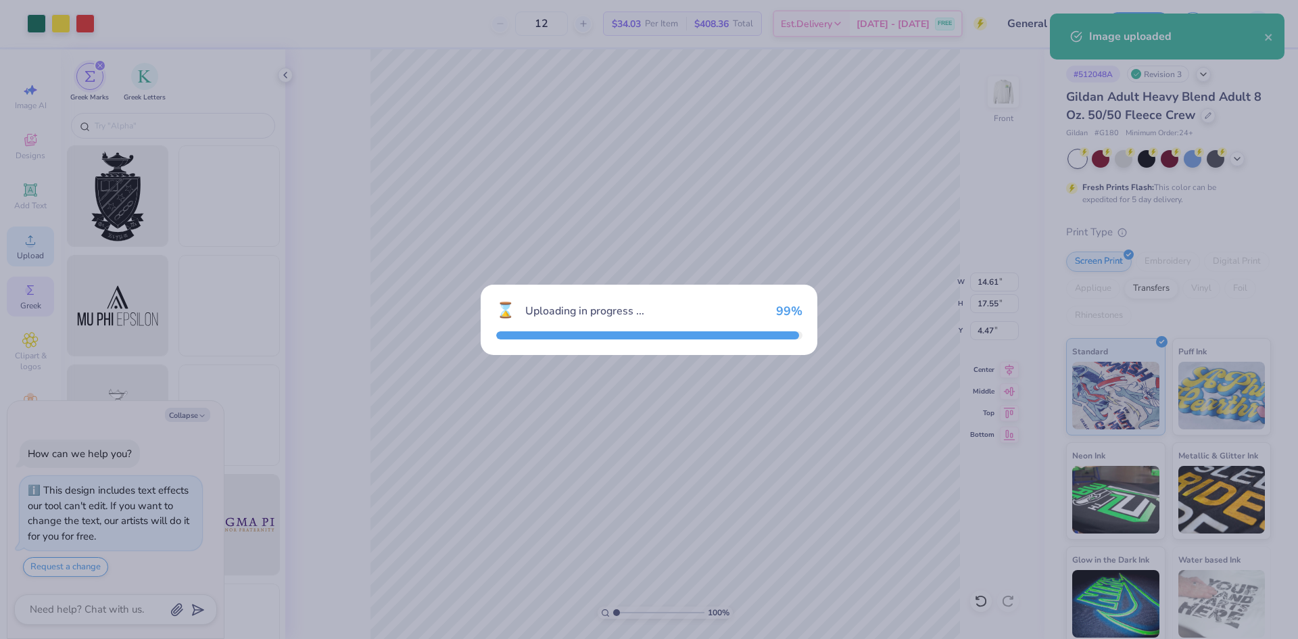
type textarea "x"
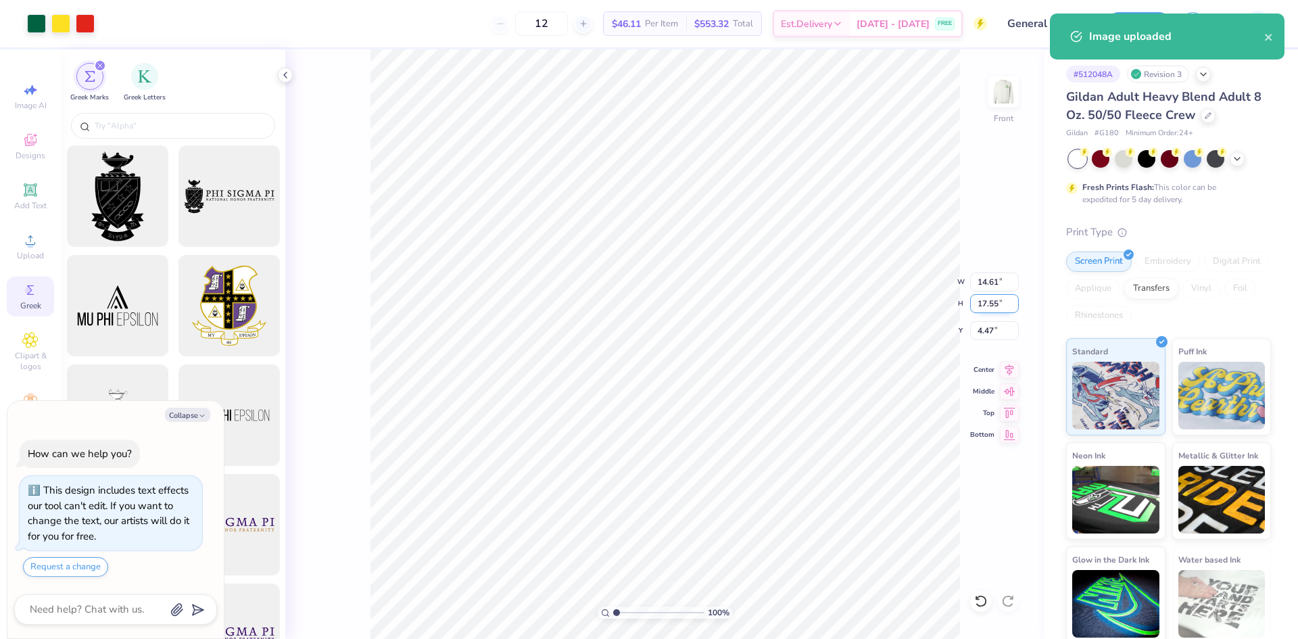
click at [996, 312] on input "17.55" at bounding box center [994, 303] width 49 height 19
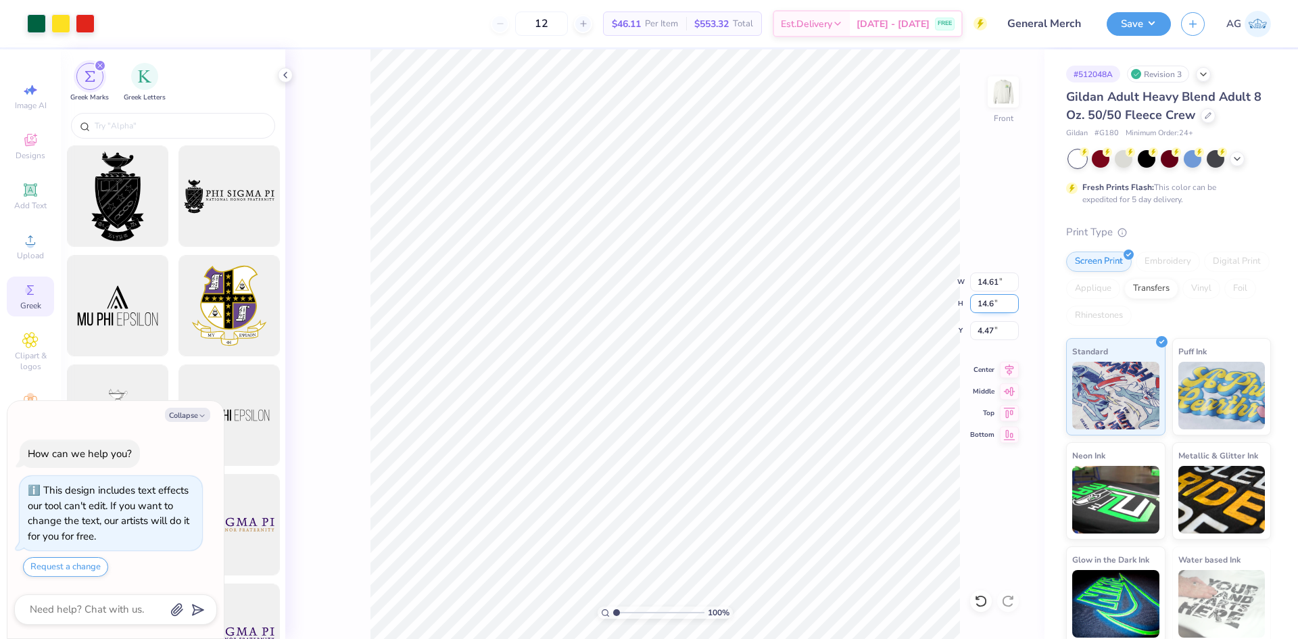
type input "14.6"
type textarea "x"
type input "12.15"
type input "14.60"
click at [984, 321] on input "5.95" at bounding box center [994, 330] width 49 height 19
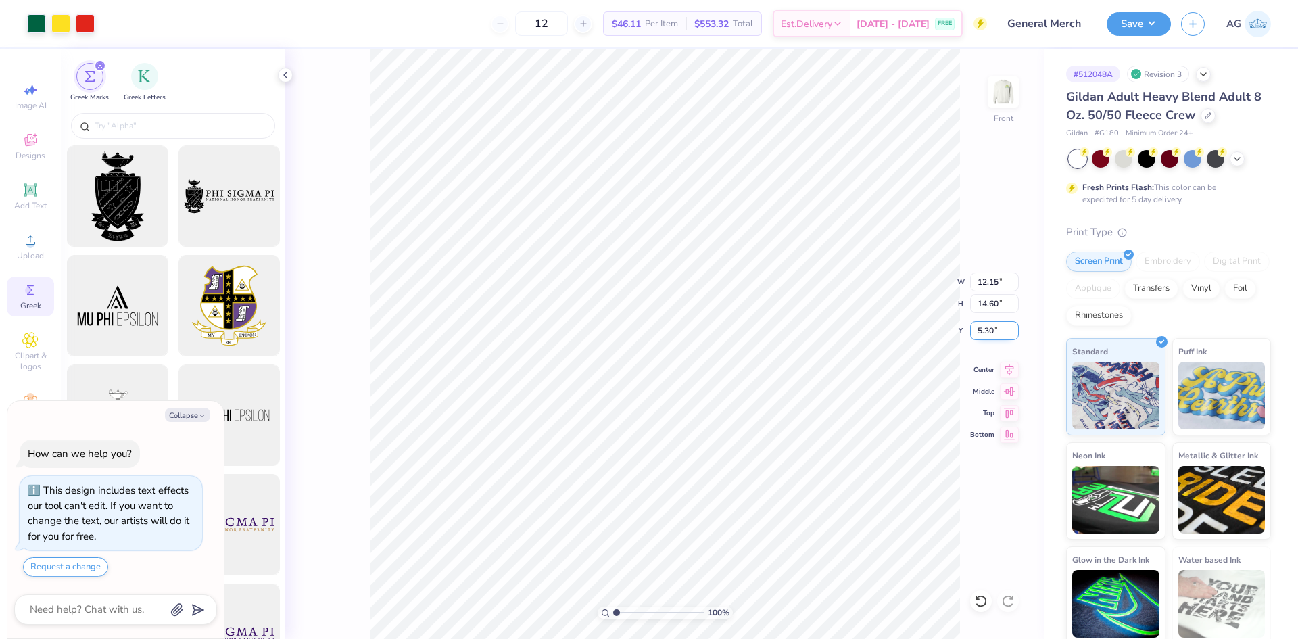
type input "5.30"
click at [1013, 370] on icon at bounding box center [1009, 368] width 19 height 16
click at [1153, 34] on button "Save" at bounding box center [1139, 22] width 64 height 24
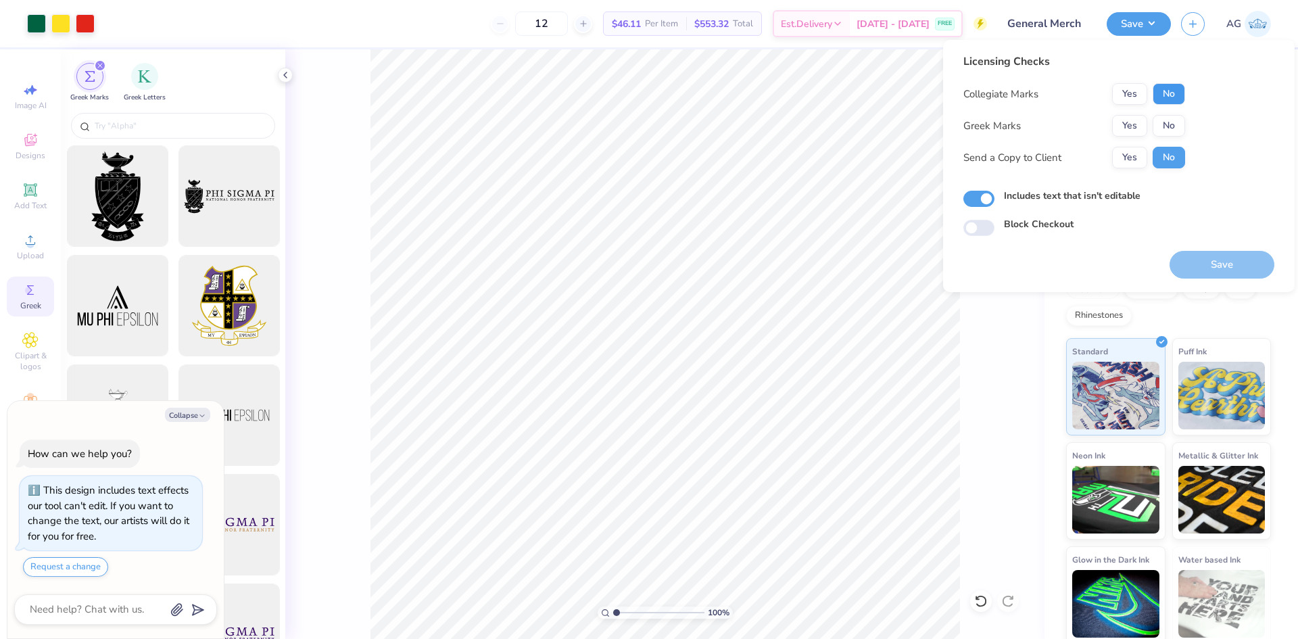
click at [1182, 99] on button "No" at bounding box center [1169, 94] width 32 height 22
click at [1173, 124] on button "No" at bounding box center [1169, 126] width 32 height 22
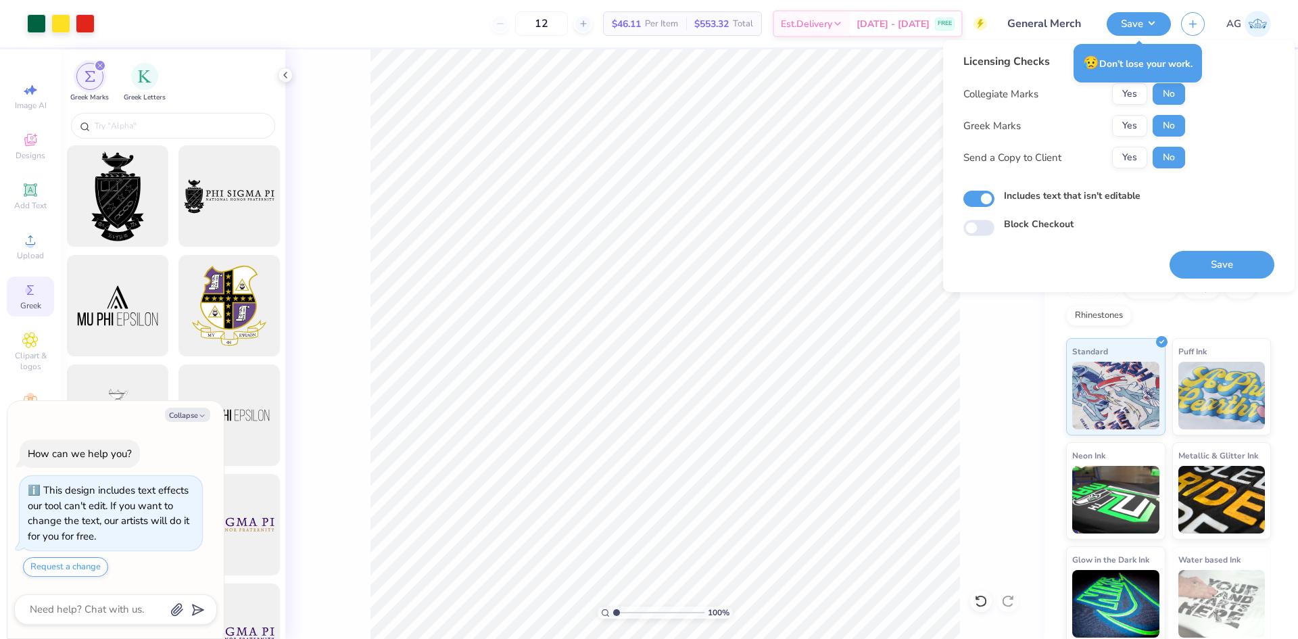
drag, startPoint x: 1218, startPoint y: 158, endPoint x: 1230, endPoint y: 178, distance: 23.9
click at [1226, 164] on div "Licensing Checks Collegiate Marks Yes No Greek Marks Yes No Send a Copy to Clie…" at bounding box center [1118, 144] width 311 height 183
click at [1216, 251] on button "Save" at bounding box center [1222, 265] width 105 height 28
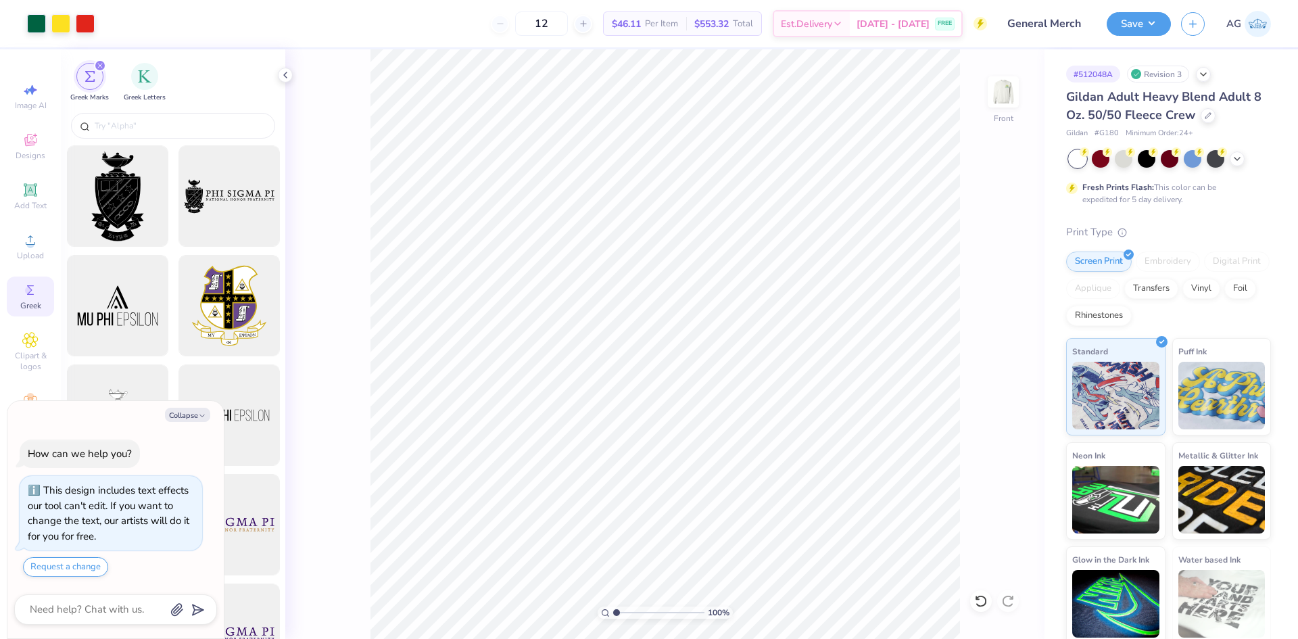
drag, startPoint x: 1253, startPoint y: 302, endPoint x: 1245, endPoint y: 301, distance: 8.1
click at [1248, 301] on div "Screen Print Embroidery Digital Print Applique Transfers Vinyl Foil Rhinestones" at bounding box center [1168, 288] width 205 height 74
type textarea "x"
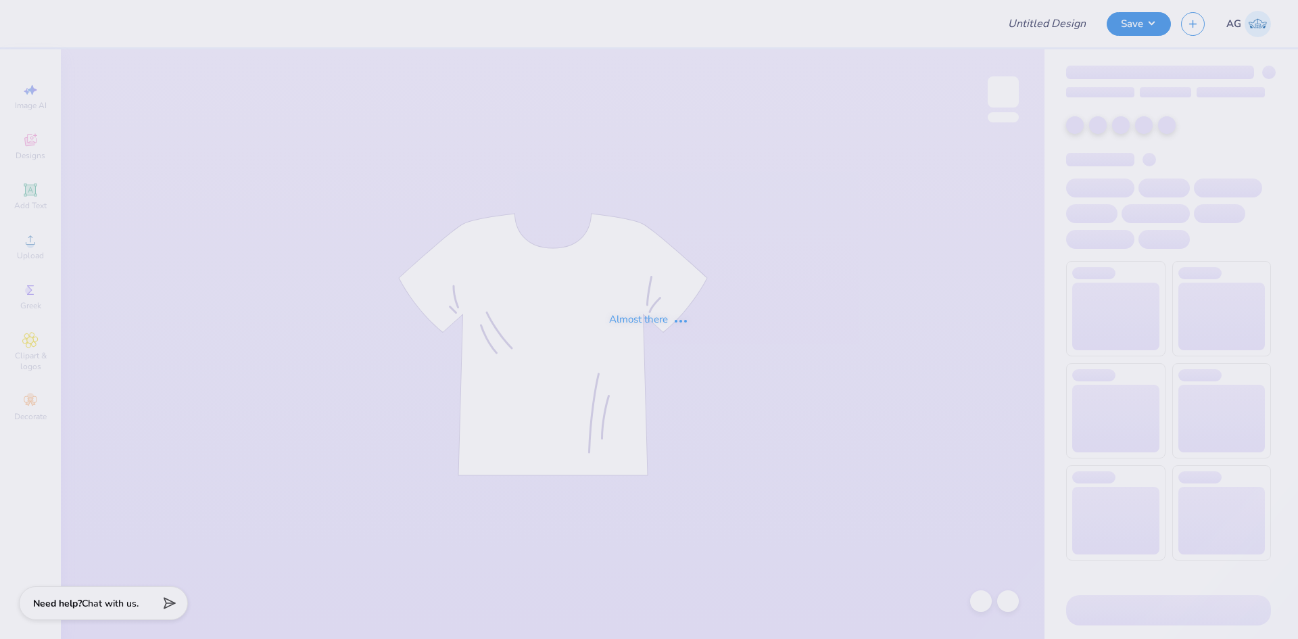
type input "Pink House Matchbox Mini Tee"
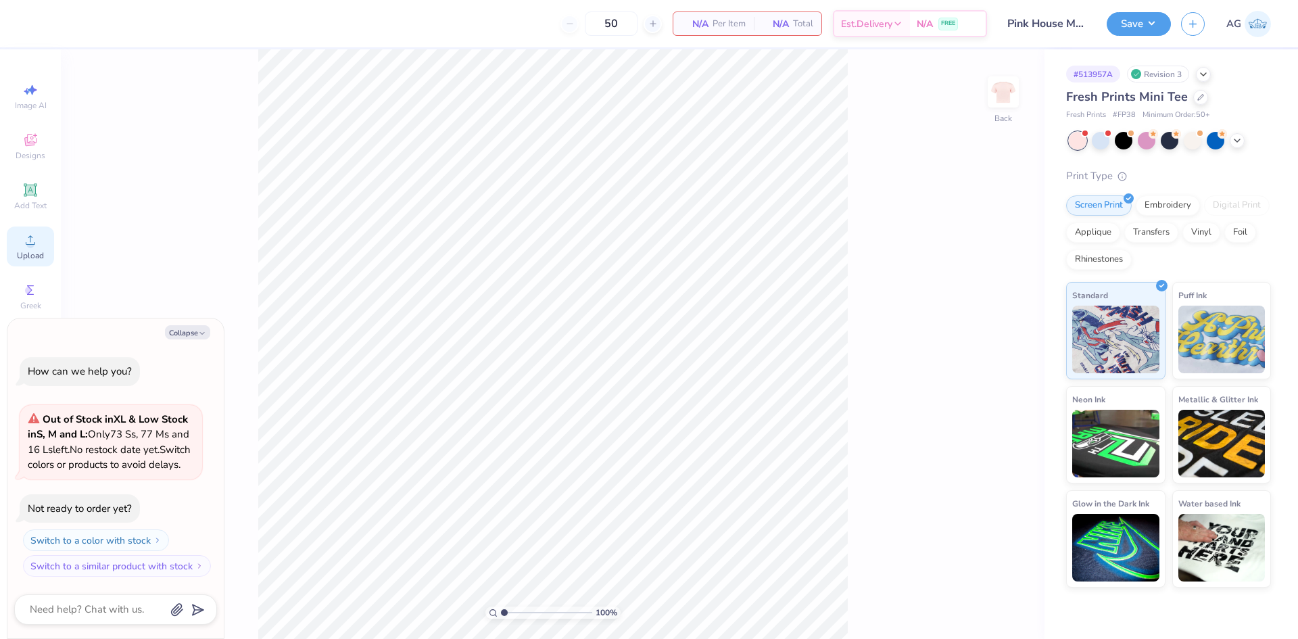
click at [32, 247] on circle at bounding box center [29, 244] width 7 height 7
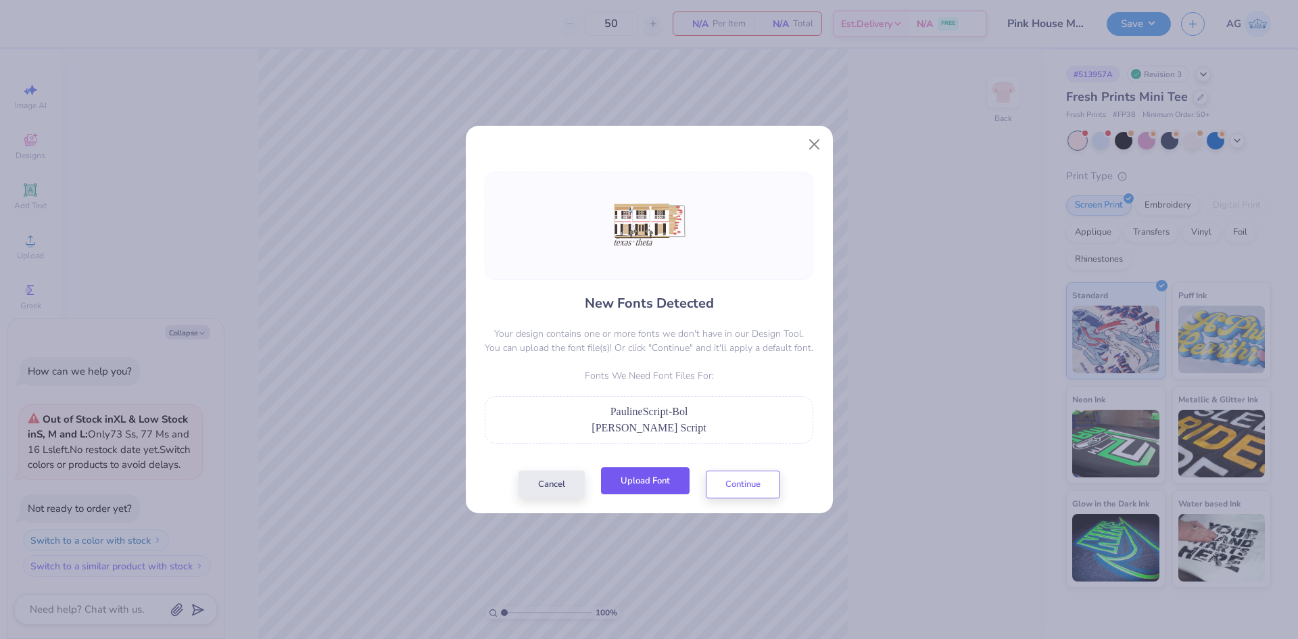
click at [636, 479] on button "Upload Font" at bounding box center [645, 481] width 89 height 28
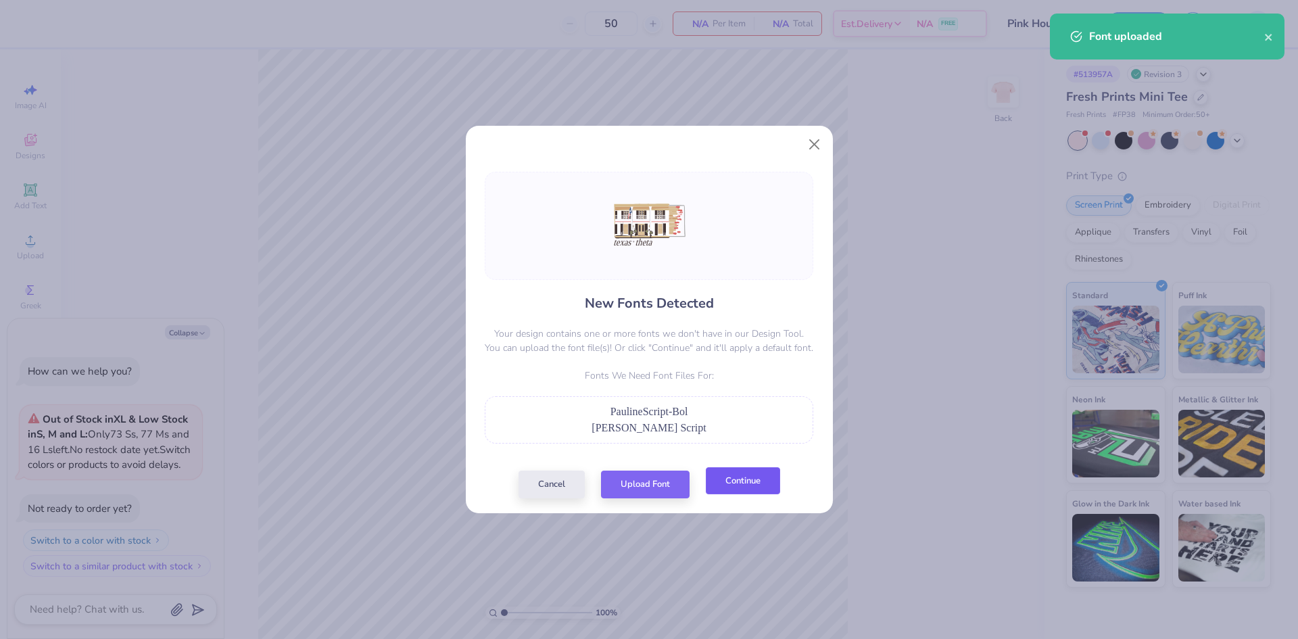
click at [722, 473] on button "Continue" at bounding box center [743, 481] width 74 height 28
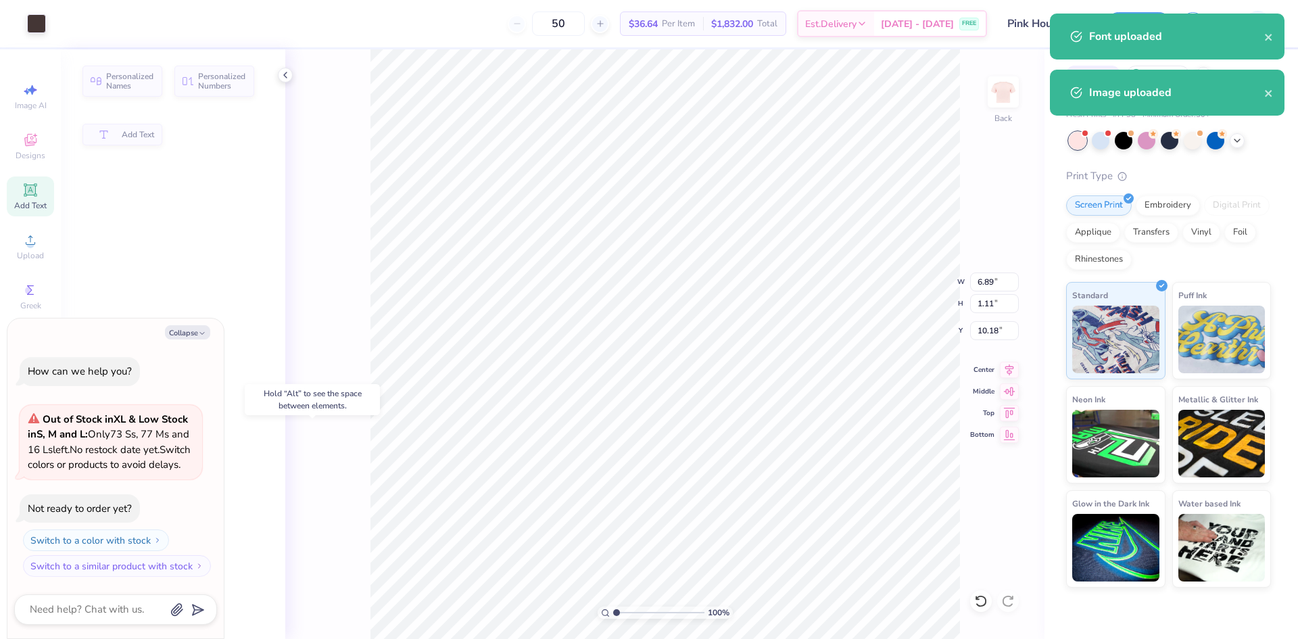
type textarea "x"
type input "10.22"
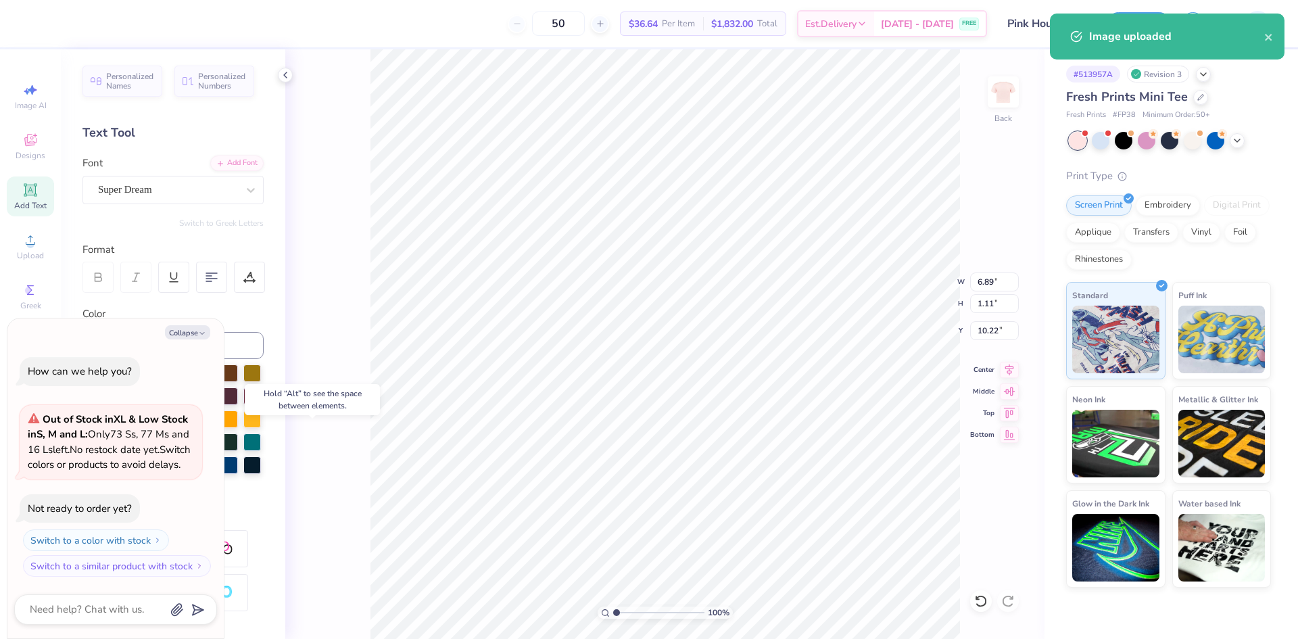
click at [146, 197] on div "Super Dream" at bounding box center [168, 189] width 142 height 21
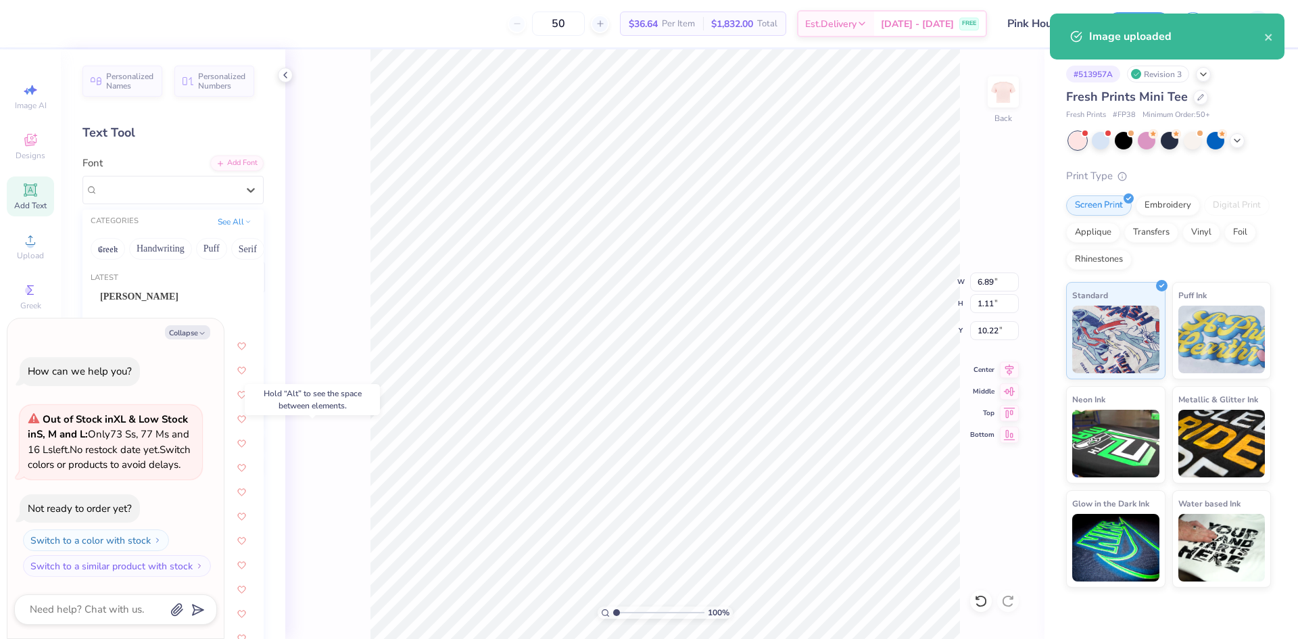
click at [191, 325] on button "Collapse" at bounding box center [187, 332] width 45 height 14
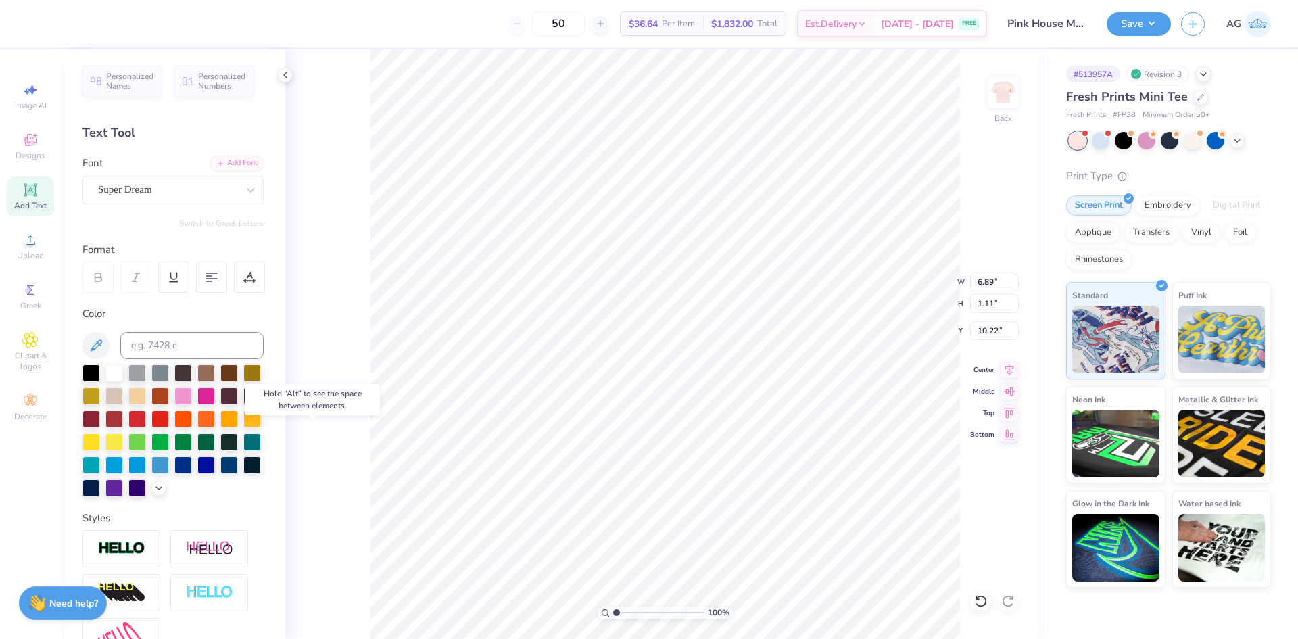
type textarea "x"
click at [162, 187] on div "Super Dream" at bounding box center [168, 189] width 142 height 21
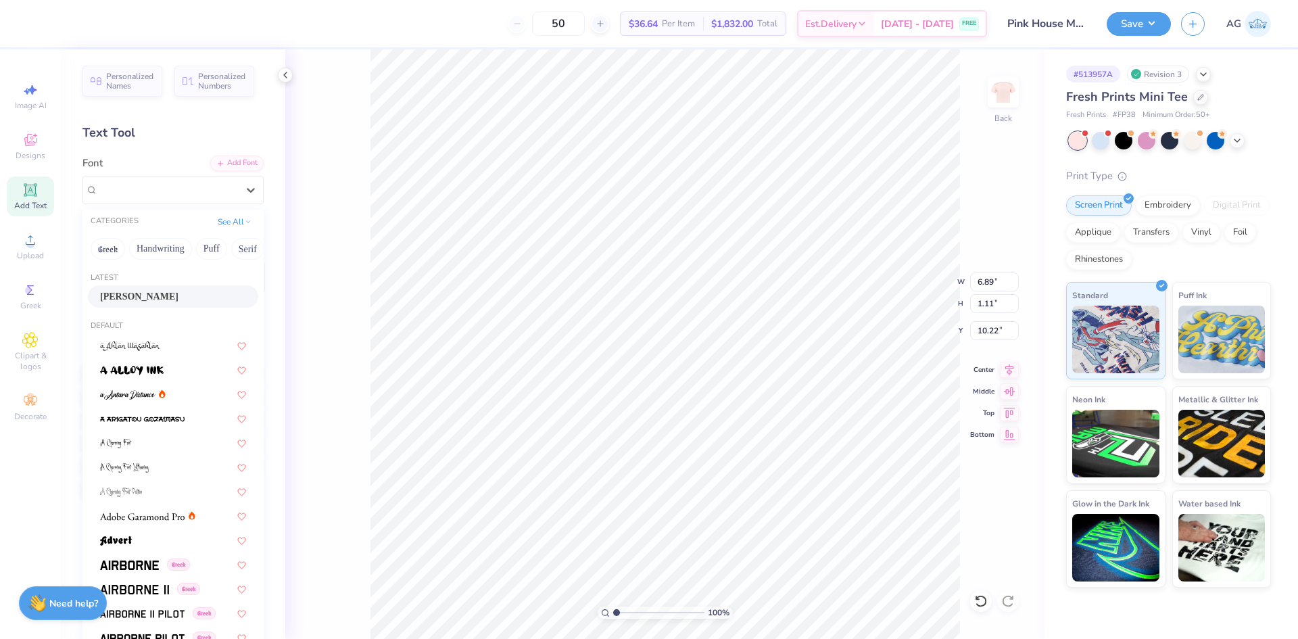
click at [158, 304] on div "[PERSON_NAME]" at bounding box center [173, 296] width 170 height 22
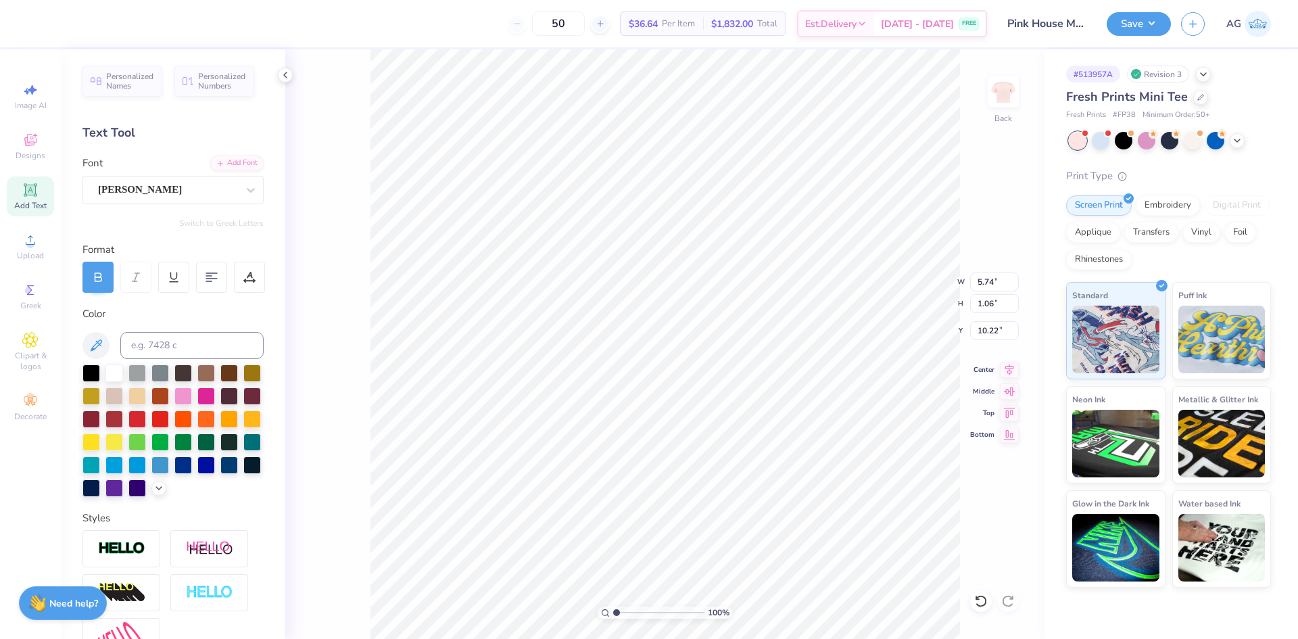
type input "5.74"
type input "1.06"
type input "10.36"
click at [41, 255] on span "Upload" at bounding box center [30, 255] width 27 height 11
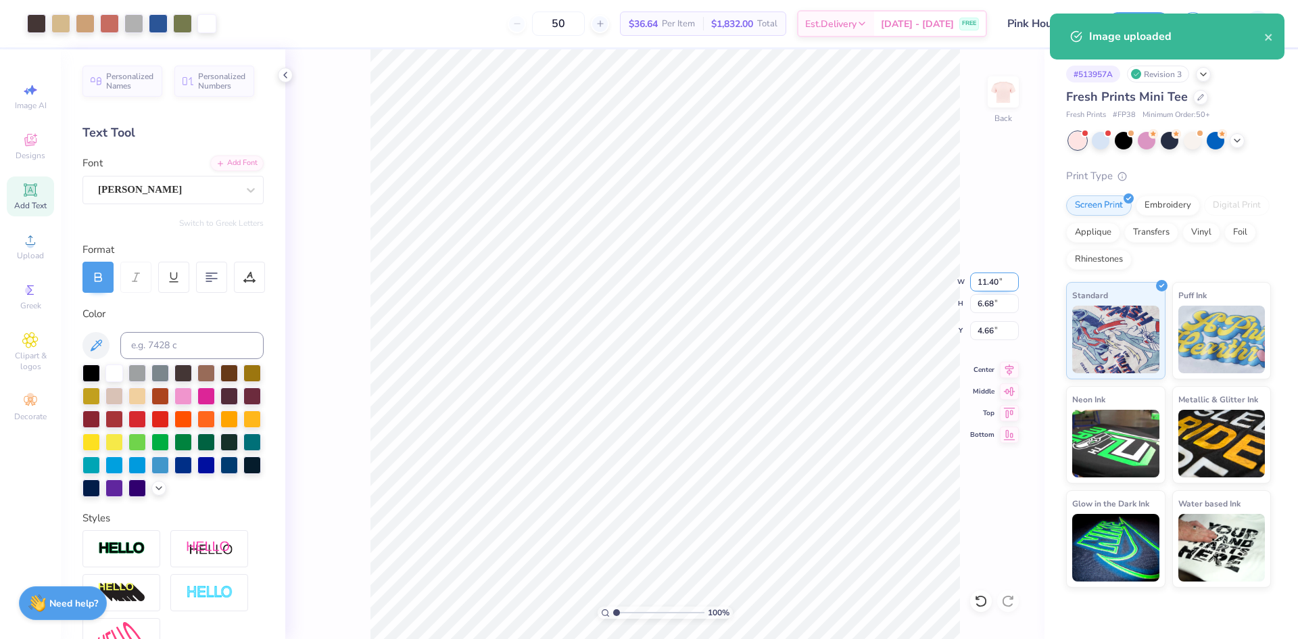
click at [986, 283] on input "11.40" at bounding box center [994, 281] width 49 height 19
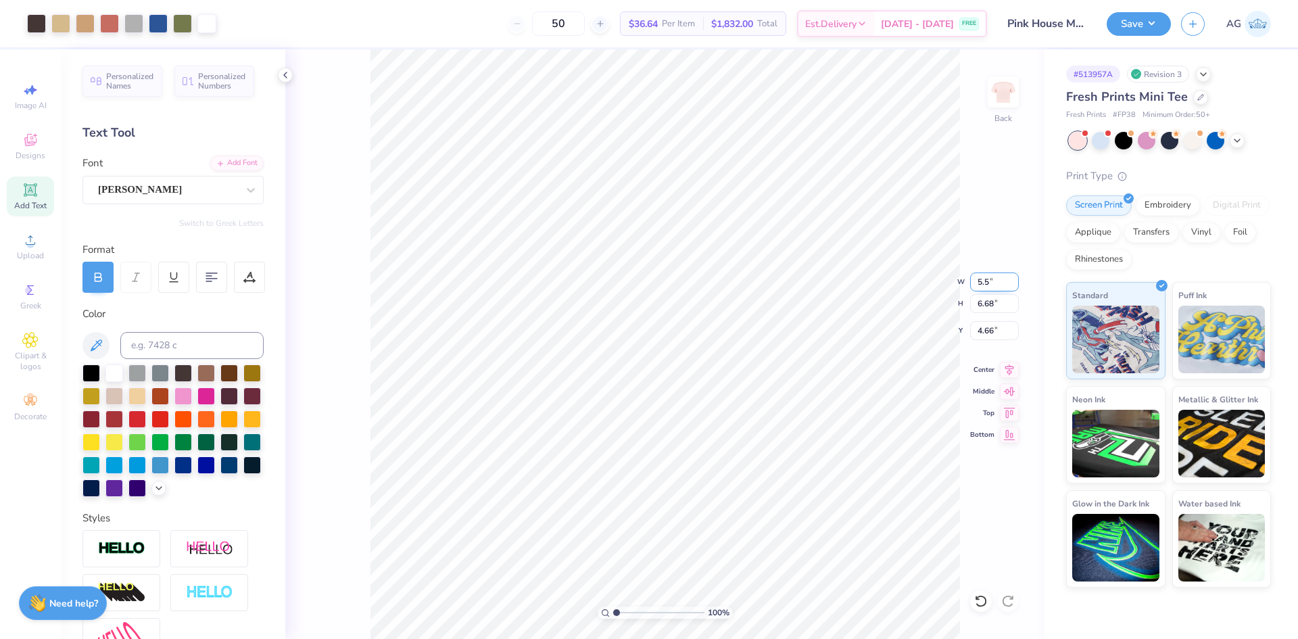
type input "5.50"
type input "3.22"
click at [996, 331] on input "6.39" at bounding box center [994, 330] width 49 height 19
type input "2.00"
drag, startPoint x: 616, startPoint y: 612, endPoint x: 626, endPoint y: 612, distance: 10.1
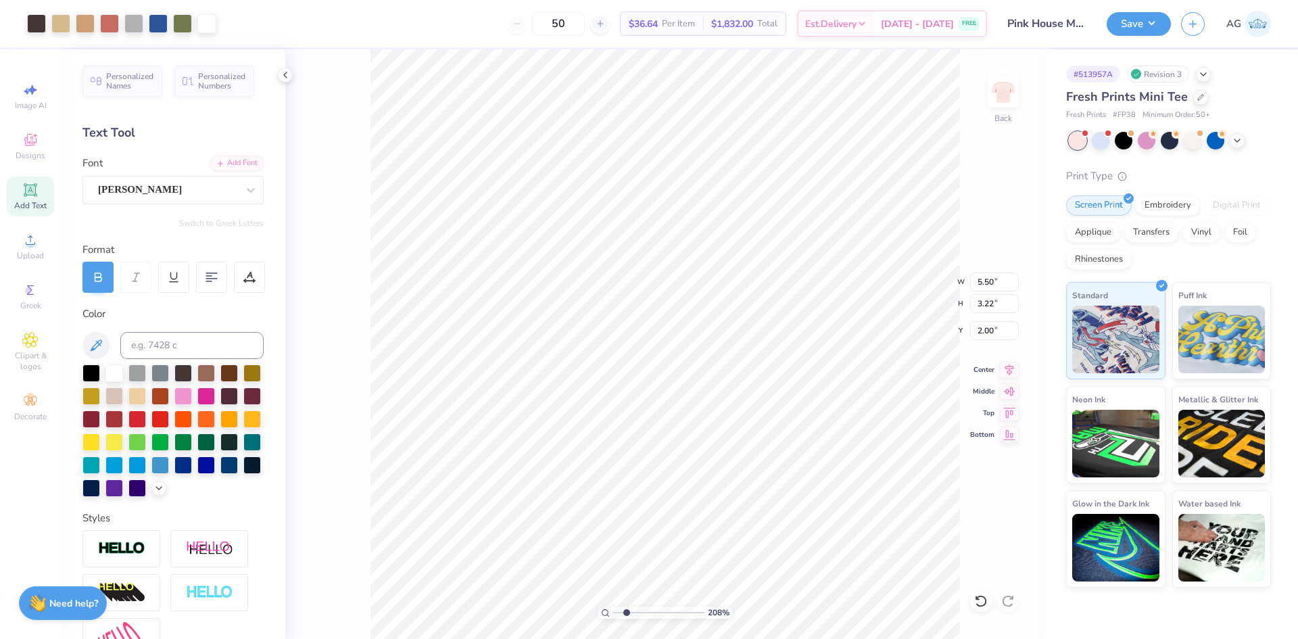
type input "2.08"
click at [626, 612] on input "range" at bounding box center [658, 612] width 91 height 12
click at [31, 245] on icon at bounding box center [30, 239] width 9 height 9
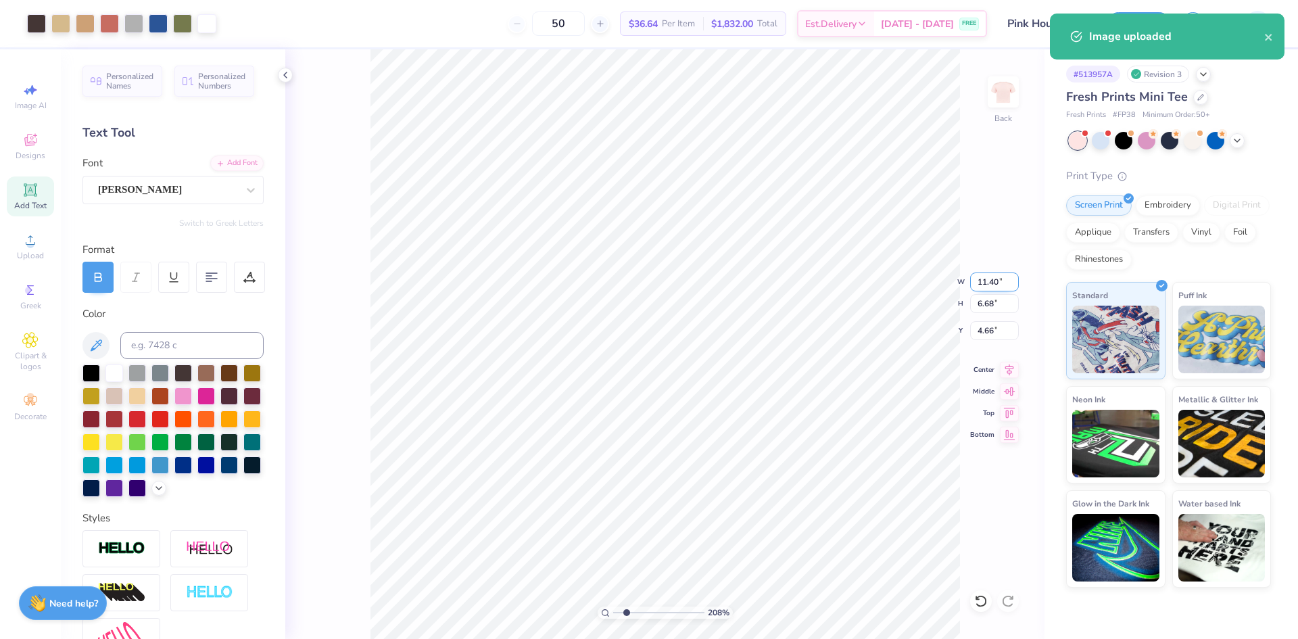
click at [985, 291] on input "11.40" at bounding box center [994, 281] width 49 height 19
type input "5.50"
type input "3.22"
click at [982, 338] on input "6.39" at bounding box center [994, 330] width 49 height 19
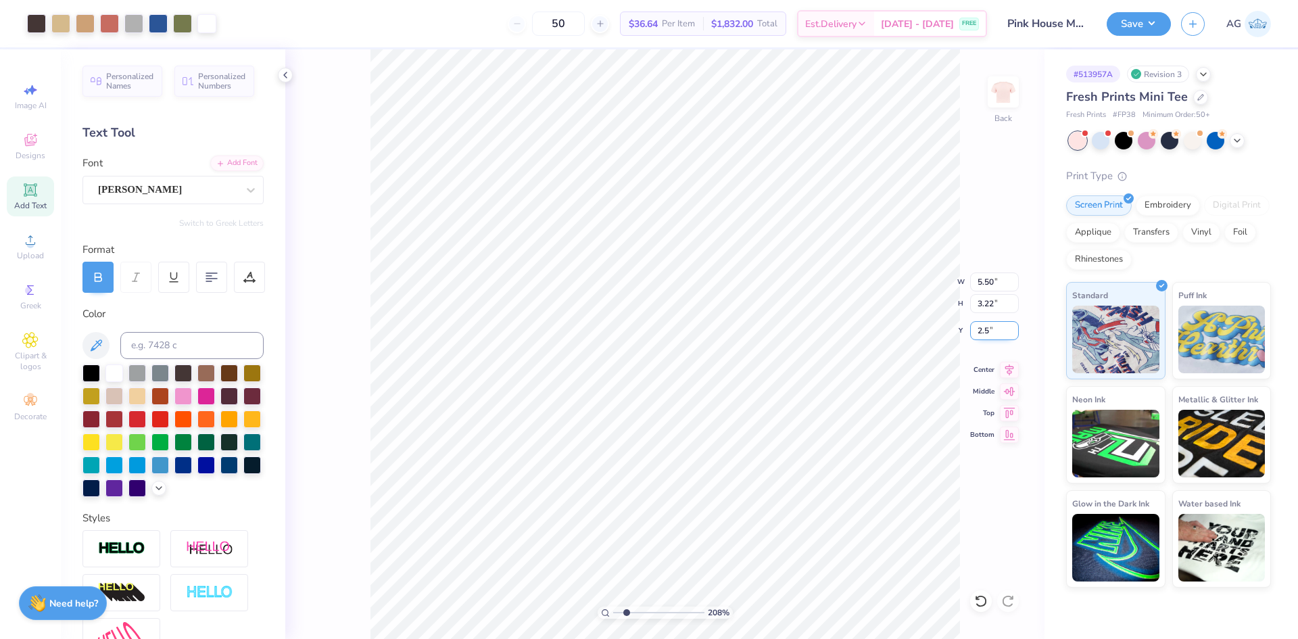
type input "2.50"
drag, startPoint x: 631, startPoint y: 612, endPoint x: 604, endPoint y: 610, distance: 27.8
type input "1"
click at [613, 610] on input "range" at bounding box center [658, 612] width 91 height 12
click at [1007, 368] on icon at bounding box center [1009, 368] width 19 height 16
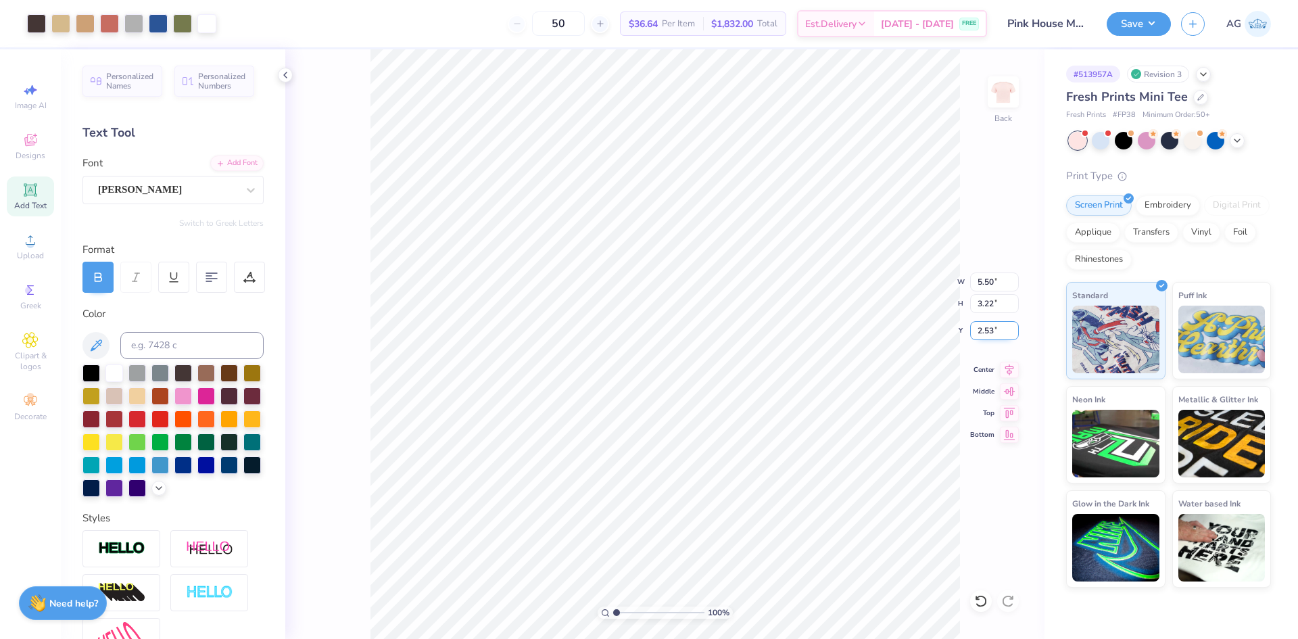
click at [997, 334] on input "2.53" at bounding box center [994, 330] width 49 height 19
type input "2.50"
click at [1124, 34] on button "Save" at bounding box center [1139, 22] width 64 height 24
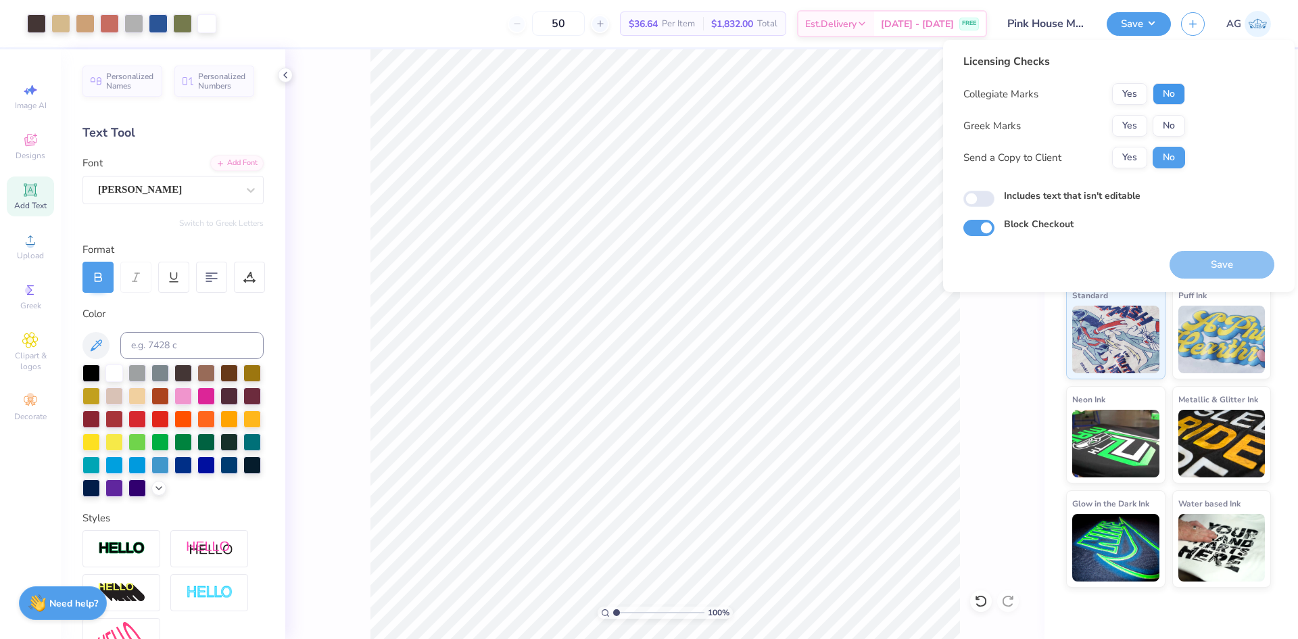
click at [1167, 89] on button "No" at bounding box center [1169, 94] width 32 height 22
click at [1138, 98] on button "Yes" at bounding box center [1129, 94] width 35 height 22
click at [1153, 113] on div "Collegiate Marks Yes No Greek Marks Yes No Send a Copy to Client Yes No" at bounding box center [1074, 125] width 222 height 85
click at [1162, 114] on div "Collegiate Marks Yes No Greek Marks Yes No Send a Copy to Client Yes No" at bounding box center [1074, 125] width 222 height 85
click at [1182, 135] on button "No" at bounding box center [1169, 126] width 32 height 22
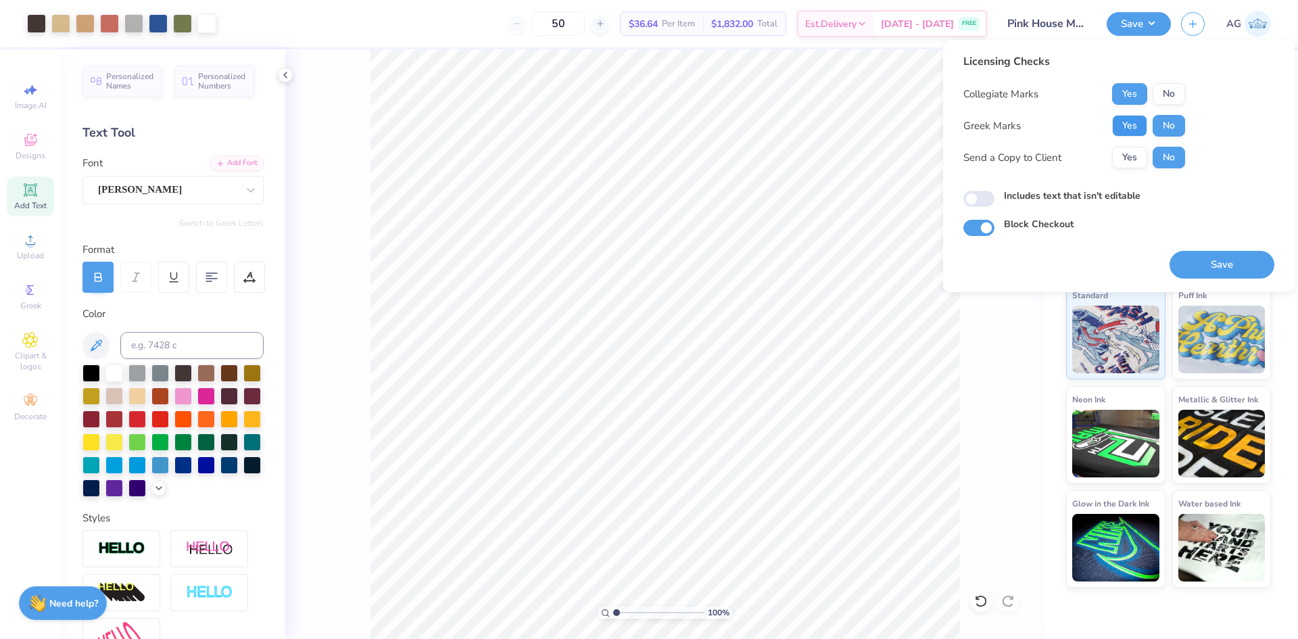
click at [1124, 133] on button "Yes" at bounding box center [1129, 126] width 35 height 22
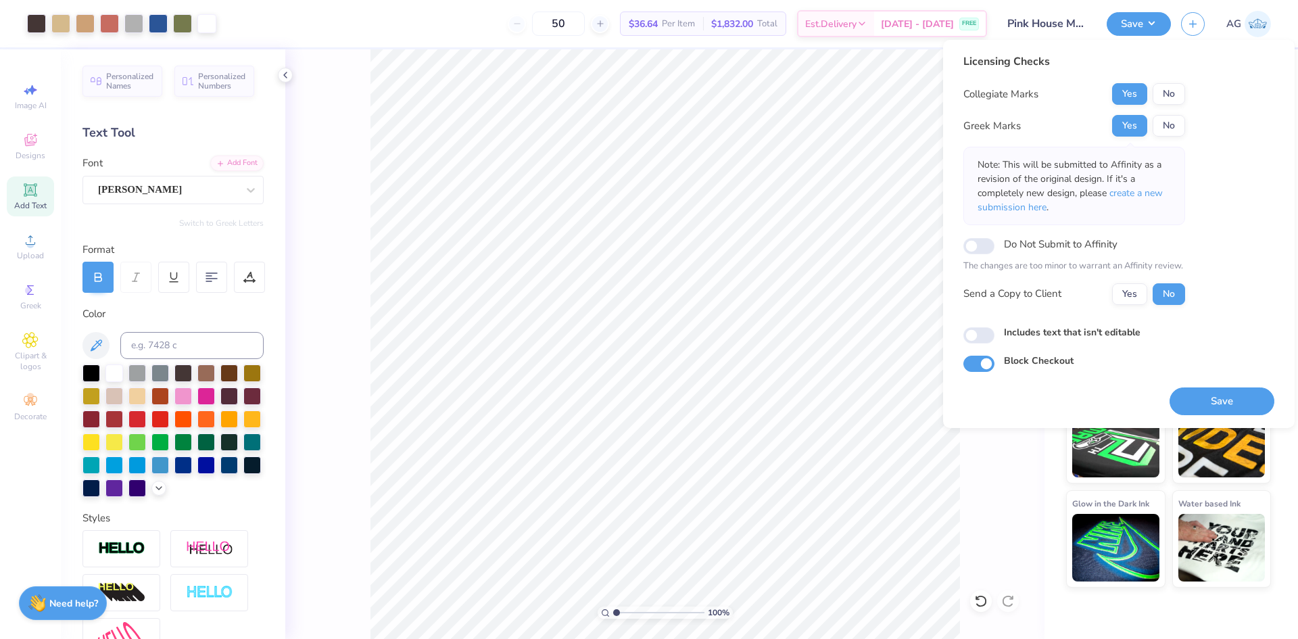
drag, startPoint x: 1213, startPoint y: 409, endPoint x: 1176, endPoint y: 408, distance: 37.2
click at [1213, 409] on button "Save" at bounding box center [1222, 401] width 105 height 28
